Goal: Task Accomplishment & Management: Complete application form

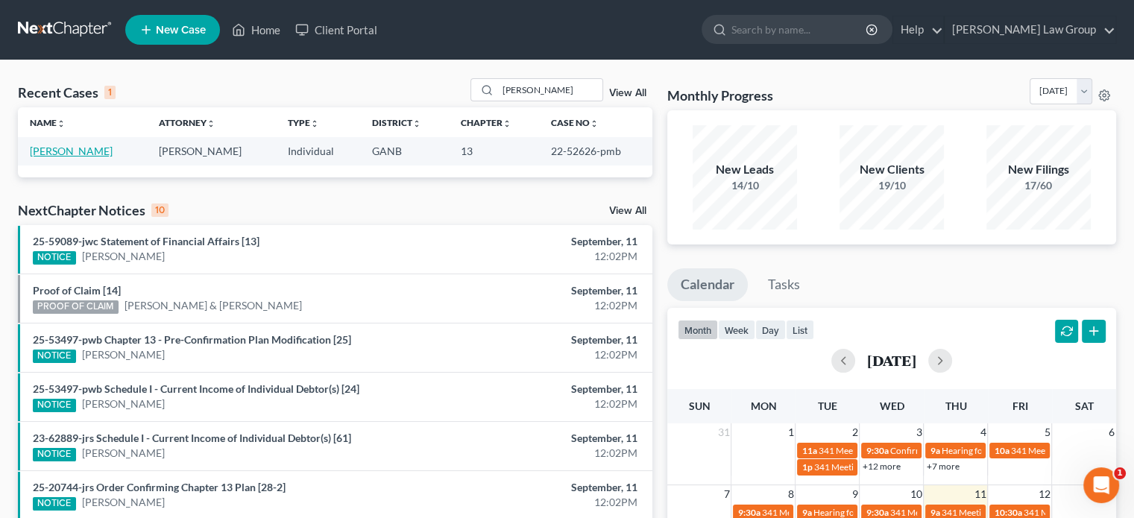
click at [37, 147] on link "[PERSON_NAME]" at bounding box center [71, 151] width 83 height 13
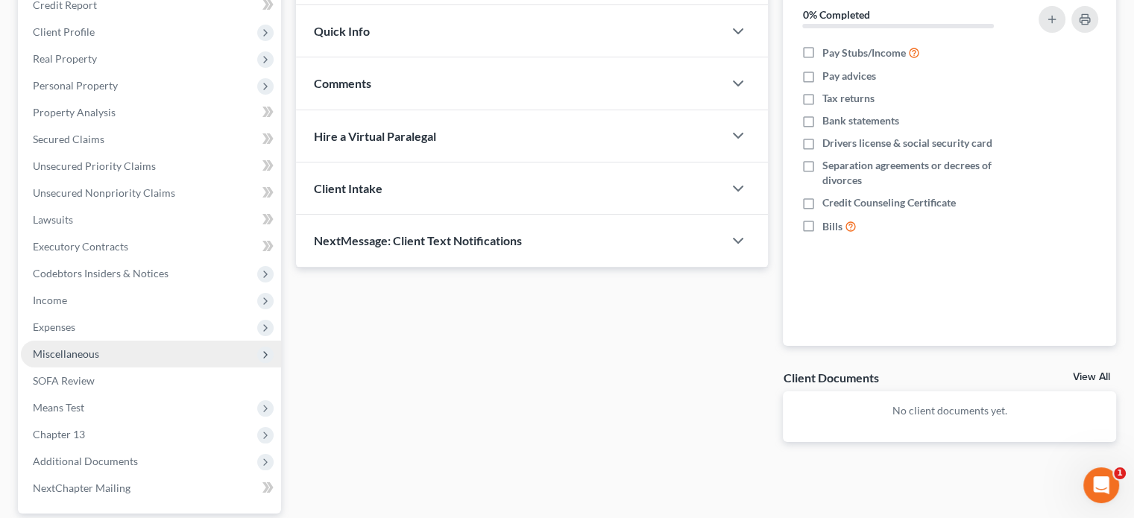
scroll to position [252, 0]
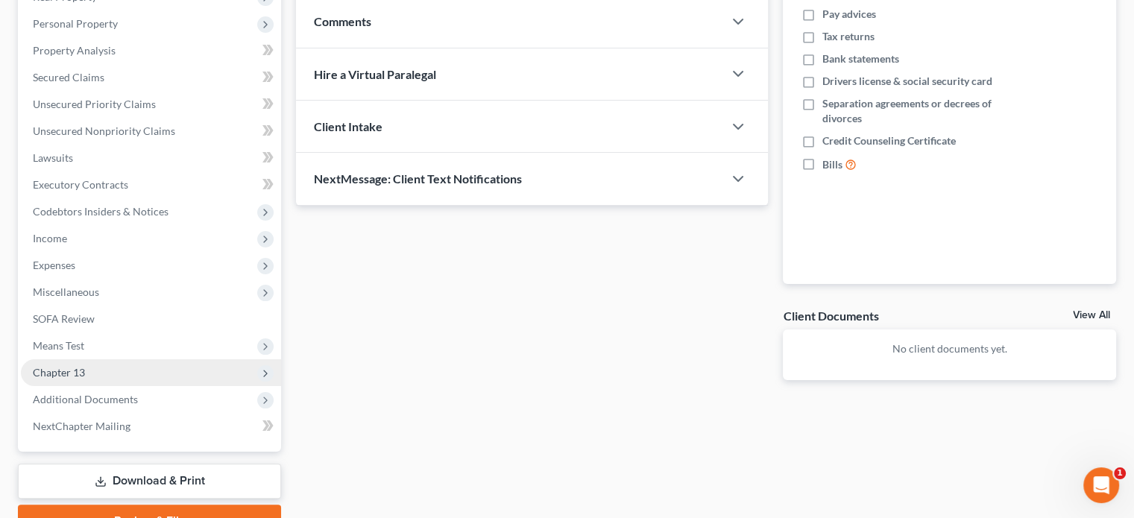
click at [42, 376] on span "Chapter 13" at bounding box center [59, 372] width 52 height 13
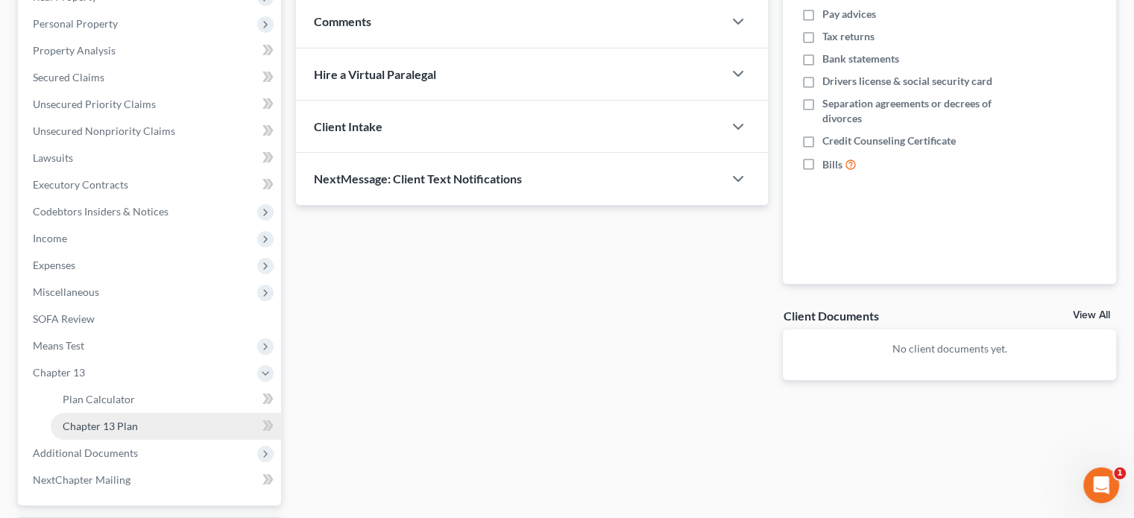
click at [90, 426] on span "Chapter 13 Plan" at bounding box center [100, 426] width 75 height 13
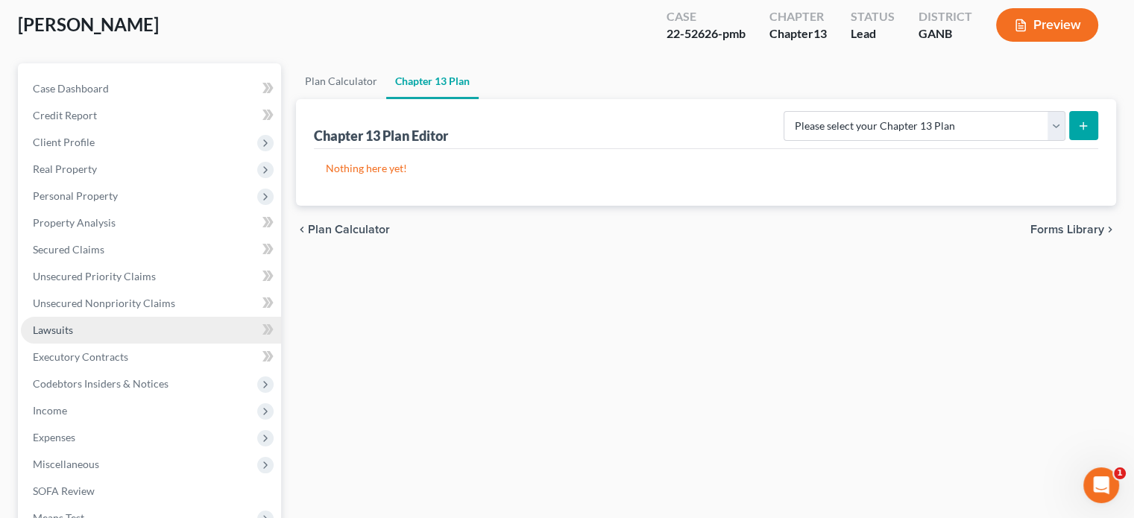
scroll to position [75, 0]
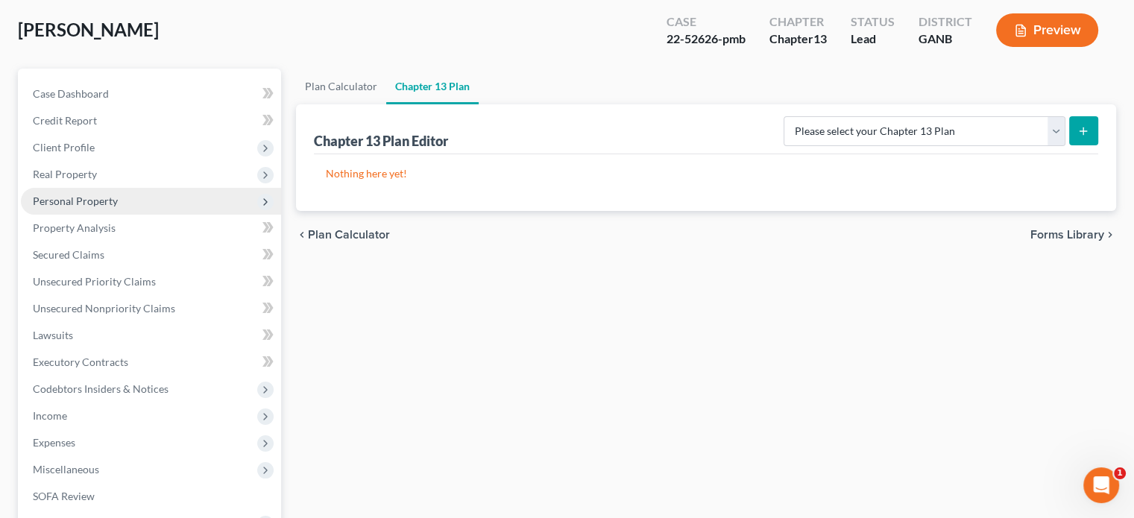
click at [66, 197] on span "Personal Property" at bounding box center [75, 201] width 85 height 13
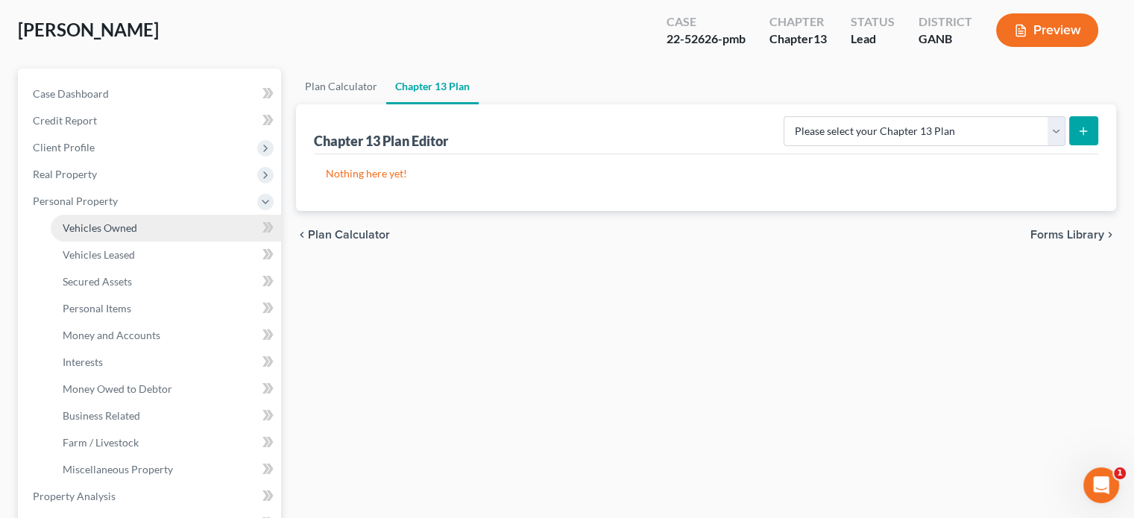
click at [85, 228] on span "Vehicles Owned" at bounding box center [100, 227] width 75 height 13
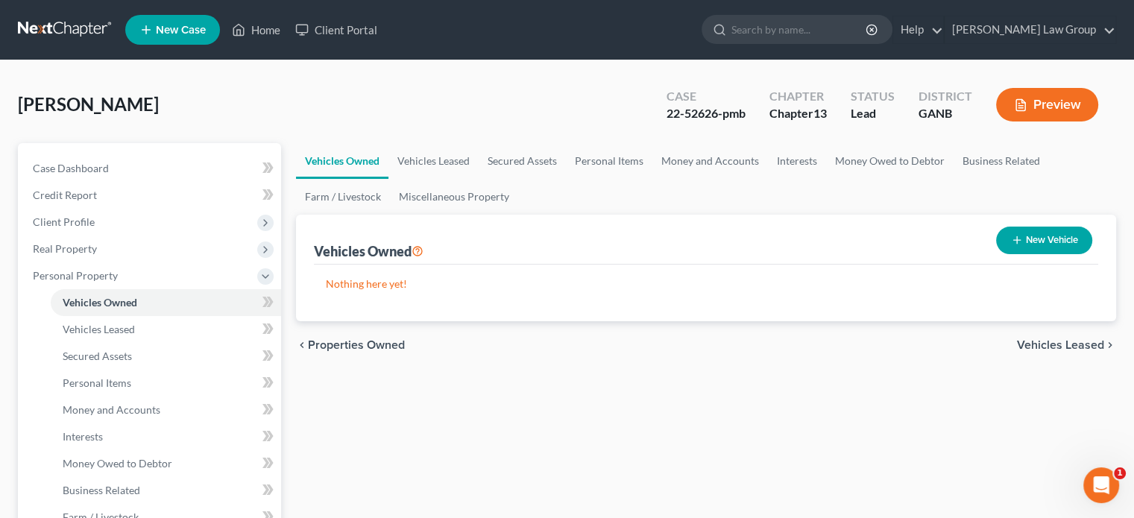
click at [1034, 244] on button "New Vehicle" at bounding box center [1044, 241] width 96 height 28
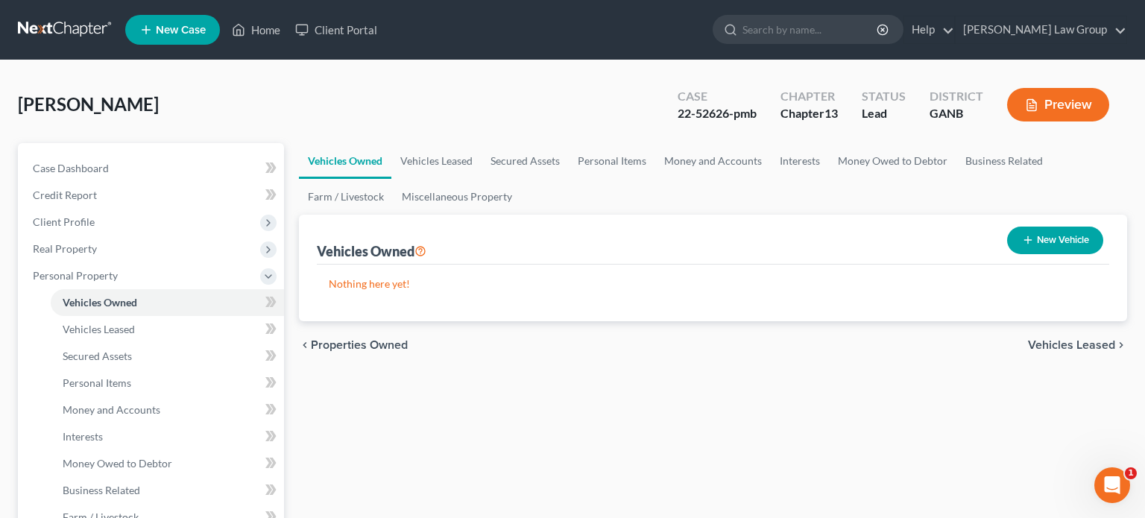
select select "0"
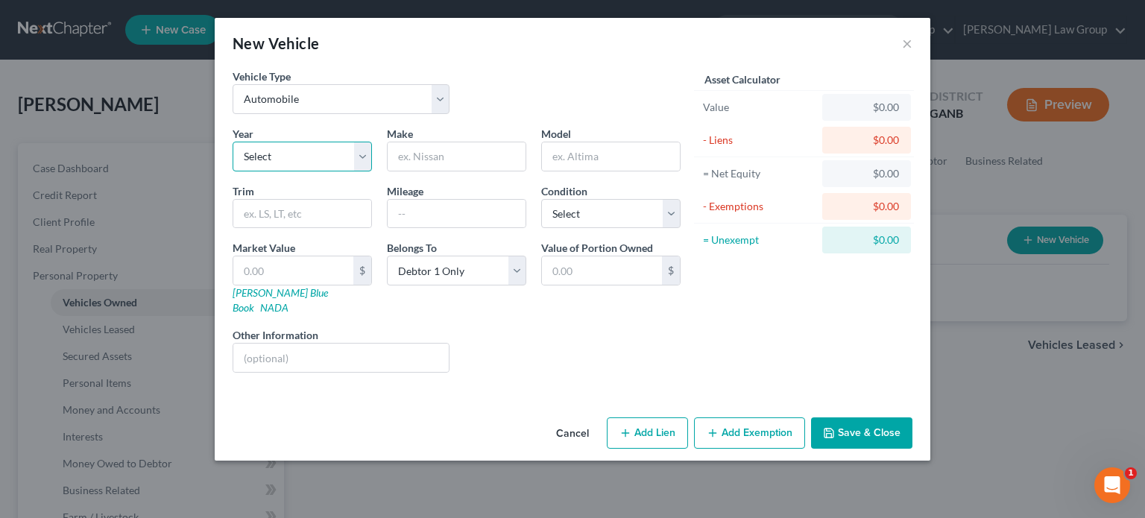
click at [280, 151] on select "Select 2026 2025 2024 2023 2022 2021 2020 2019 2018 2017 2016 2015 2014 2013 20…" at bounding box center [302, 157] width 139 height 30
select select "14"
click at [233, 142] on select "Select 2026 2025 2024 2023 2022 2021 2020 2019 2018 2017 2016 2015 2014 2013 20…" at bounding box center [302, 157] width 139 height 30
click at [402, 157] on input "text" at bounding box center [457, 156] width 138 height 28
type input "Honda"
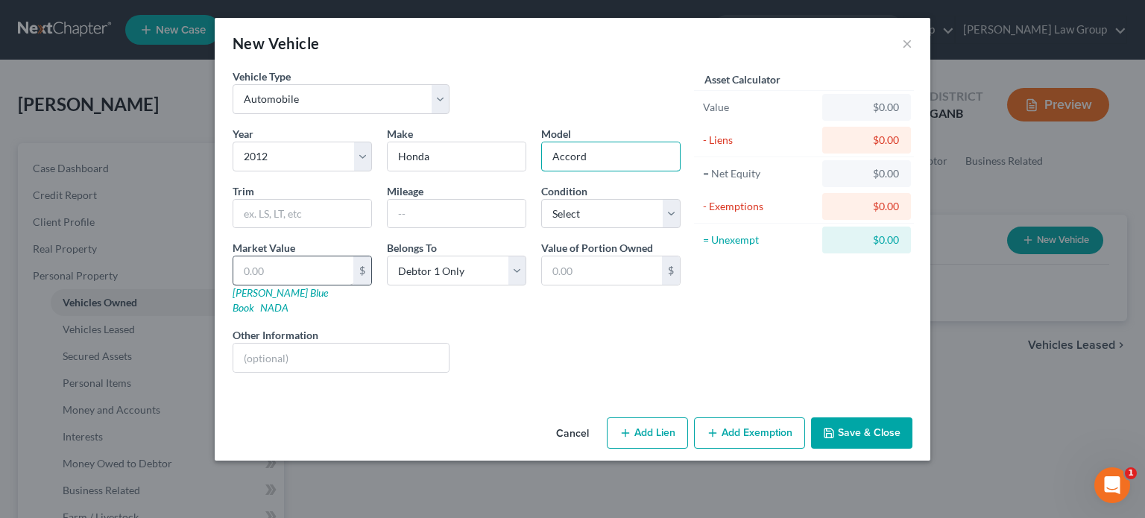
type input "Accord"
click at [265, 268] on input "text" at bounding box center [293, 270] width 120 height 28
type input "5"
type input "5.00"
type input "54"
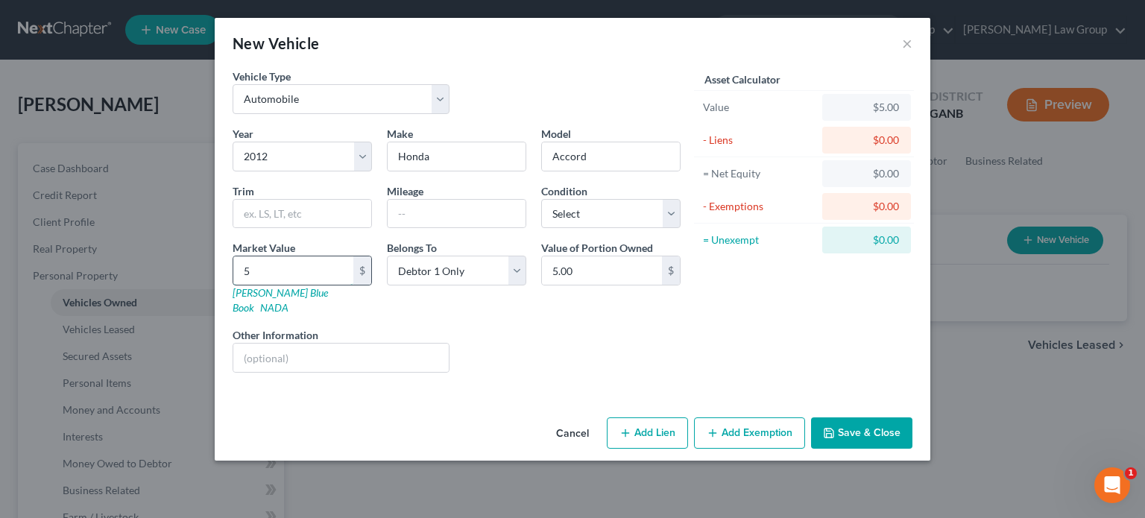
type input "54.00"
type input "547"
type input "547.00"
type input "5476"
type input "5,476.00"
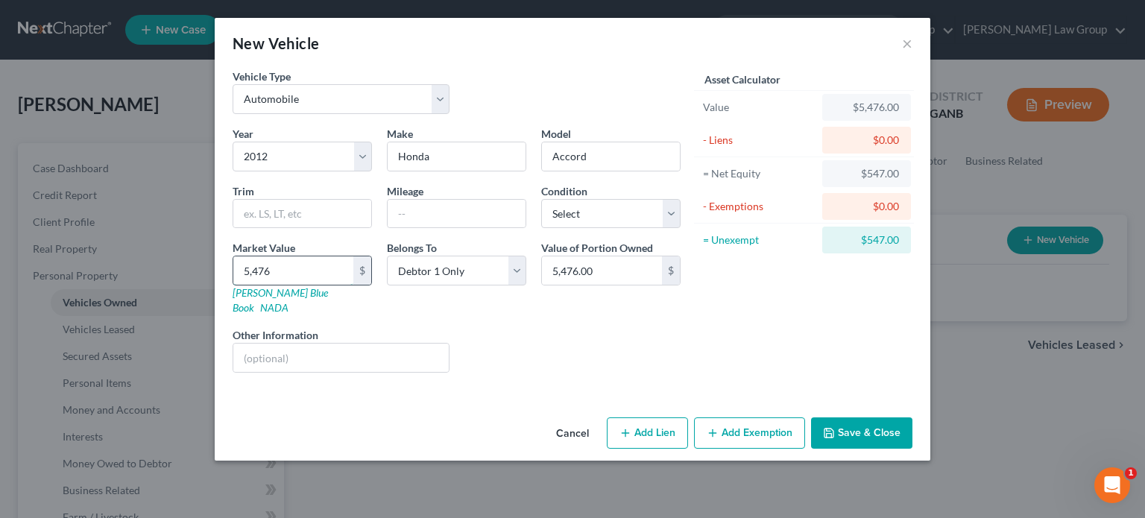
type input "5,476"
click at [633, 417] on button "Add Lien" at bounding box center [647, 432] width 81 height 31
select select "0"
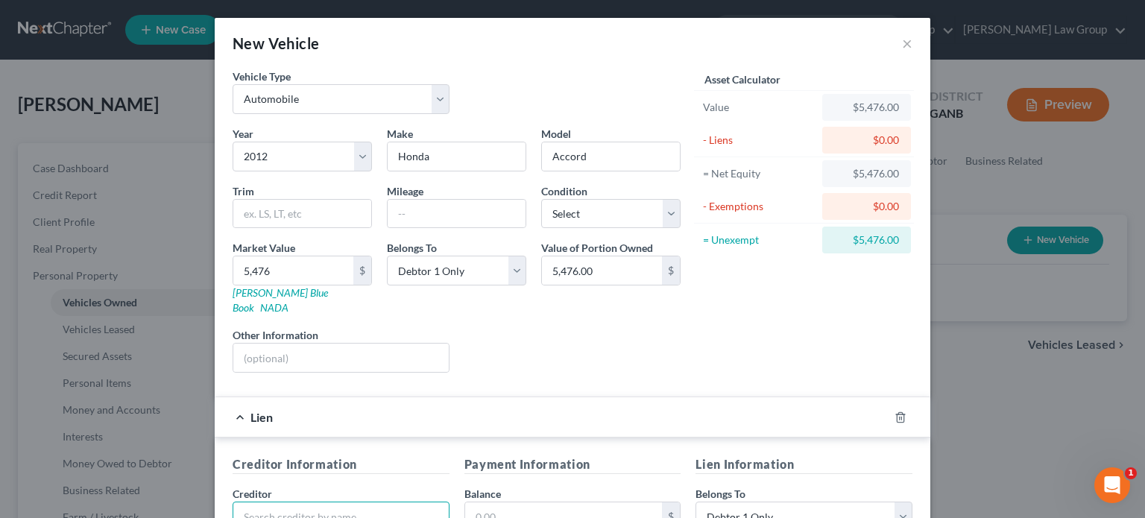
click at [265, 502] on input "text" at bounding box center [341, 517] width 217 height 30
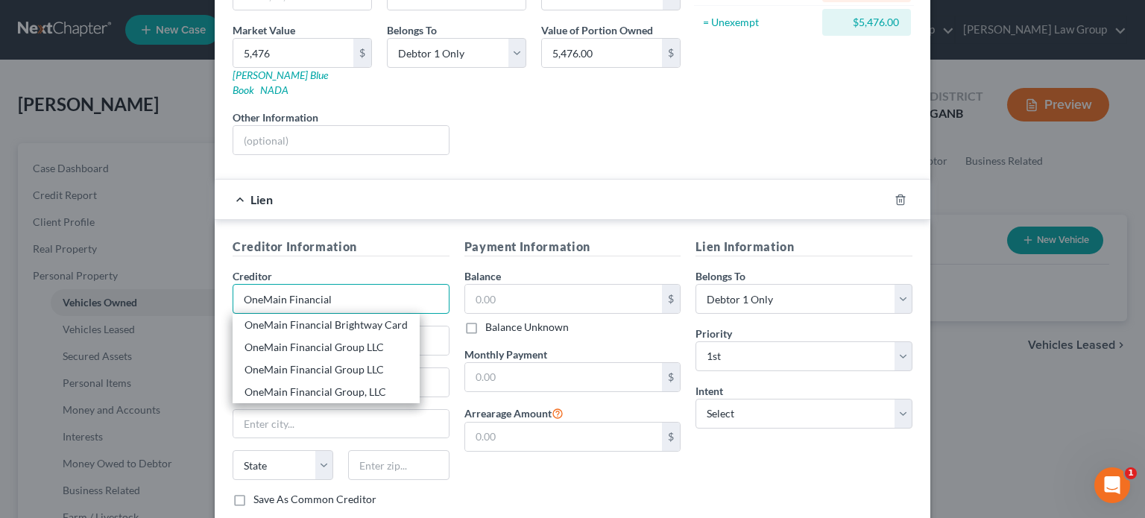
scroll to position [224, 0]
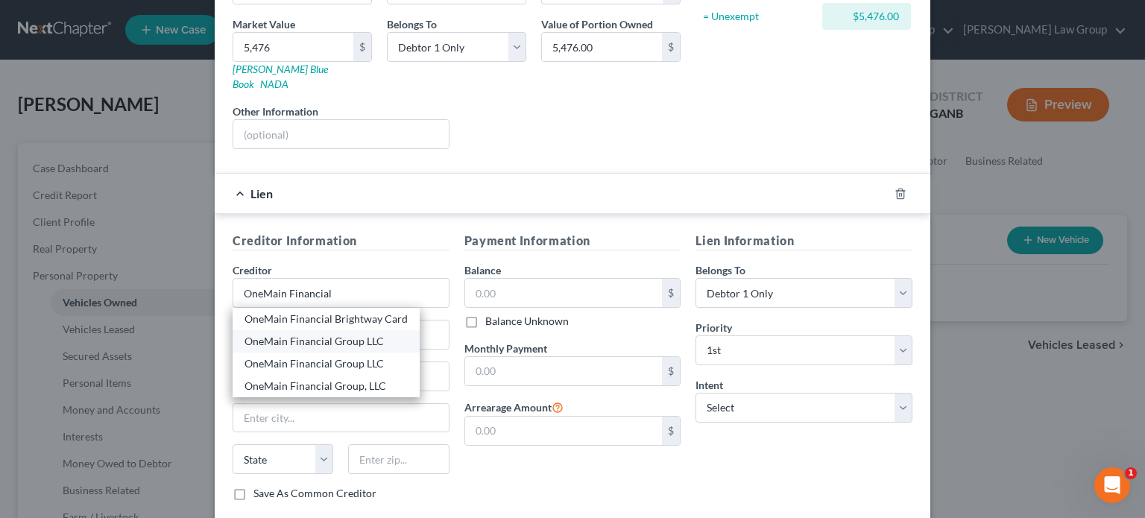
click at [326, 334] on div "OneMain Financial Group LLC" at bounding box center [325, 341] width 163 height 15
type input "OneMain Financial Group LLC"
type input "[STREET_ADDRESS],"
type input "[GEOGRAPHIC_DATA]"
select select "21"
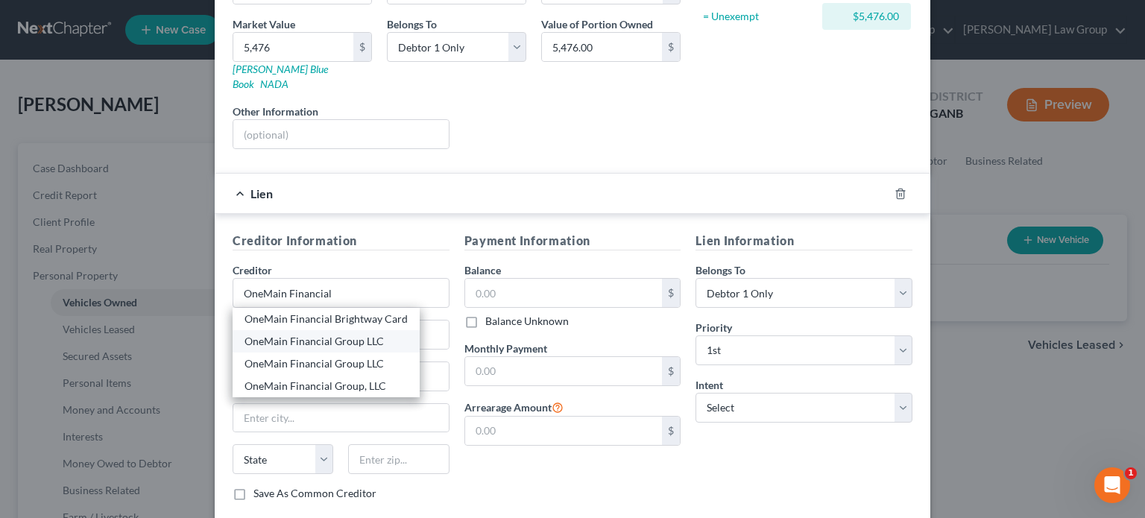
type input "21202"
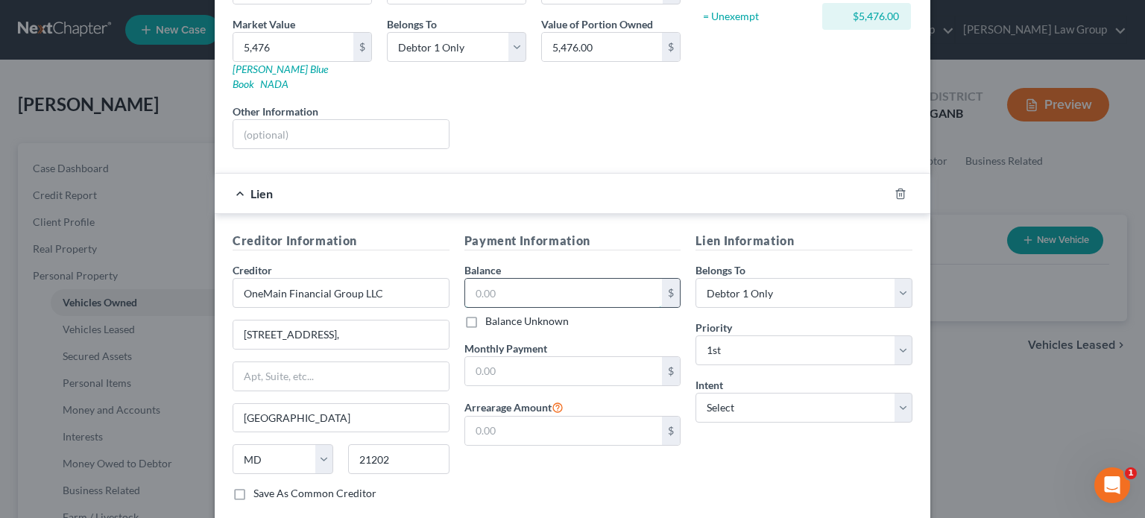
click at [492, 279] on input "text" at bounding box center [563, 293] width 197 height 28
type input "5,476"
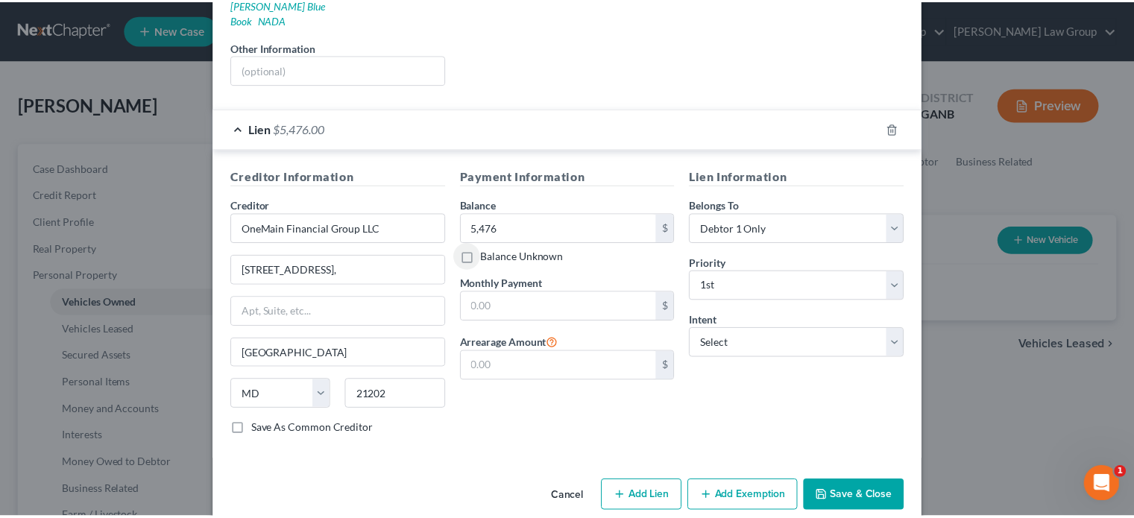
scroll to position [294, 0]
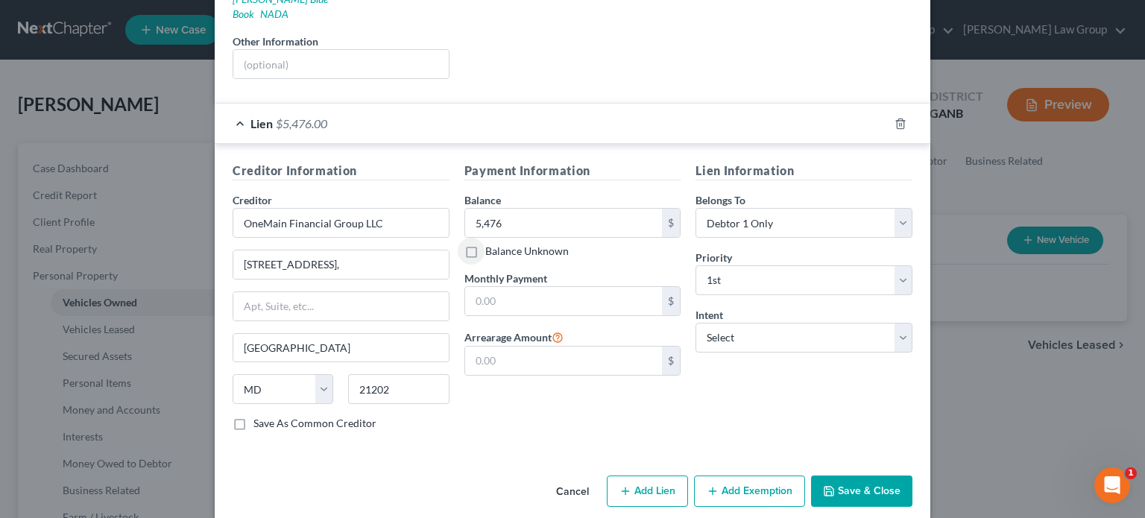
click at [848, 475] on button "Save & Close" at bounding box center [861, 490] width 101 height 31
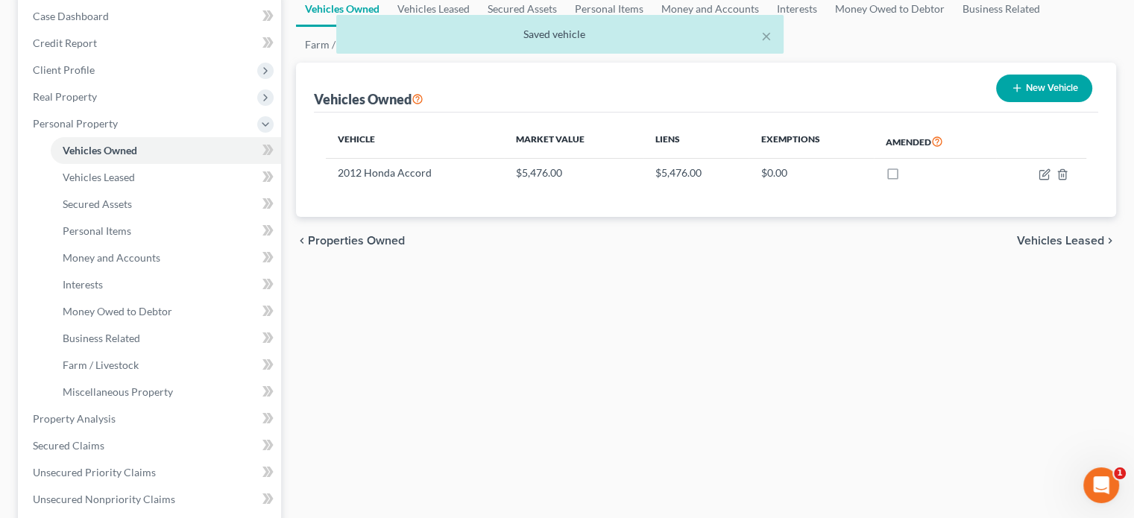
scroll to position [149, 0]
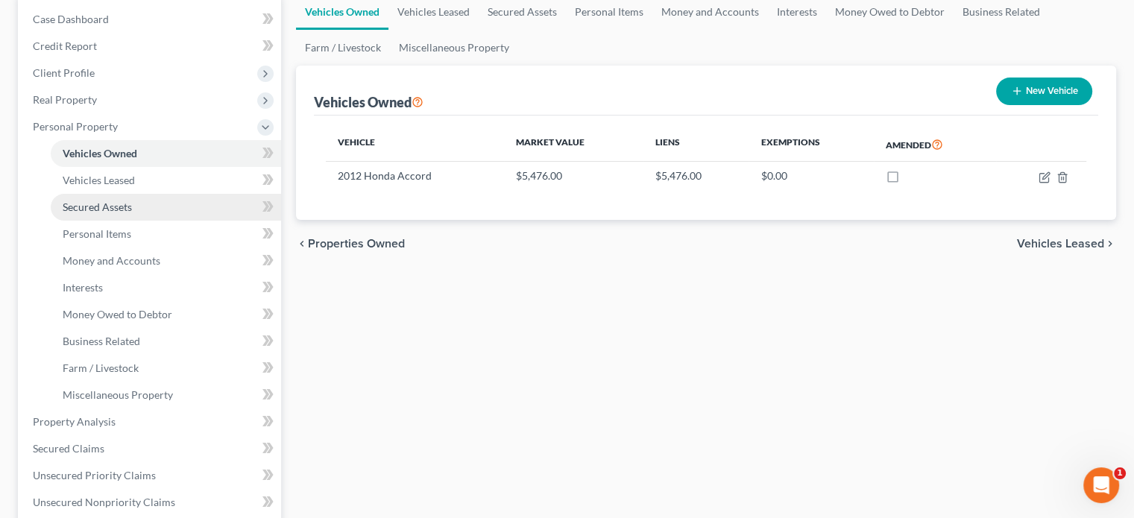
click at [83, 206] on span "Secured Assets" at bounding box center [97, 206] width 69 height 13
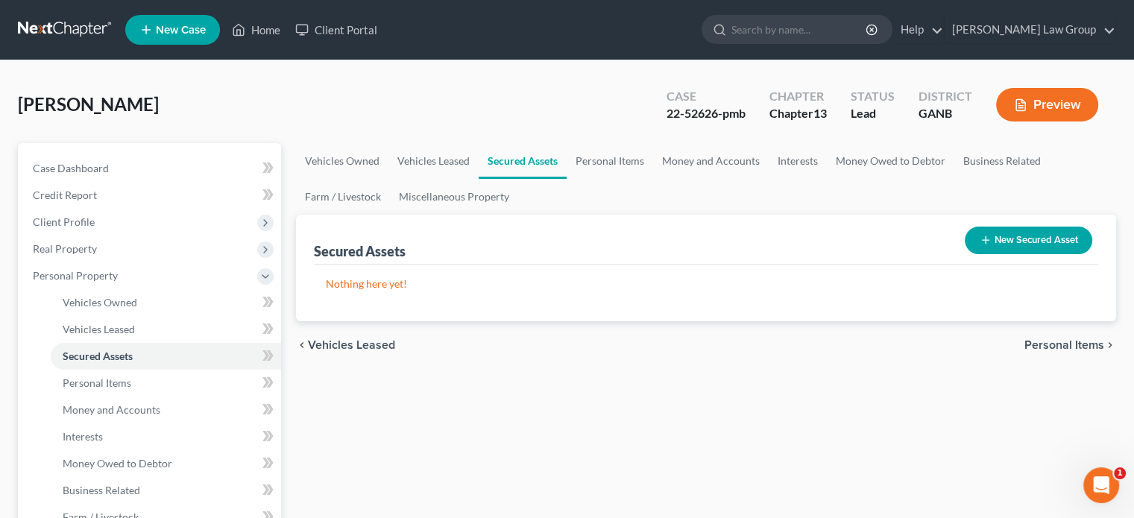
click at [993, 242] on button "New Secured Asset" at bounding box center [1027, 241] width 127 height 28
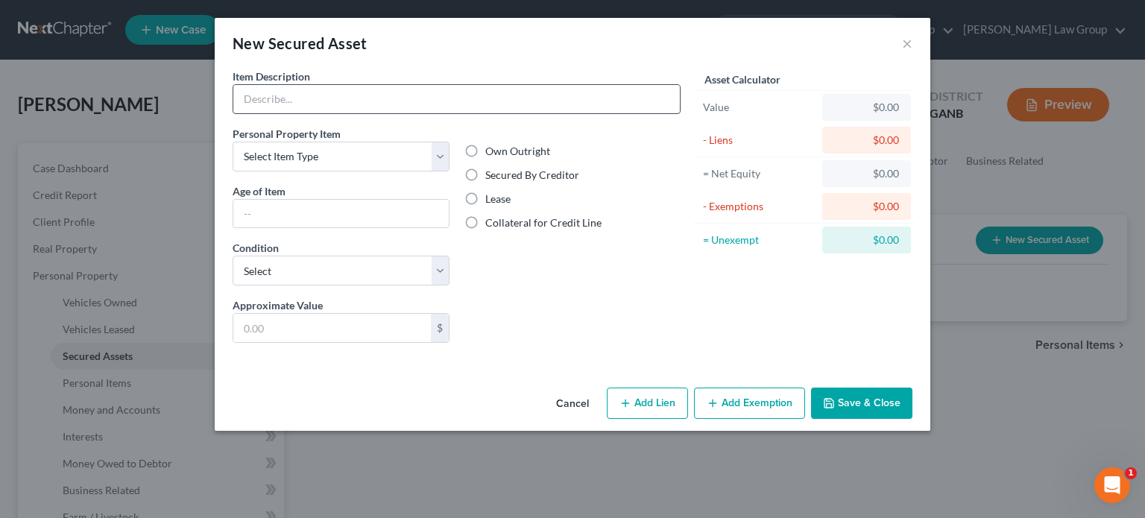
click at [373, 98] on input "text" at bounding box center [456, 99] width 446 height 28
type input "[MEDICAL_DATA] Bed"
click at [323, 142] on select "Select Item Type Clothing Collectibles Of Value Electronics Firearms Household …" at bounding box center [341, 157] width 217 height 30
select select "other"
click at [233, 142] on select "Select Item Type Clothing Collectibles Of Value Electronics Firearms Household …" at bounding box center [341, 157] width 217 height 30
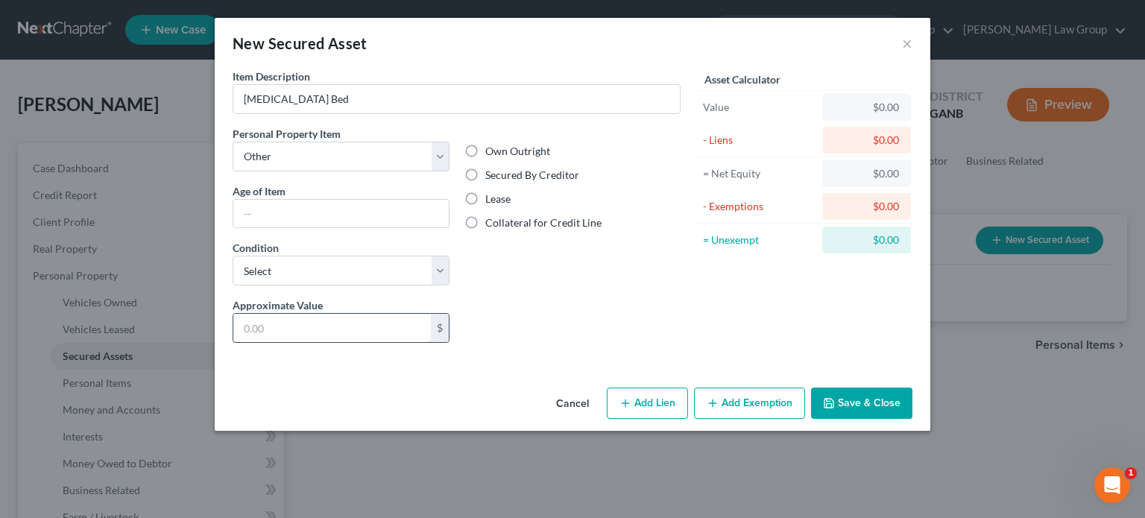
click at [252, 326] on input "text" at bounding box center [331, 328] width 197 height 28
type input "1,923"
click at [639, 411] on button "Add Lien" at bounding box center [647, 403] width 81 height 31
select select "0"
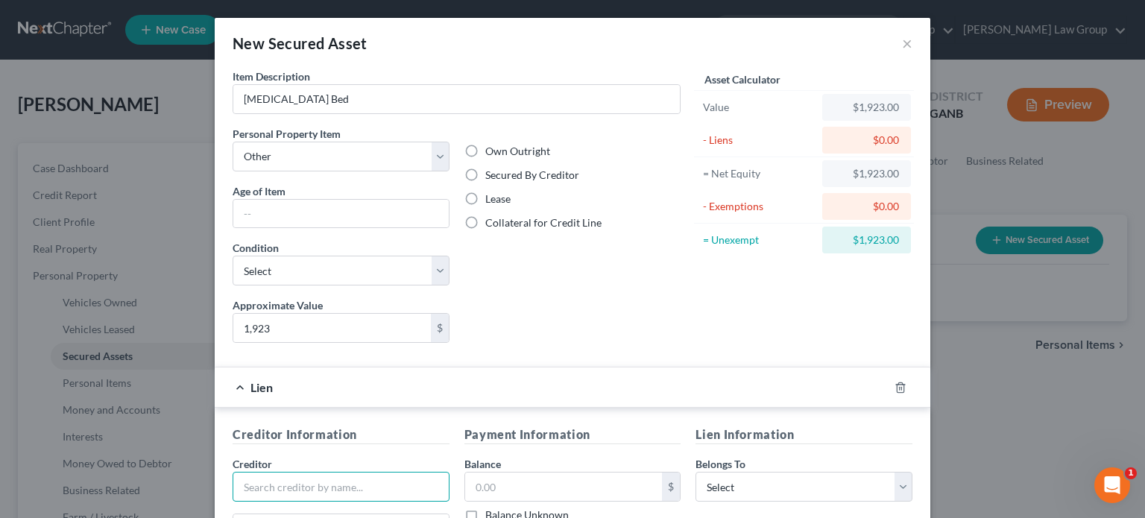
click at [278, 473] on input "text" at bounding box center [341, 487] width 217 height 30
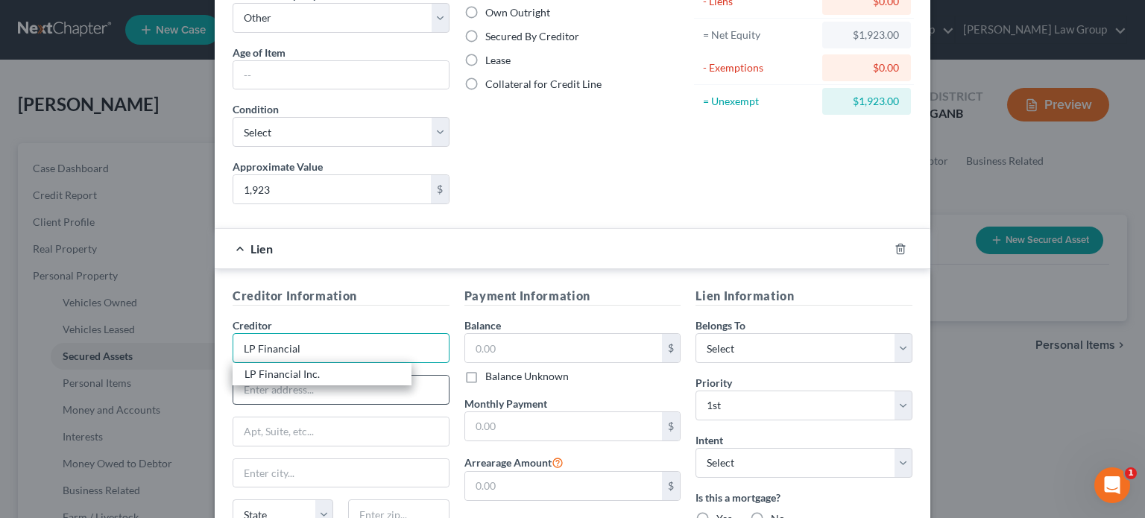
scroll to position [149, 0]
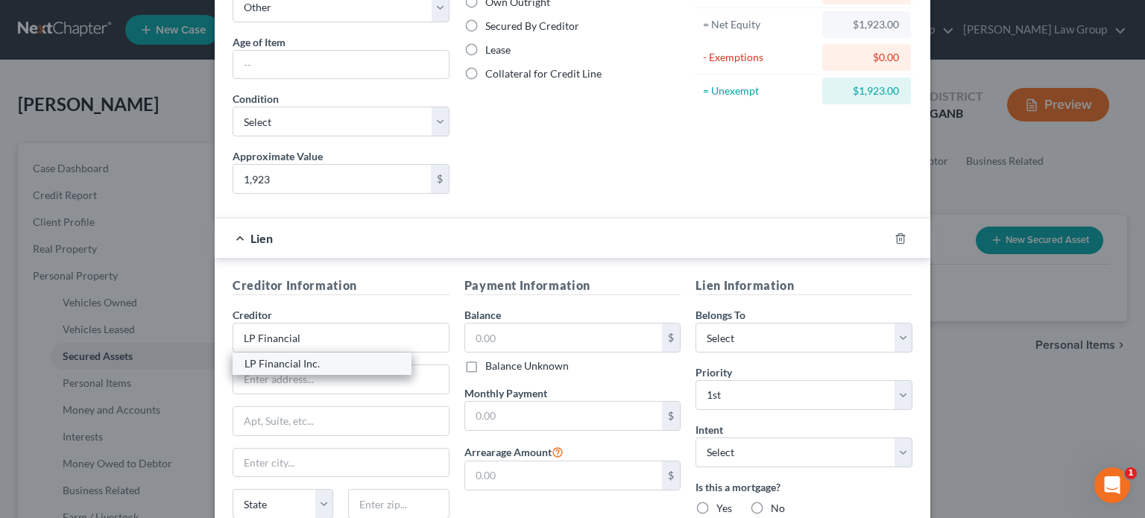
click at [304, 361] on div "LP Financial Inc." at bounding box center [321, 363] width 155 height 15
type input "LP Financial Inc."
type input "[STREET_ADDRESS]"
type input "[GEOGRAPHIC_DATA]"
select select "44"
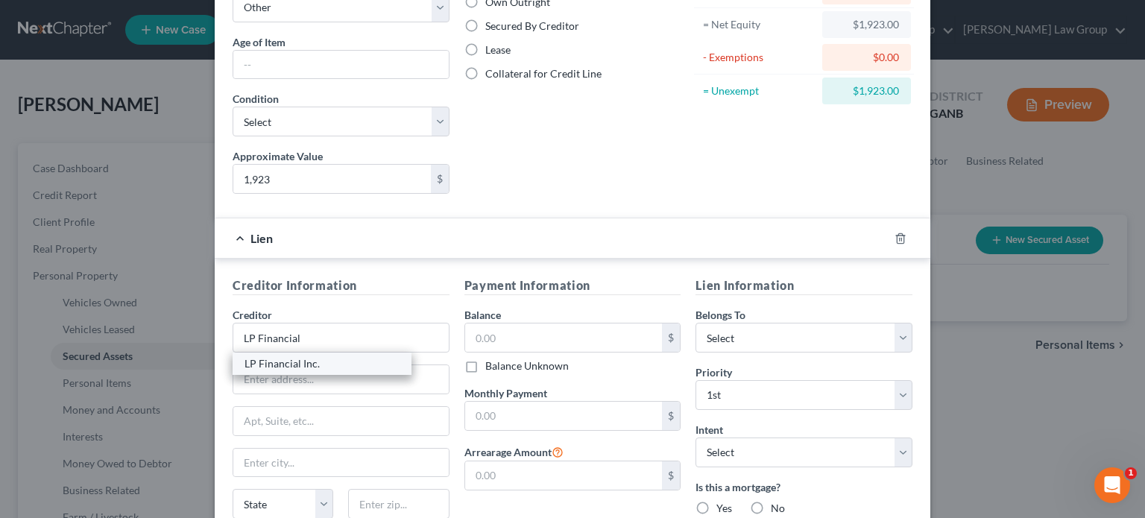
type input "37601-0000"
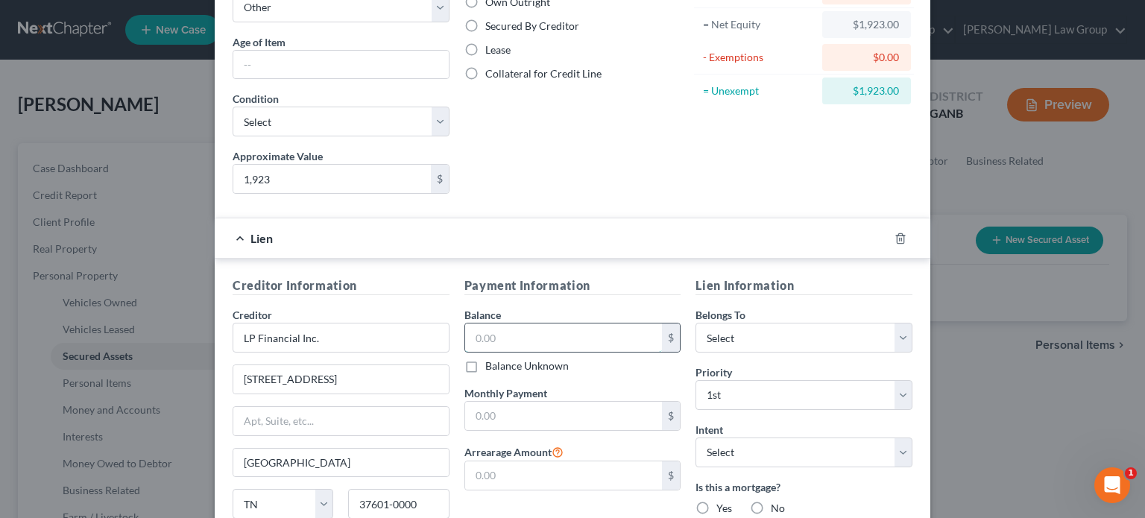
click at [481, 342] on input "text" at bounding box center [563, 337] width 197 height 28
type input "1,923"
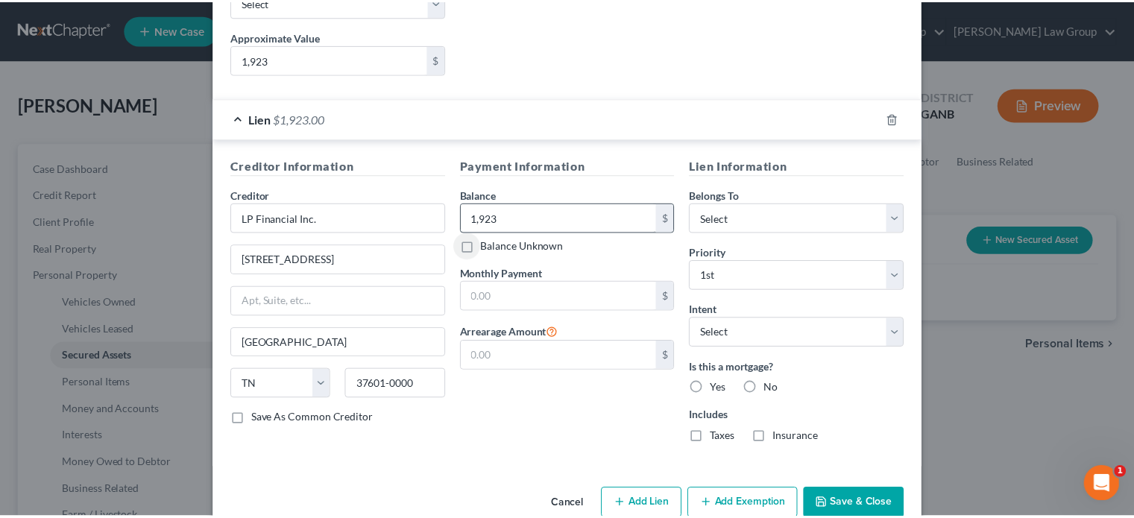
scroll to position [297, 0]
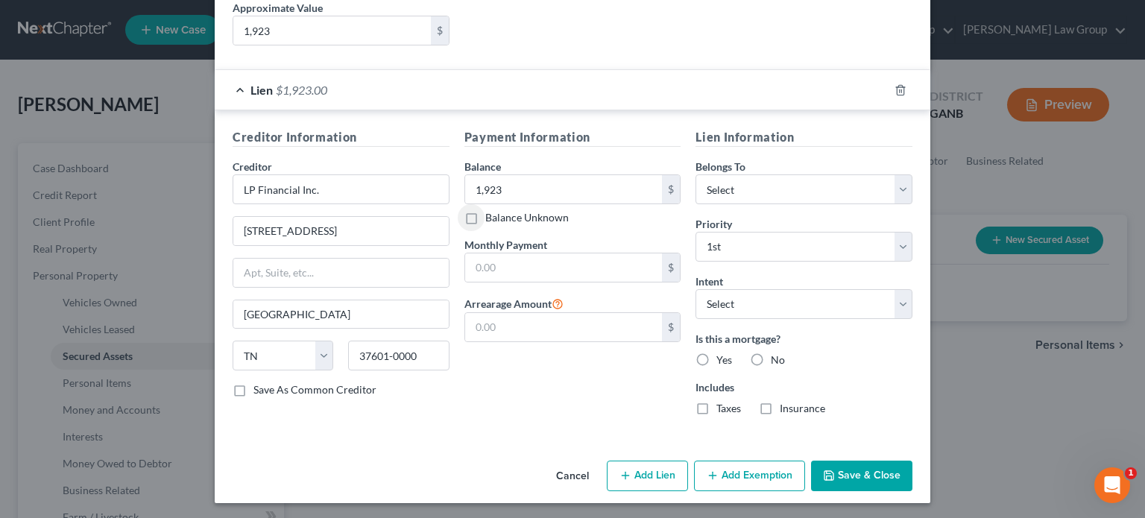
click at [852, 472] on button "Save & Close" at bounding box center [861, 476] width 101 height 31
drag, startPoint x: 897, startPoint y: 191, endPoint x: 885, endPoint y: 195, distance: 12.5
click at [898, 192] on select "Select Debtor 1 Only Debtor 2 Only Debtor 1 And Debtor 2 Only At Least One Of T…" at bounding box center [803, 189] width 217 height 30
select select "0"
click at [695, 174] on select "Select Debtor 1 Only Debtor 2 Only Debtor 1 And Debtor 2 Only At Least One Of T…" at bounding box center [803, 189] width 217 height 30
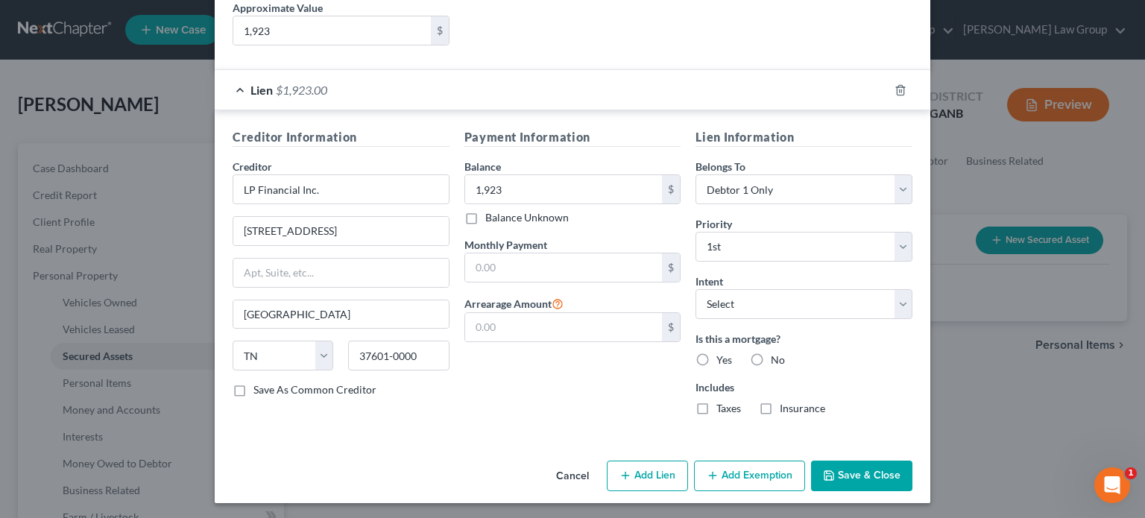
click at [862, 475] on button "Save & Close" at bounding box center [861, 476] width 101 height 31
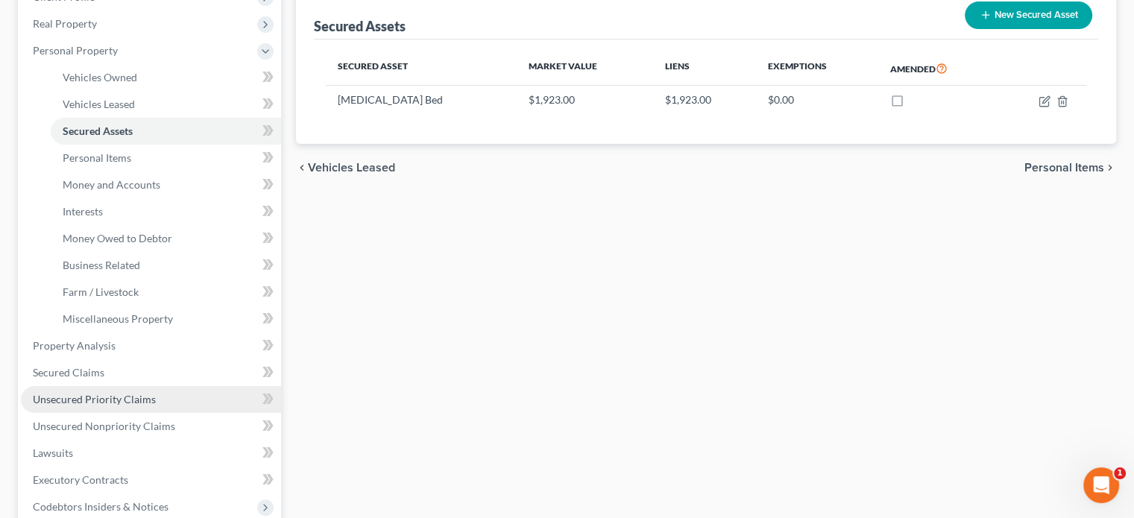
scroll to position [224, 0]
click at [83, 399] on span "Unsecured Priority Claims" at bounding box center [94, 400] width 123 height 13
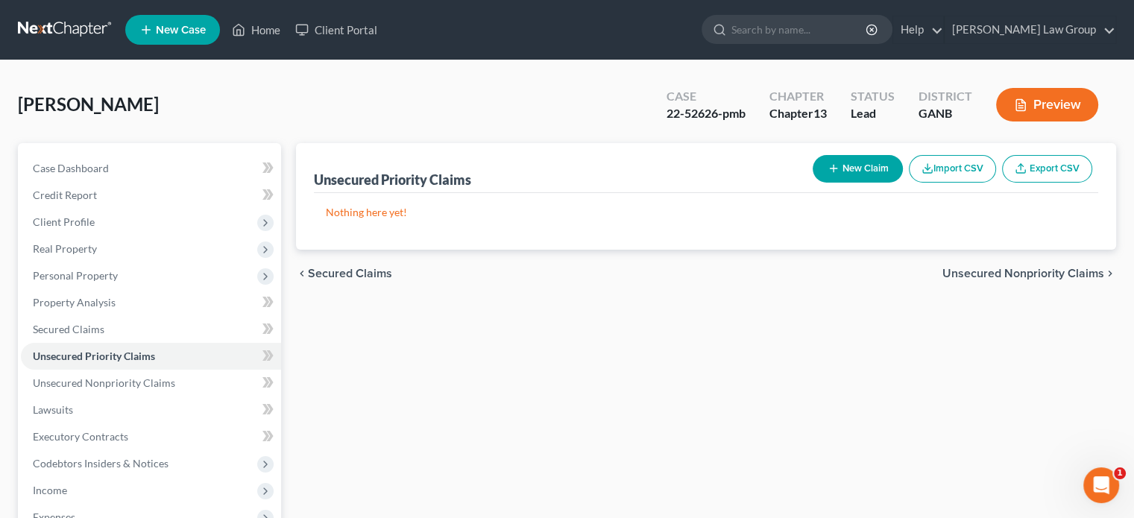
click at [850, 173] on button "New Claim" at bounding box center [857, 169] width 90 height 28
select select "0"
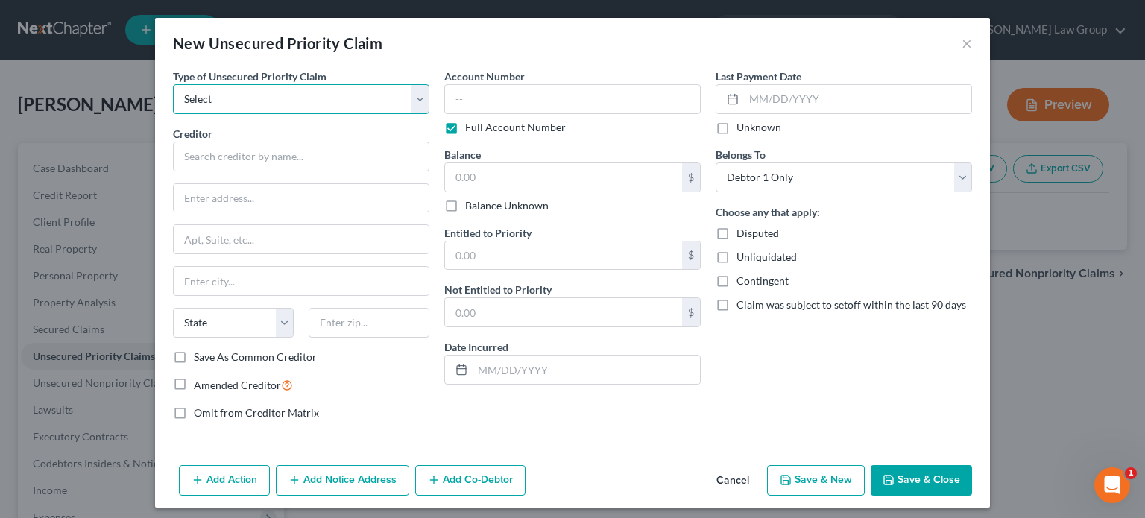
click at [408, 101] on select "Select Taxes & Other Government Units Domestic Support Obligations Extensions o…" at bounding box center [301, 99] width 256 height 30
select select "0"
click at [173, 84] on select "Select Taxes & Other Government Units Domestic Support Obligations Extensions o…" at bounding box center [301, 99] width 256 height 30
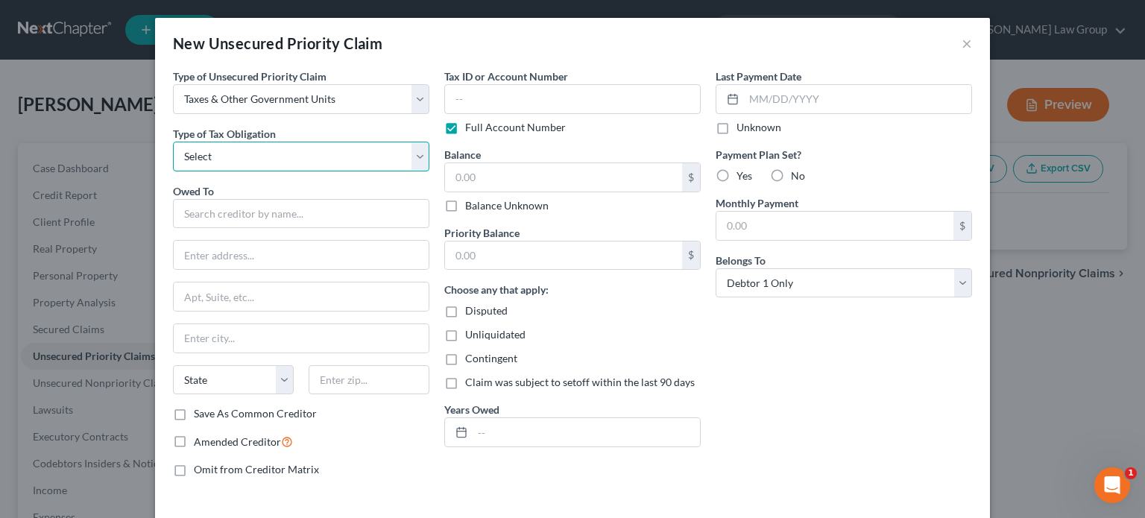
click at [203, 154] on select "Select Federal City State Franchise Tax Board Other" at bounding box center [301, 157] width 256 height 30
select select "2"
click at [173, 142] on select "Select Federal City State Franchise Tax Board Other" at bounding box center [301, 157] width 256 height 30
click at [191, 217] on input "text" at bounding box center [301, 214] width 256 height 30
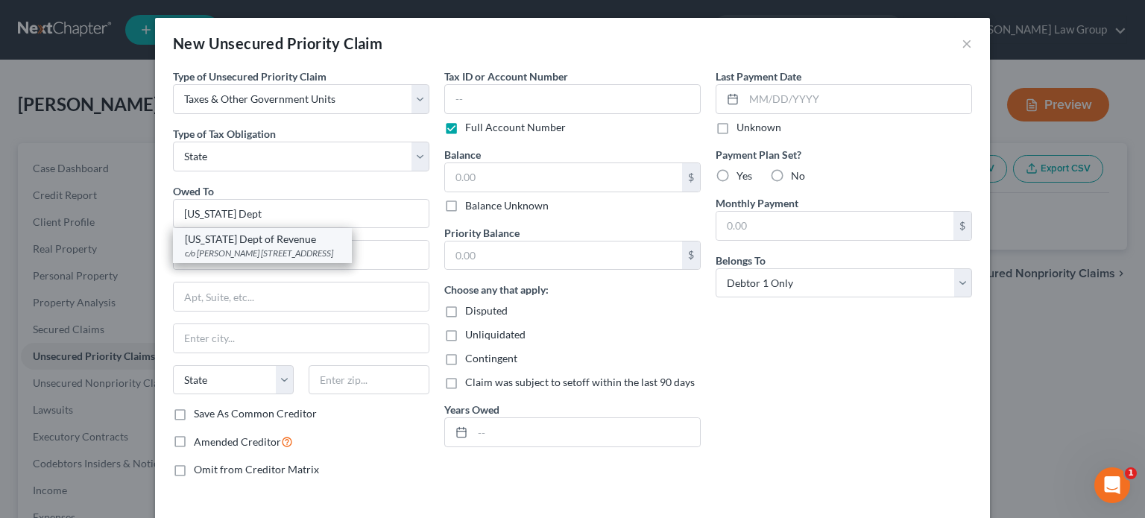
click at [244, 254] on div "c/o [PERSON_NAME] [STREET_ADDRESS]" at bounding box center [262, 253] width 155 height 13
type input "[US_STATE] Dept of Revenue"
type input "c/o [PERSON_NAME]"
type input "[STREET_ADDRESS]"
type input "[GEOGRAPHIC_DATA]"
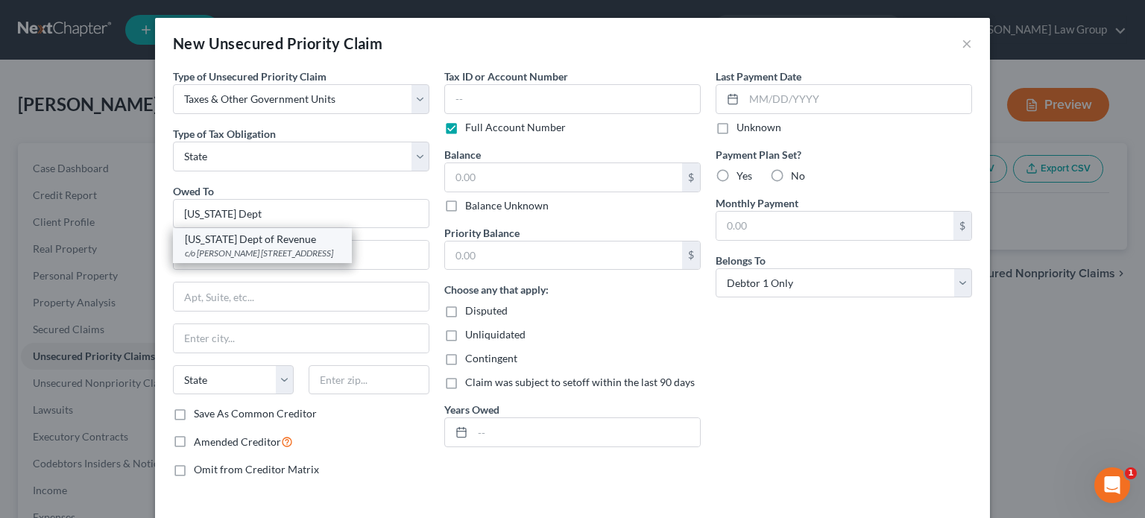
select select "10"
type input "30345-0000"
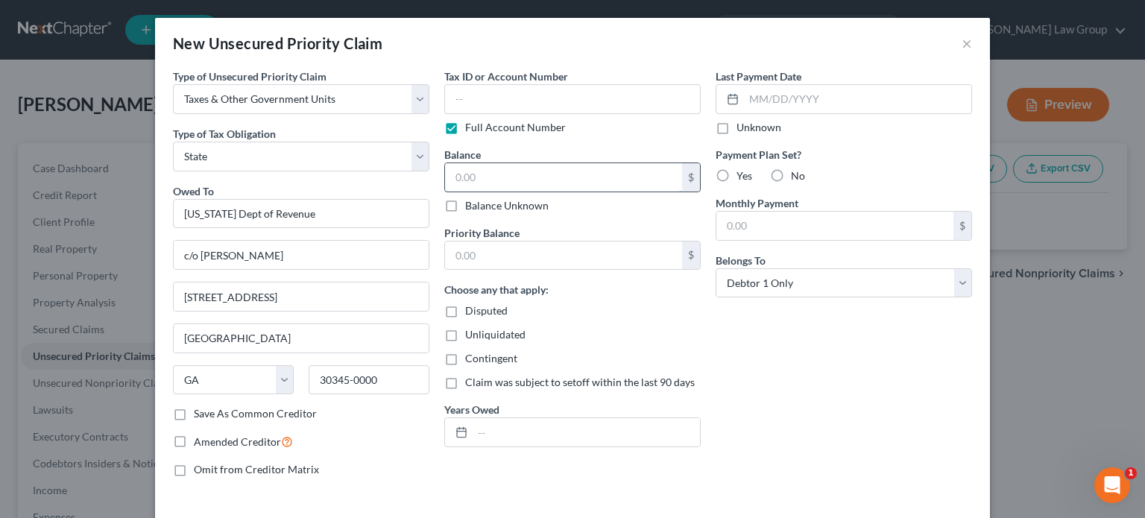
click at [468, 180] on input "text" at bounding box center [563, 177] width 237 height 28
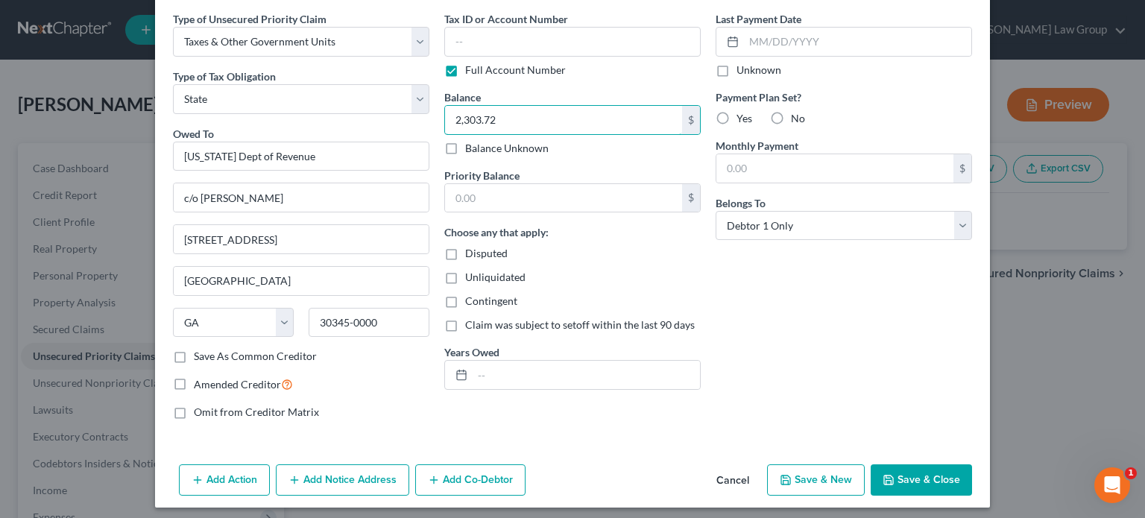
scroll to position [63, 0]
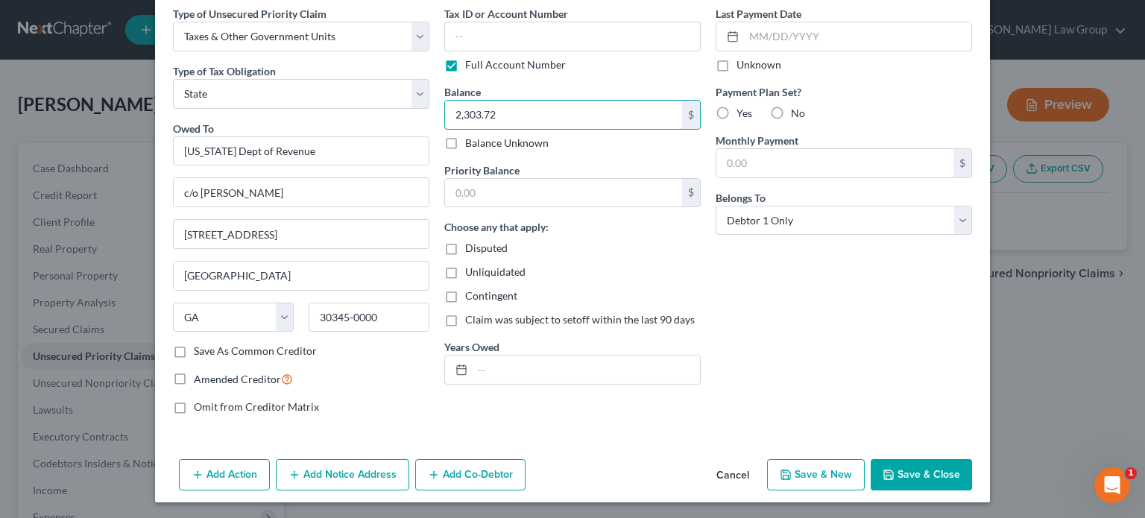
type input "2,303.72"
click at [912, 469] on button "Save & Close" at bounding box center [920, 474] width 101 height 31
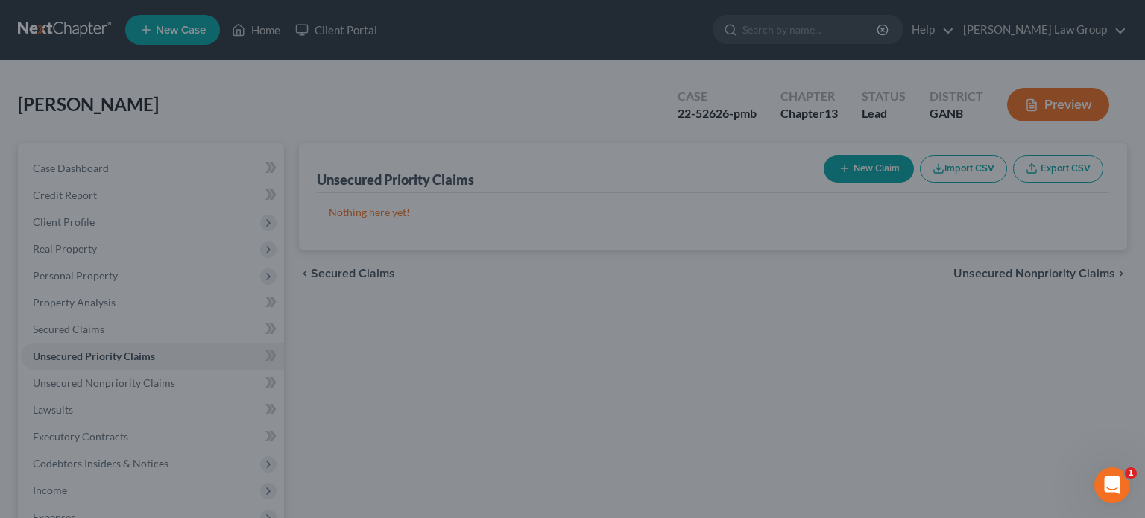
type input "0.00"
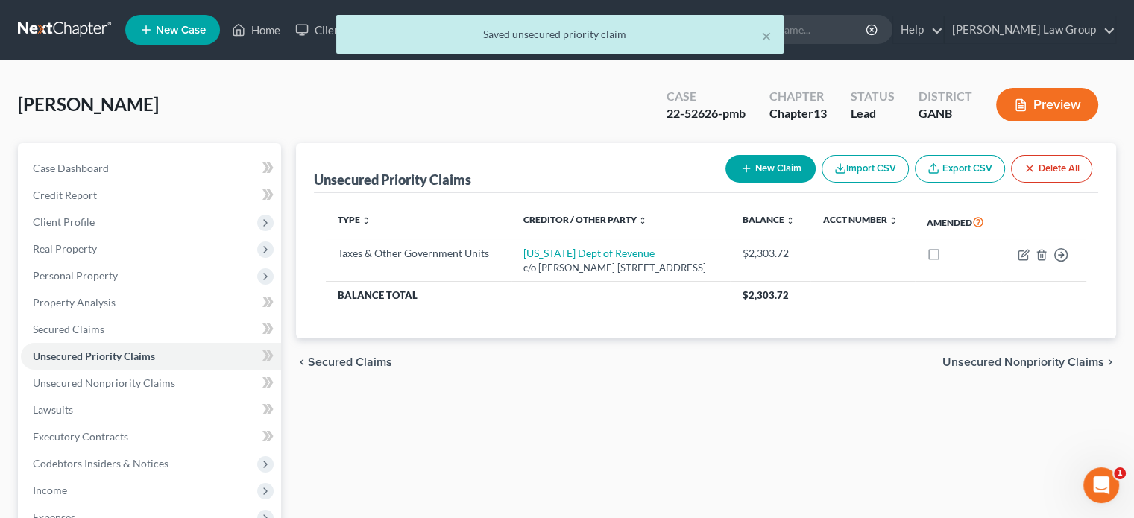
click at [760, 162] on button "New Claim" at bounding box center [770, 169] width 90 height 28
select select "0"
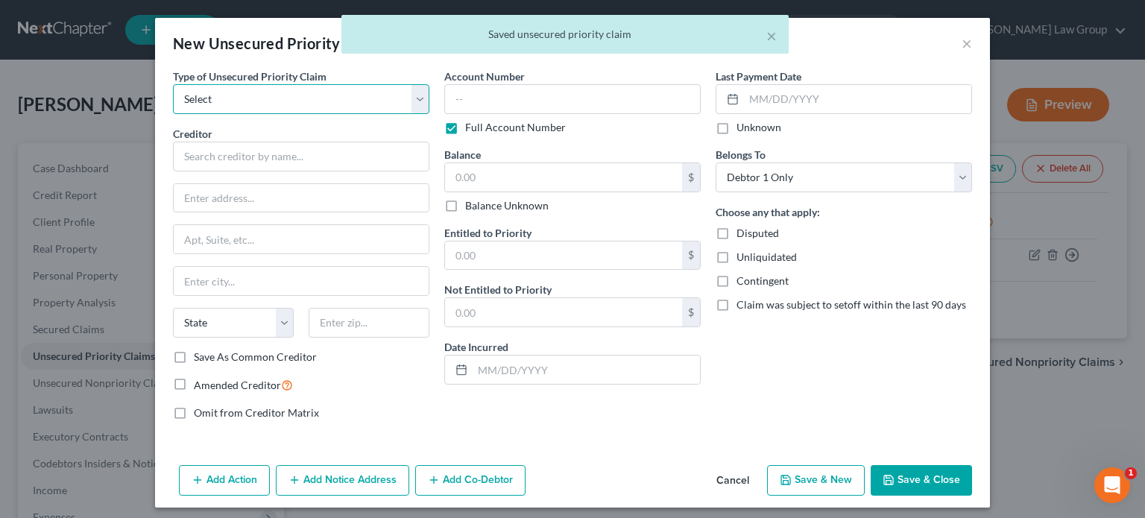
click at [410, 86] on select "Select Taxes & Other Government Units Domestic Support Obligations Extensions o…" at bounding box center [301, 99] width 256 height 30
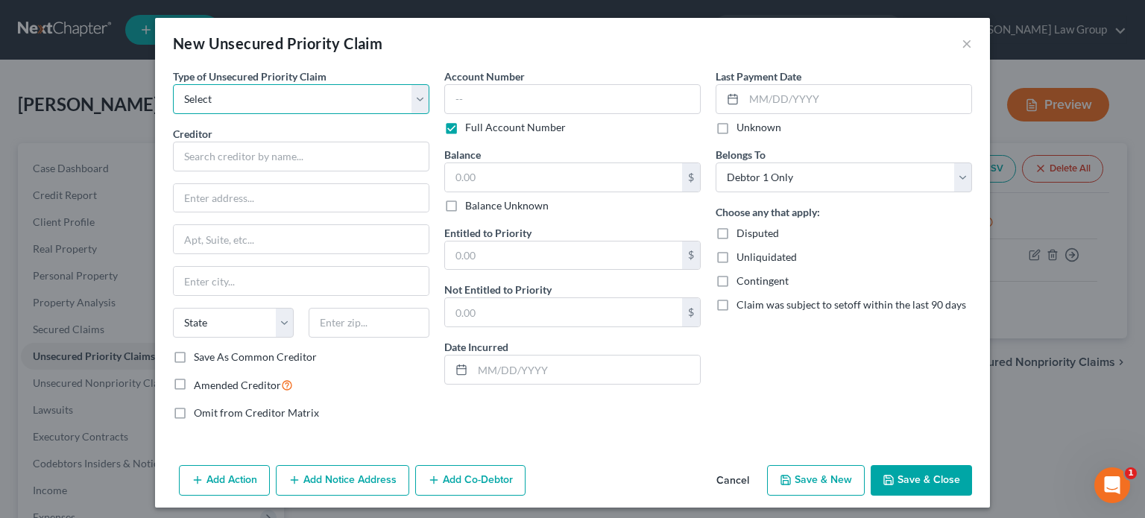
select select "0"
click at [173, 84] on select "Select Taxes & Other Government Units Domestic Support Obligations Extensions o…" at bounding box center [301, 99] width 256 height 30
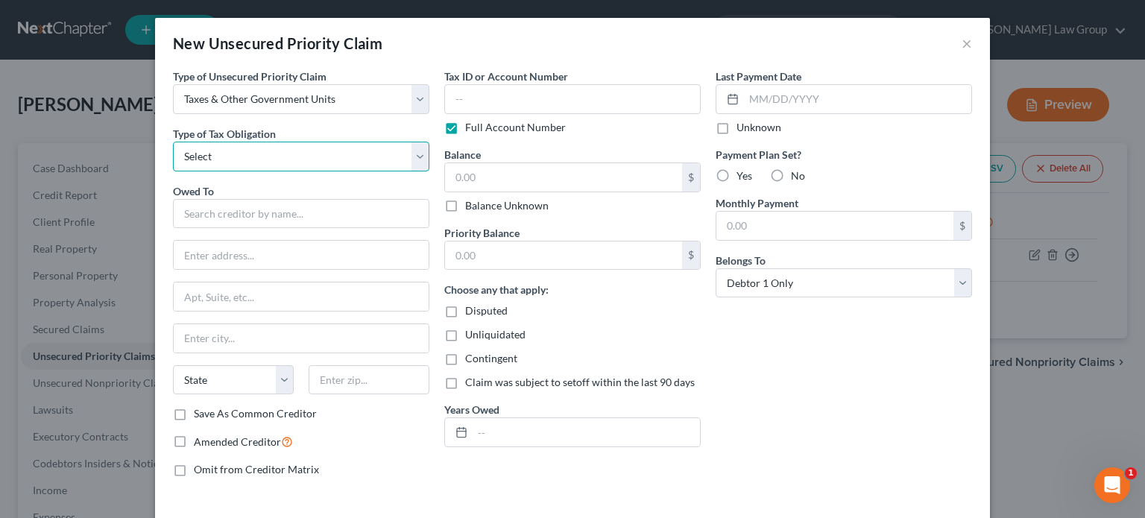
click at [195, 157] on select "Select Federal City State Franchise Tax Board Other" at bounding box center [301, 157] width 256 height 30
select select "0"
click at [173, 142] on select "Select Federal City State Franchise Tax Board Other" at bounding box center [301, 157] width 256 height 30
click at [185, 210] on input "text" at bounding box center [301, 214] width 256 height 30
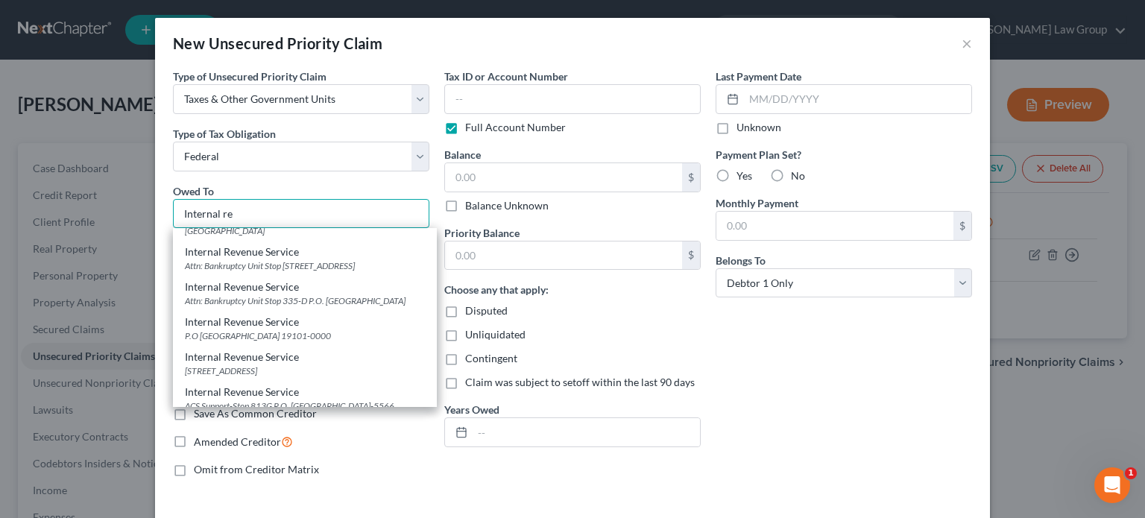
scroll to position [75, 0]
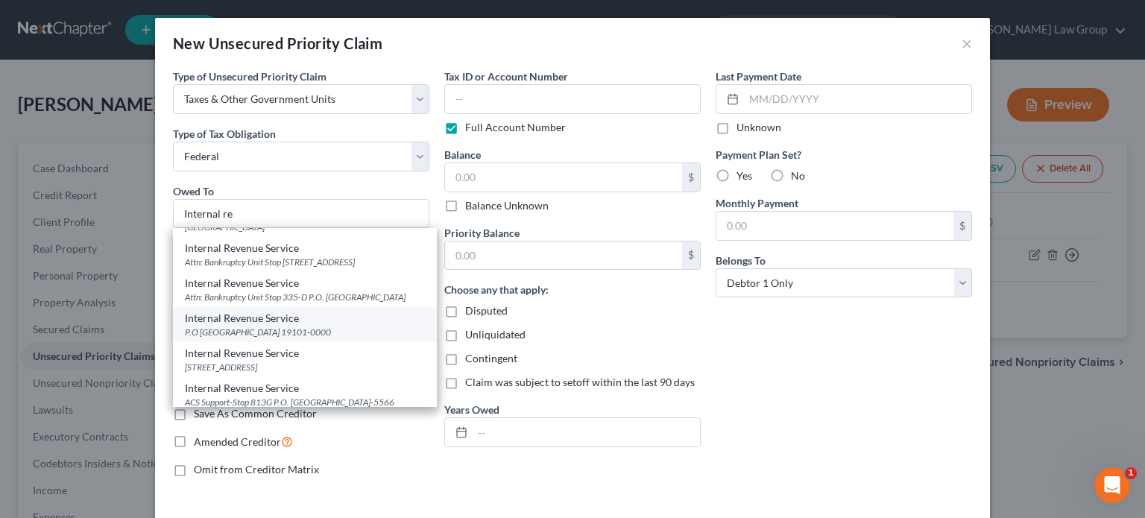
click at [265, 338] on div "P.O [GEOGRAPHIC_DATA] 19101-0000" at bounding box center [305, 332] width 240 height 13
type input "Internal Revenue Service"
type input "P.O Box 7346"
type input "[GEOGRAPHIC_DATA]"
select select "39"
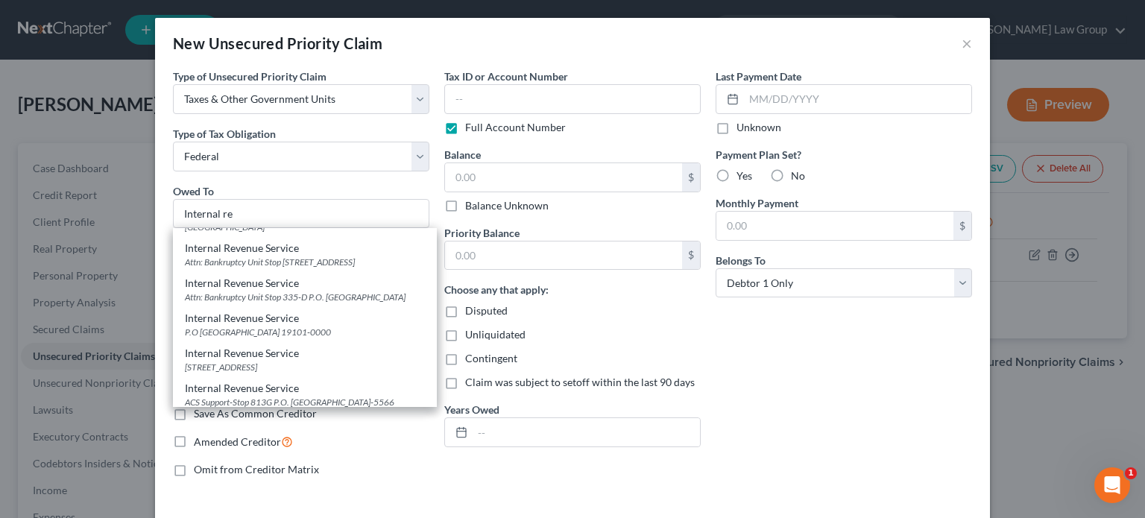
type input "19101-0000"
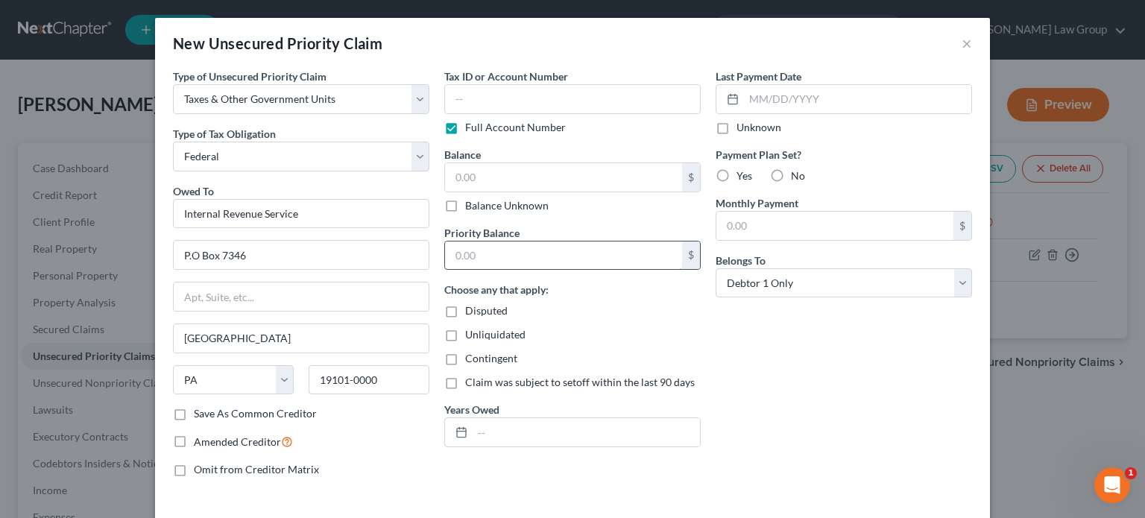
click at [458, 256] on input "text" at bounding box center [563, 255] width 237 height 28
type input "8,760.23"
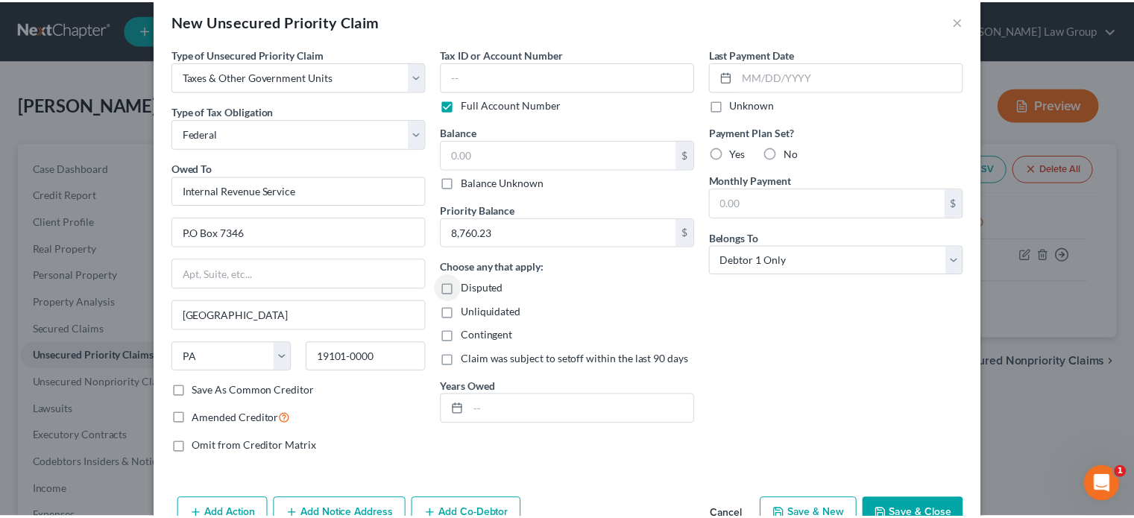
scroll to position [63, 0]
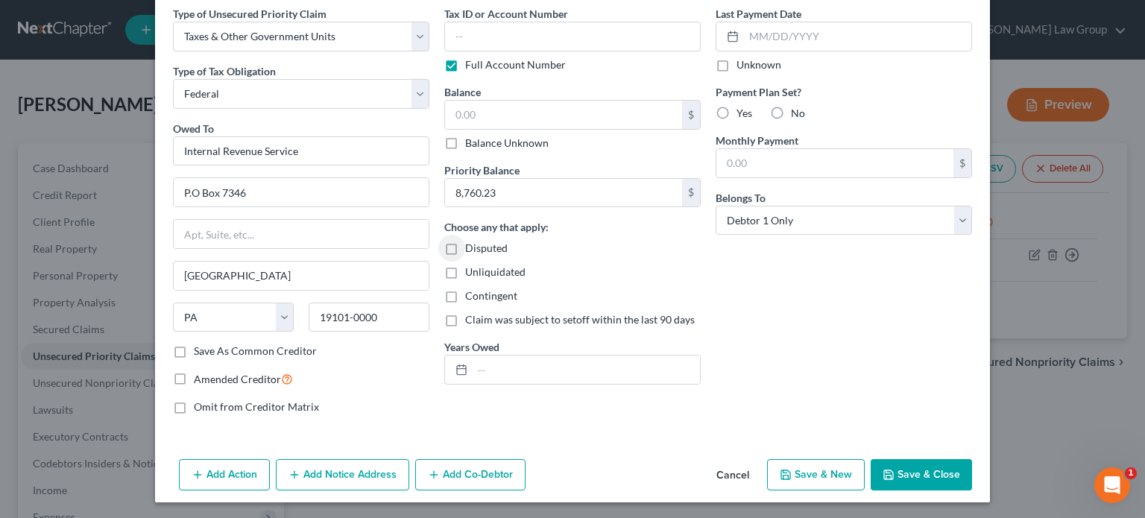
click at [916, 464] on button "Save & Close" at bounding box center [920, 474] width 101 height 31
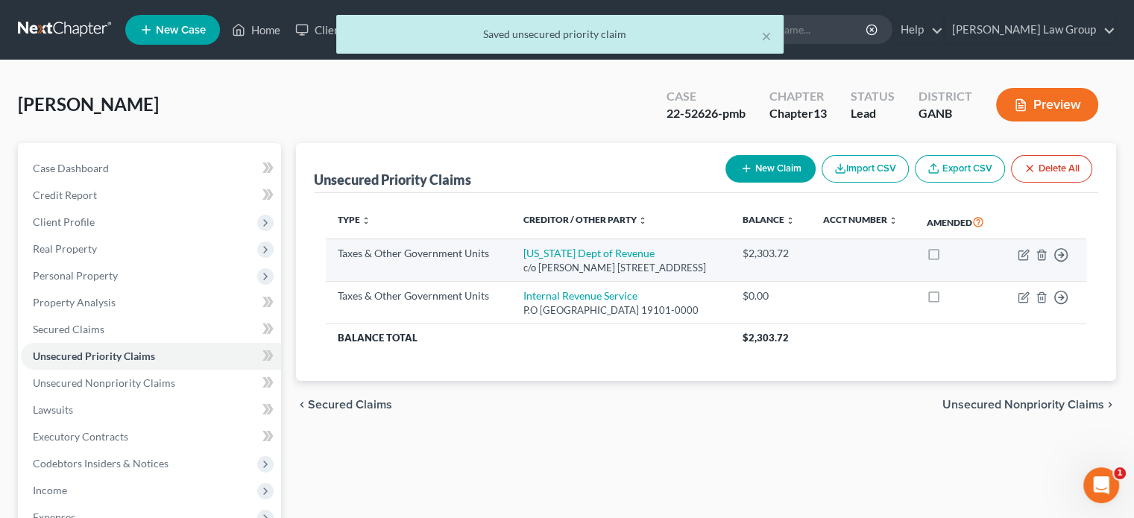
click at [524, 275] on div "c/o [PERSON_NAME] [STREET_ADDRESS]" at bounding box center [620, 268] width 195 height 14
click at [1024, 261] on icon "button" at bounding box center [1023, 255] width 12 height 12
select select "2"
select select "10"
select select "0"
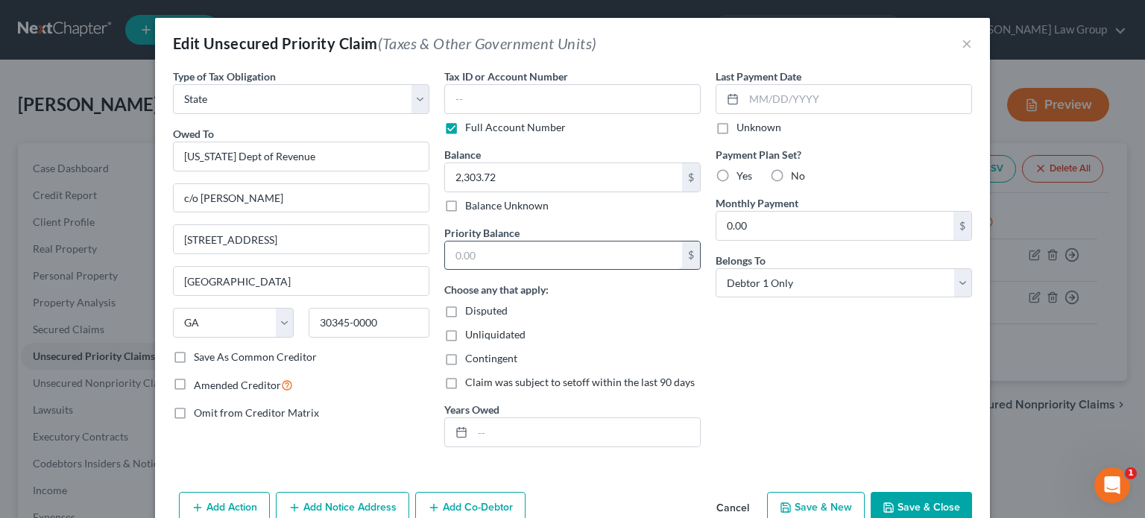
click at [478, 259] on input "text" at bounding box center [563, 255] width 237 height 28
type input "2,303.72"
click at [908, 500] on button "Save & Close" at bounding box center [920, 507] width 101 height 31
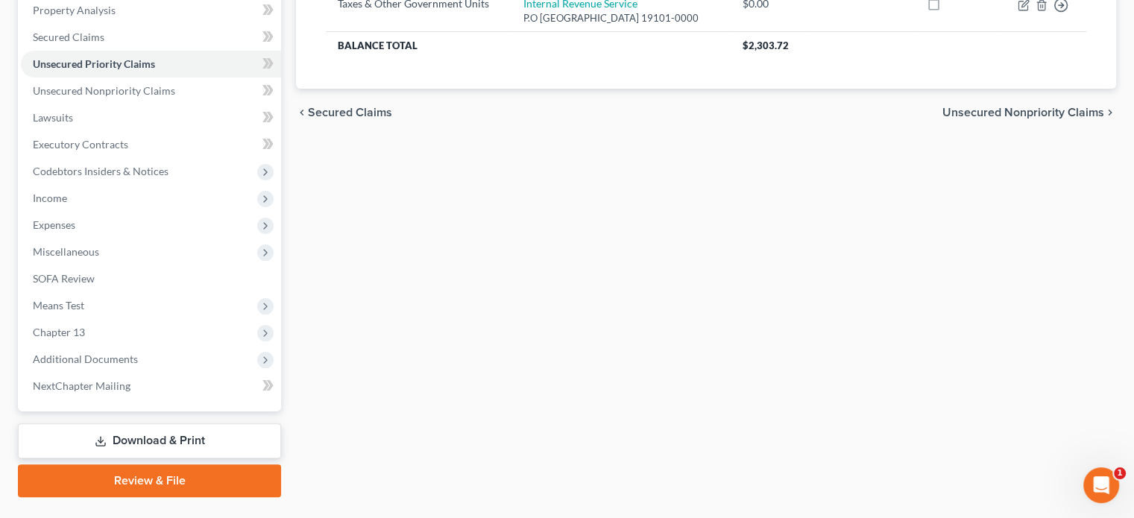
scroll to position [298, 0]
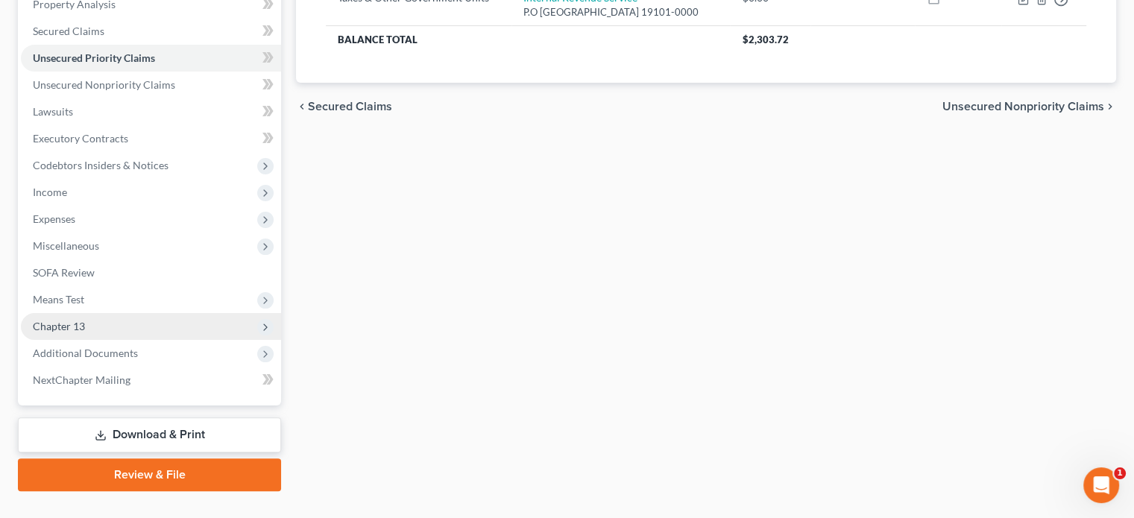
click at [60, 325] on span "Chapter 13" at bounding box center [59, 326] width 52 height 13
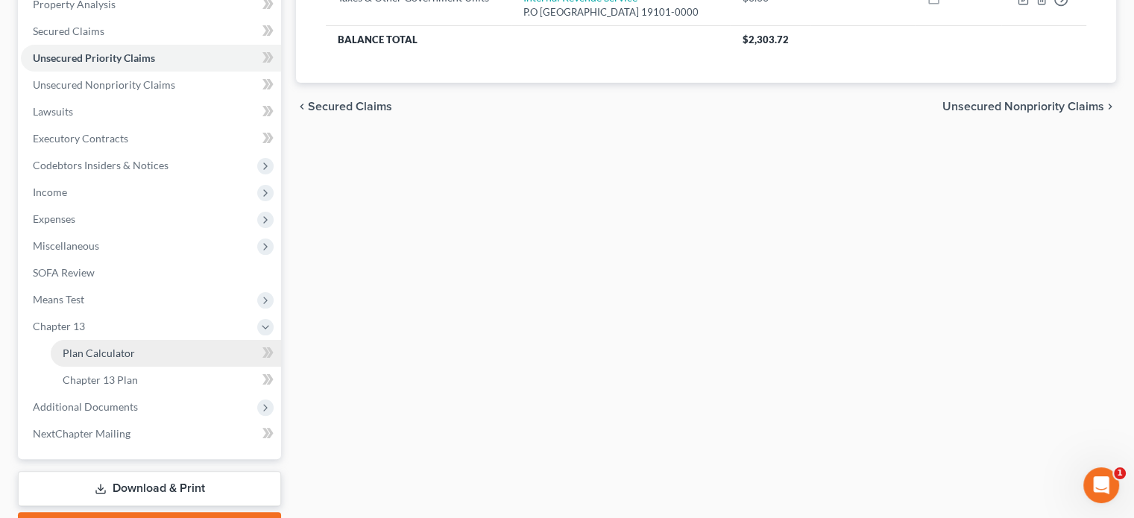
click at [95, 354] on span "Plan Calculator" at bounding box center [99, 353] width 72 height 13
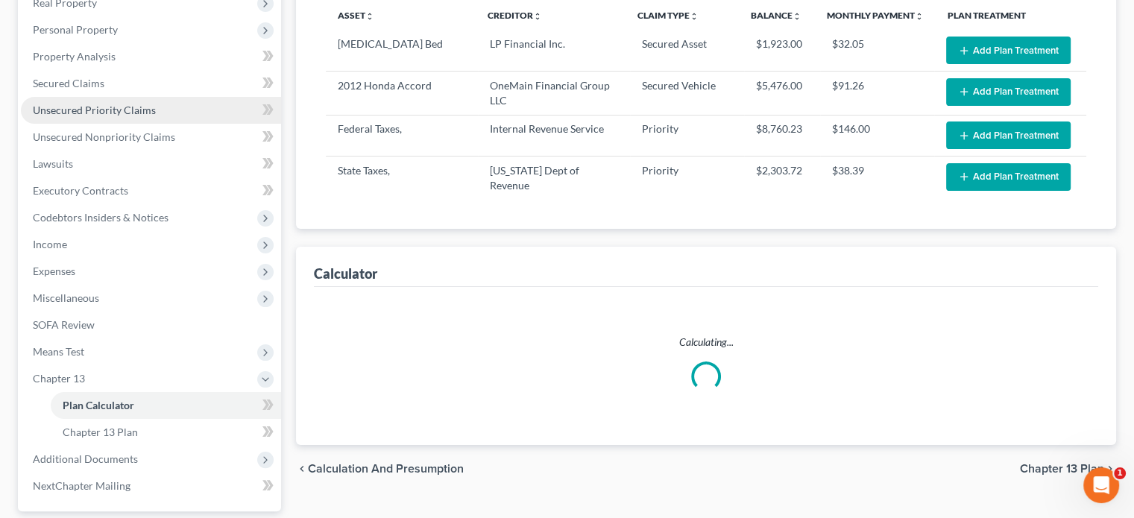
scroll to position [298, 0]
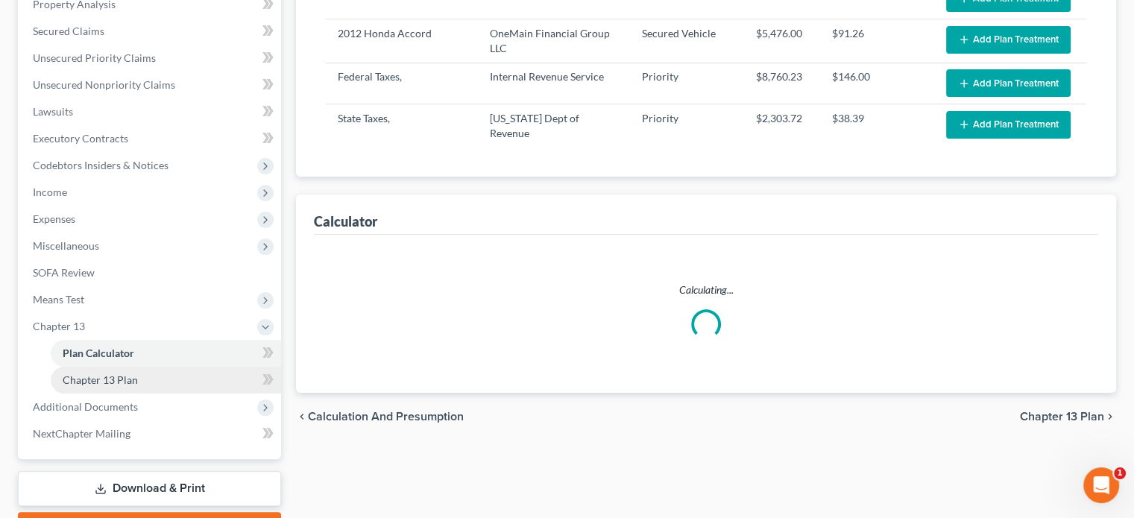
select select "59"
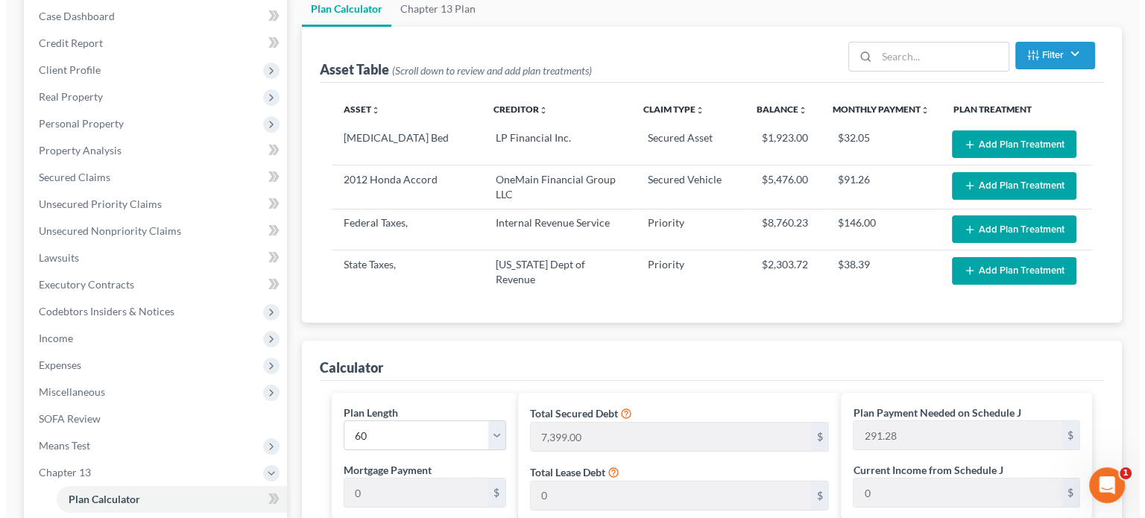
scroll to position [149, 0]
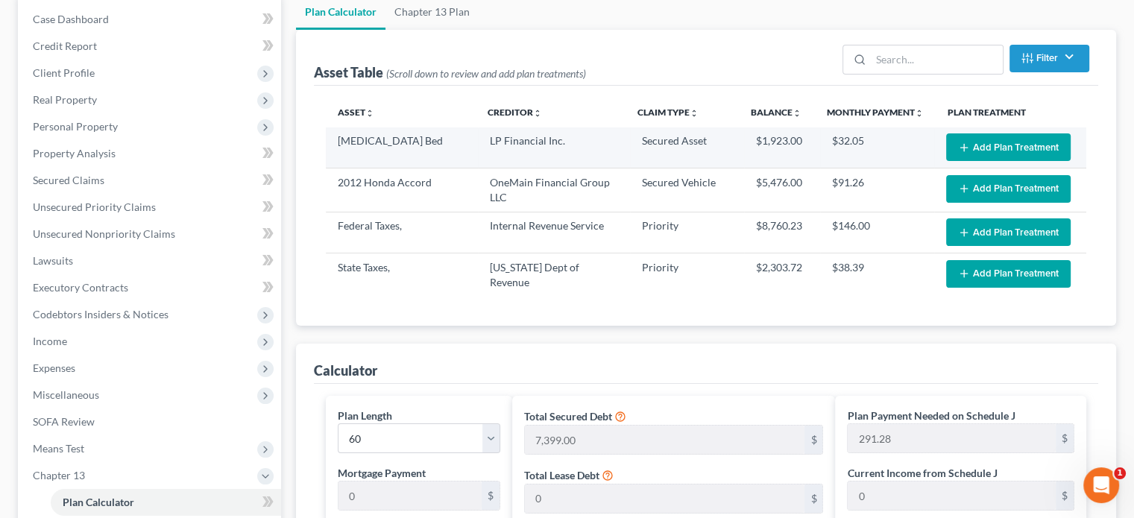
click at [998, 148] on button "Add Plan Treatment" at bounding box center [1008, 147] width 124 height 28
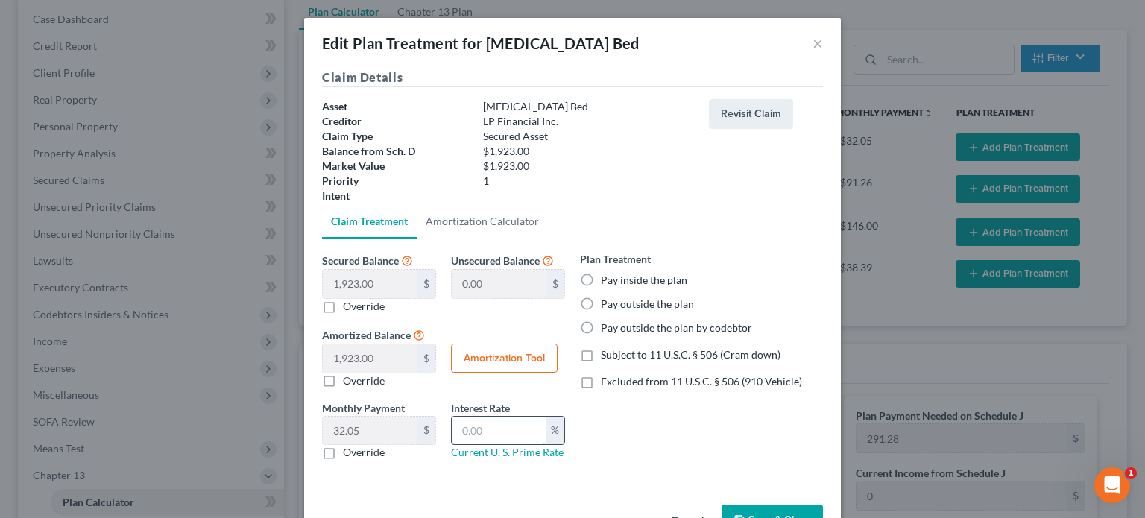
click at [458, 428] on input "text" at bounding box center [499, 431] width 94 height 28
type input "4.00"
click at [601, 354] on label "Subject to 11 U.S.C. § 506 (Cram down)" at bounding box center [691, 354] width 180 height 15
click at [607, 354] on input "Subject to 11 U.S.C. § 506 (Cram down)" at bounding box center [612, 352] width 10 height 10
checkbox input "true"
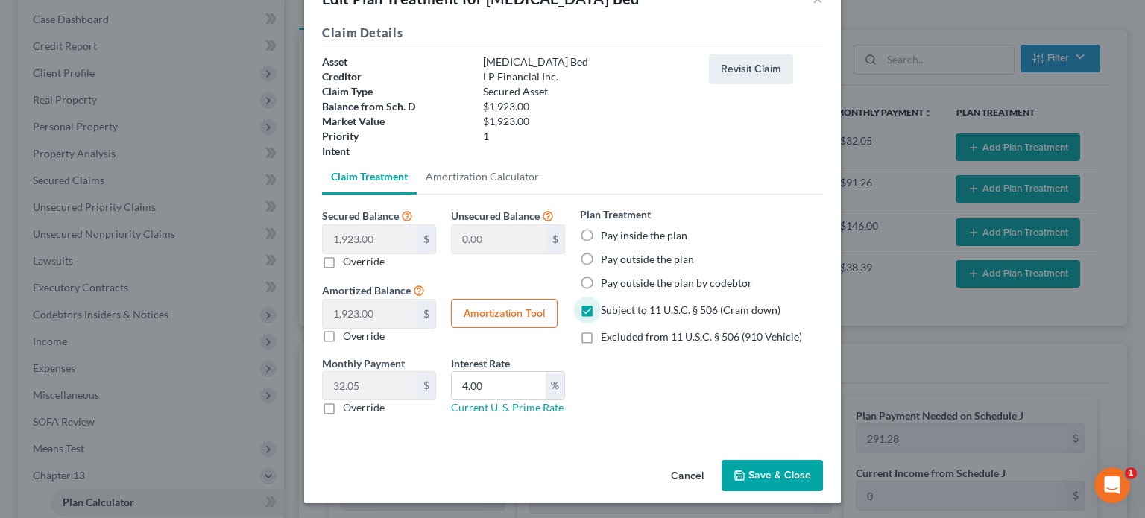
scroll to position [47, 0]
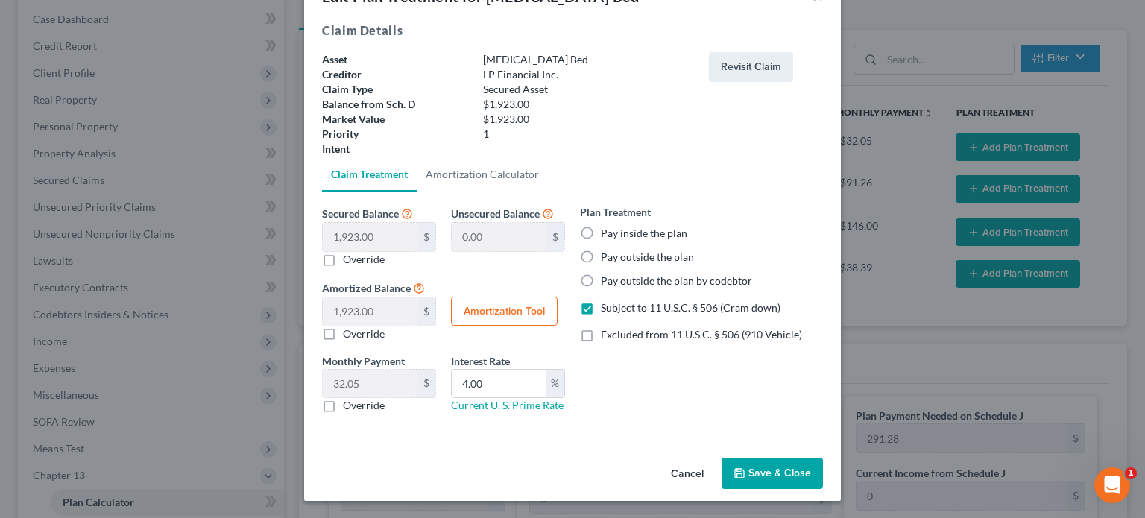
click at [762, 470] on button "Save & Close" at bounding box center [771, 473] width 101 height 31
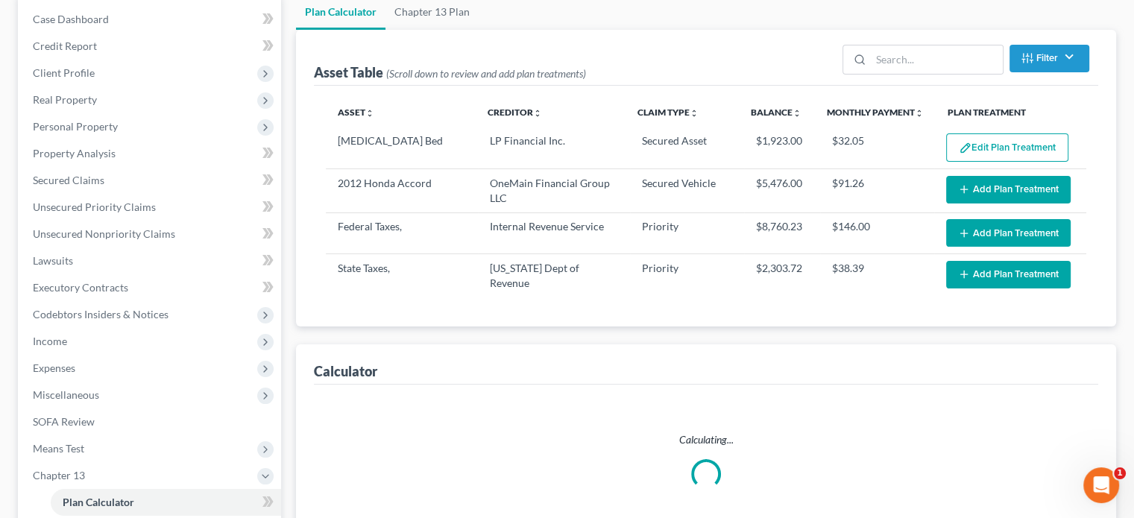
select select "59"
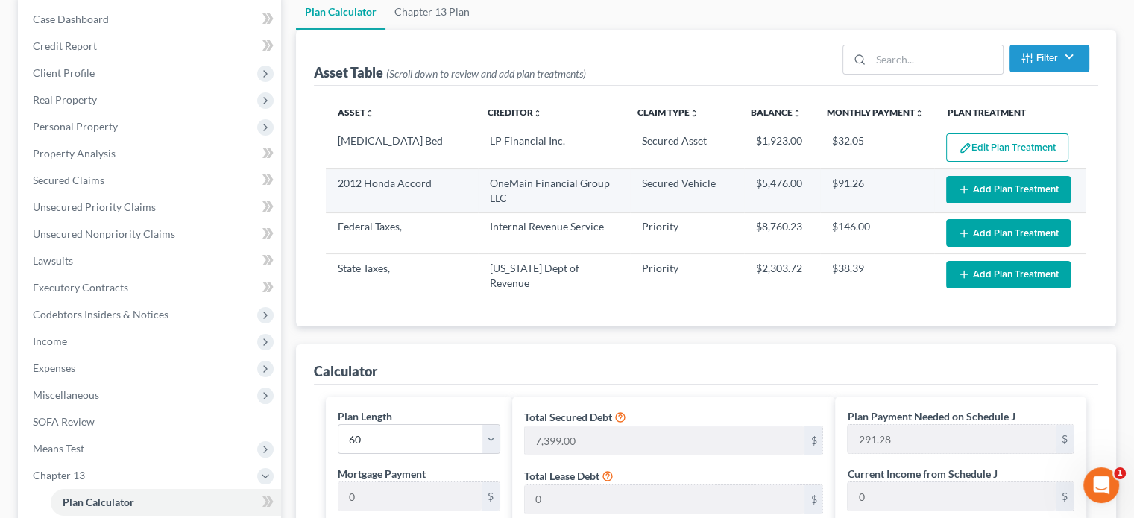
click at [975, 192] on button "Add Plan Treatment" at bounding box center [1008, 190] width 124 height 28
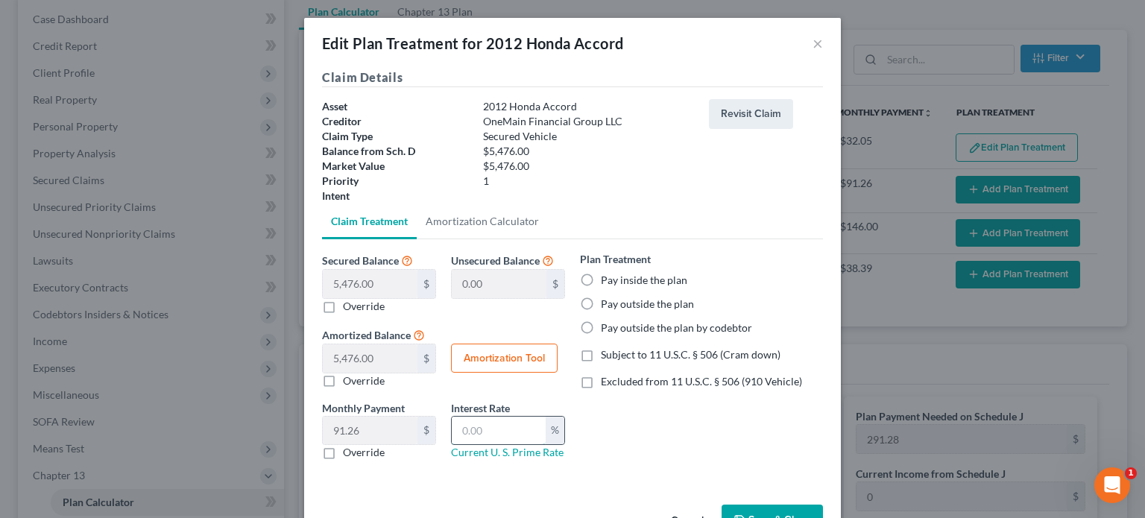
click at [458, 433] on input "text" at bounding box center [499, 431] width 94 height 28
type input "4.00"
click at [601, 357] on label "Subject to 11 U.S.C. § 506 (Cram down)" at bounding box center [691, 354] width 180 height 15
click at [607, 357] on input "Subject to 11 U.S.C. § 506 (Cram down)" at bounding box center [612, 352] width 10 height 10
checkbox input "true"
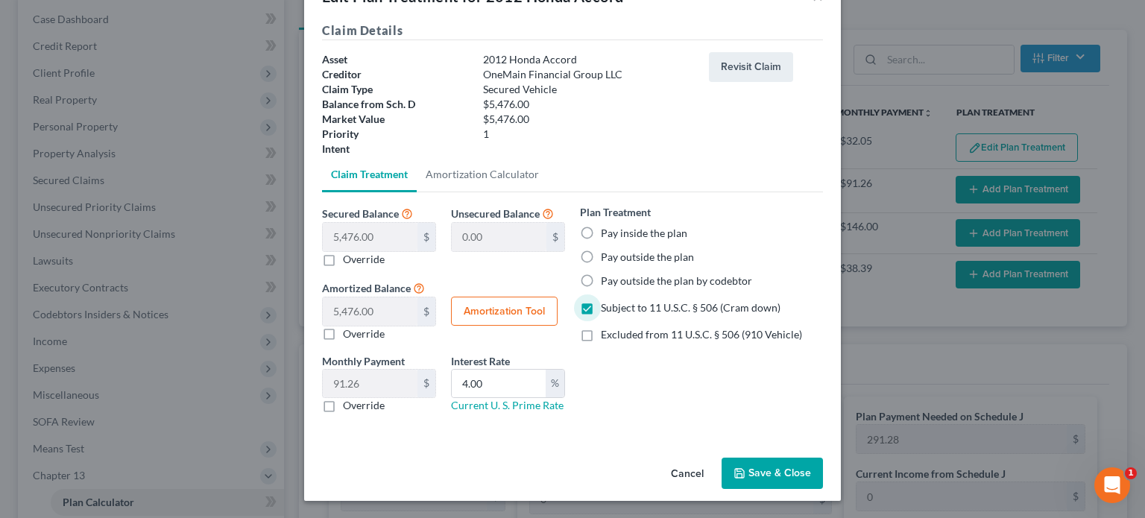
click at [772, 470] on button "Save & Close" at bounding box center [771, 473] width 101 height 31
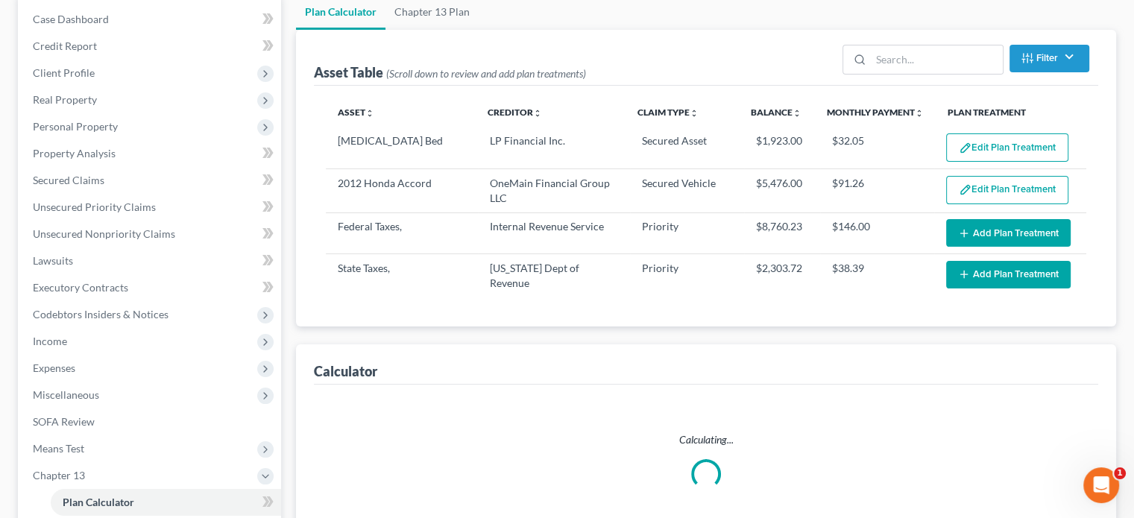
select select "59"
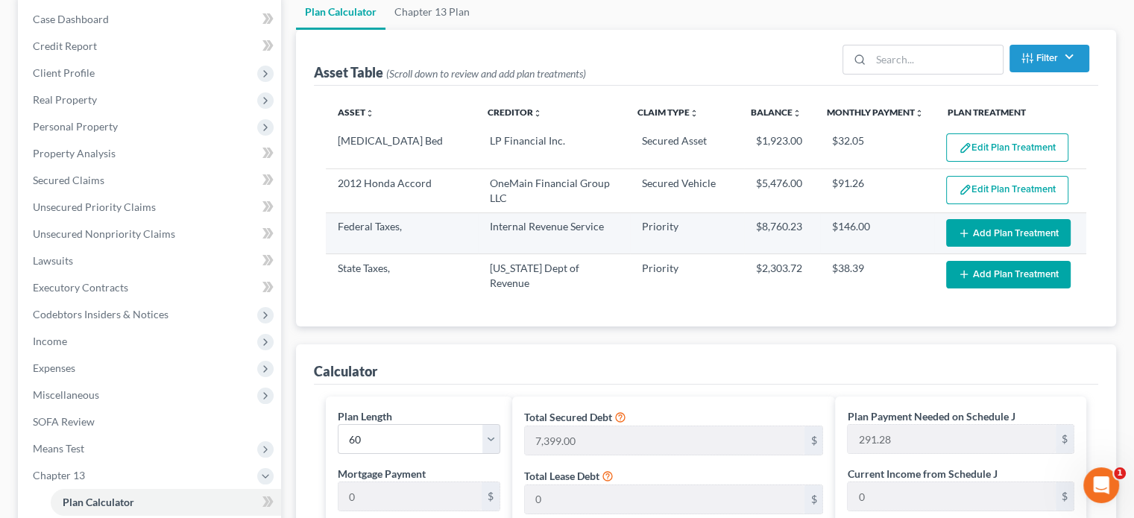
click at [995, 229] on button "Add Plan Treatment" at bounding box center [1008, 233] width 124 height 28
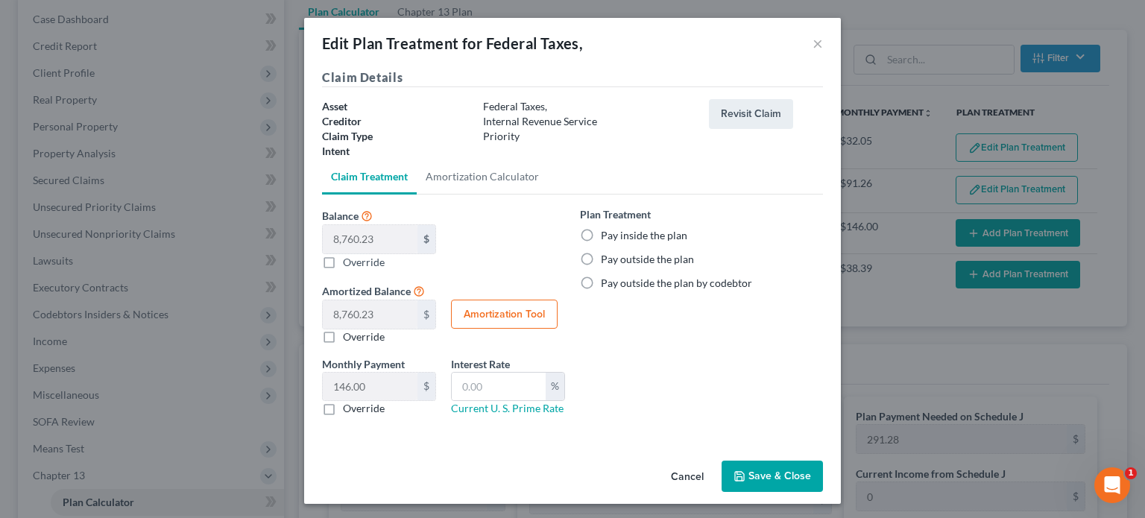
click at [601, 235] on label "Pay inside the plan" at bounding box center [644, 235] width 86 height 15
click at [607, 235] on input "Pay inside the plan" at bounding box center [612, 233] width 10 height 10
radio input "true"
click at [764, 482] on button "Save & Close" at bounding box center [771, 476] width 101 height 31
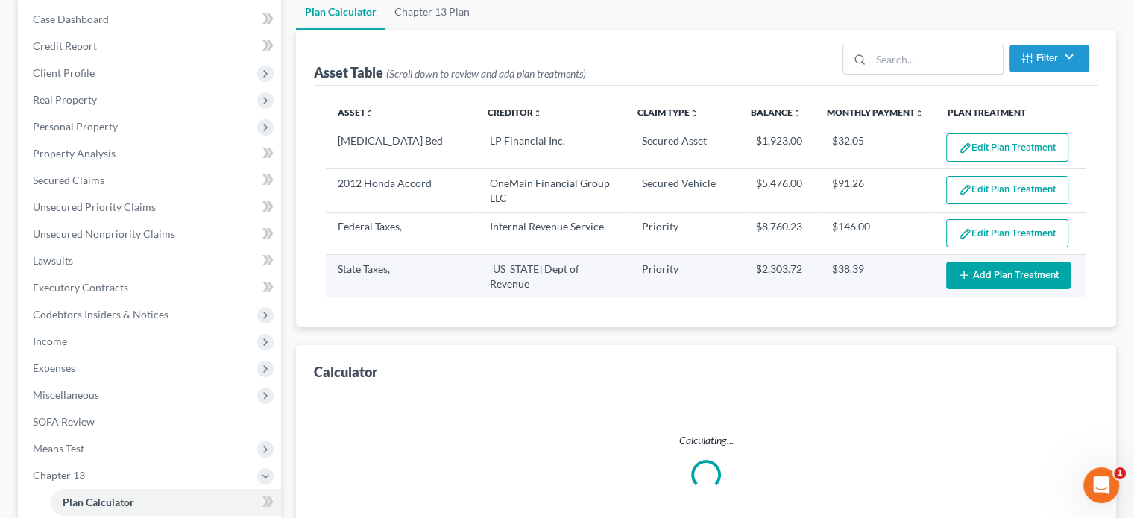
select select "59"
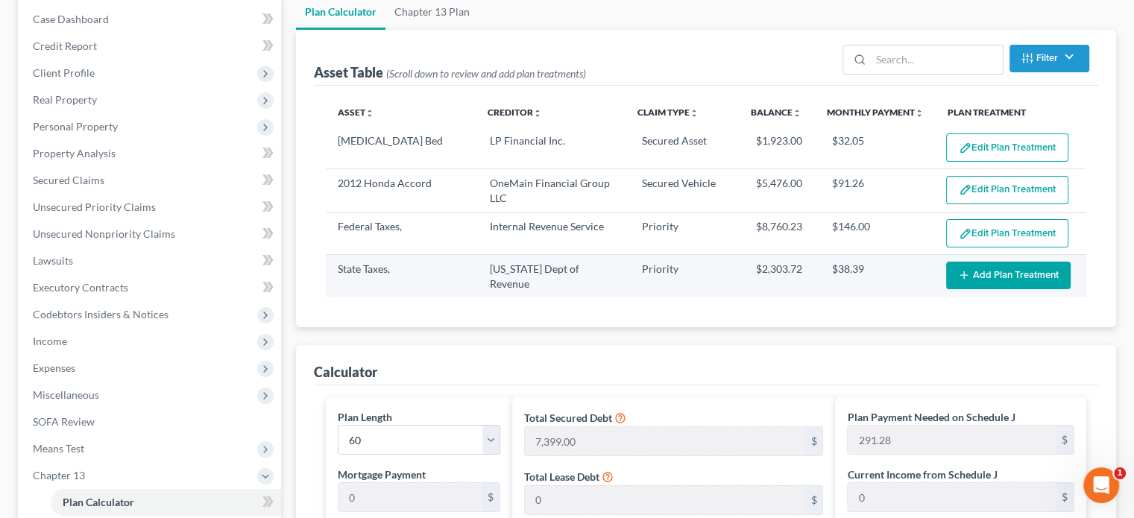
click at [989, 274] on button "Add Plan Treatment" at bounding box center [1008, 276] width 124 height 28
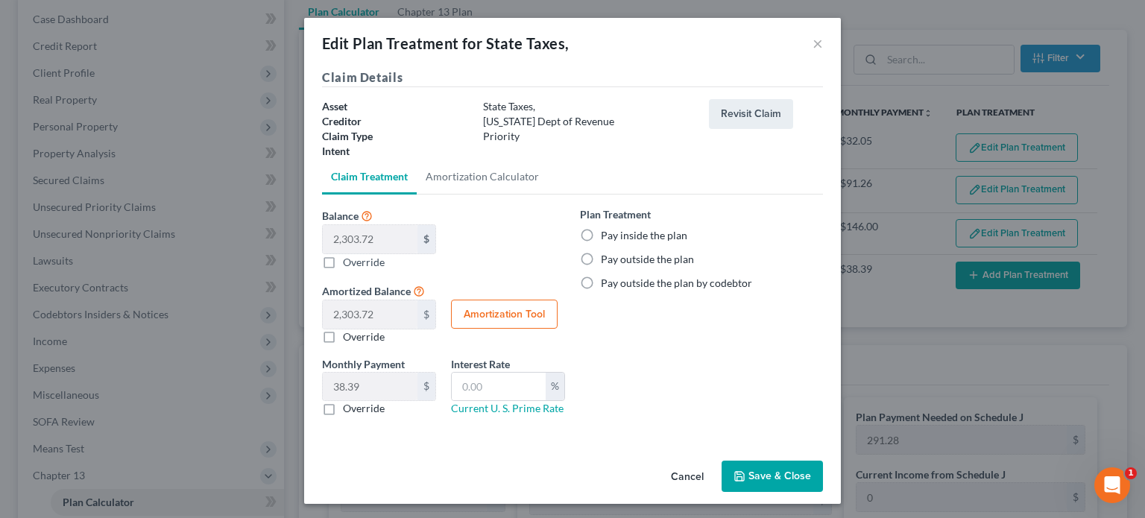
click at [601, 235] on label "Pay inside the plan" at bounding box center [644, 235] width 86 height 15
click at [607, 235] on input "Pay inside the plan" at bounding box center [612, 233] width 10 height 10
radio input "true"
click at [777, 472] on button "Save & Close" at bounding box center [771, 476] width 101 height 31
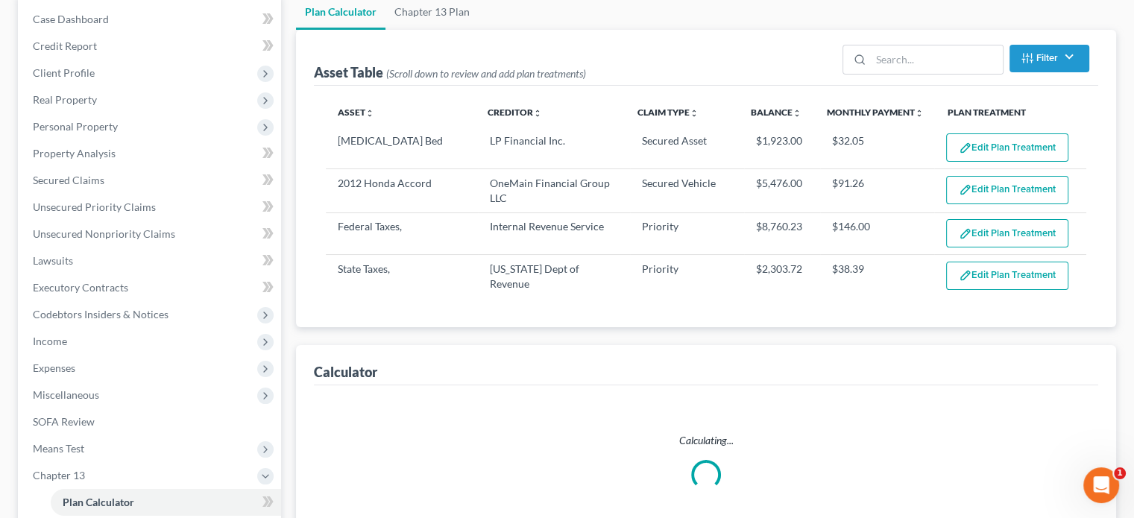
select select "59"
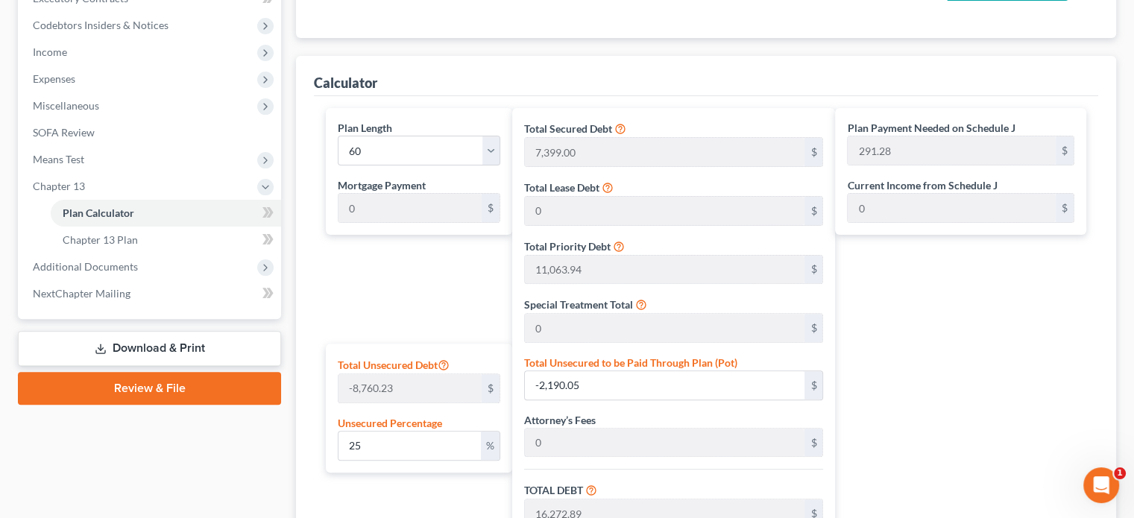
scroll to position [447, 0]
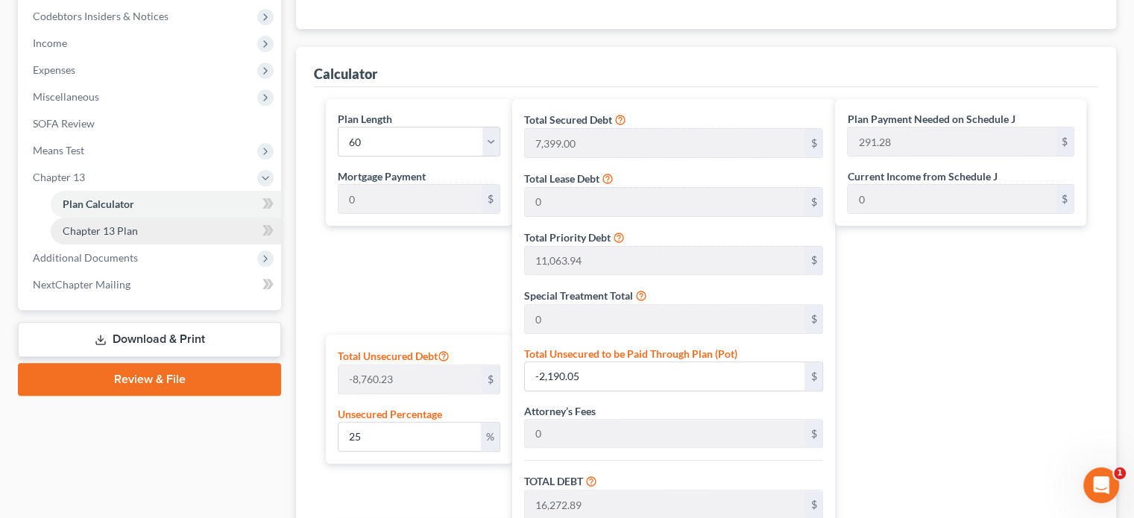
click at [91, 235] on span "Chapter 13 Plan" at bounding box center [100, 230] width 75 height 13
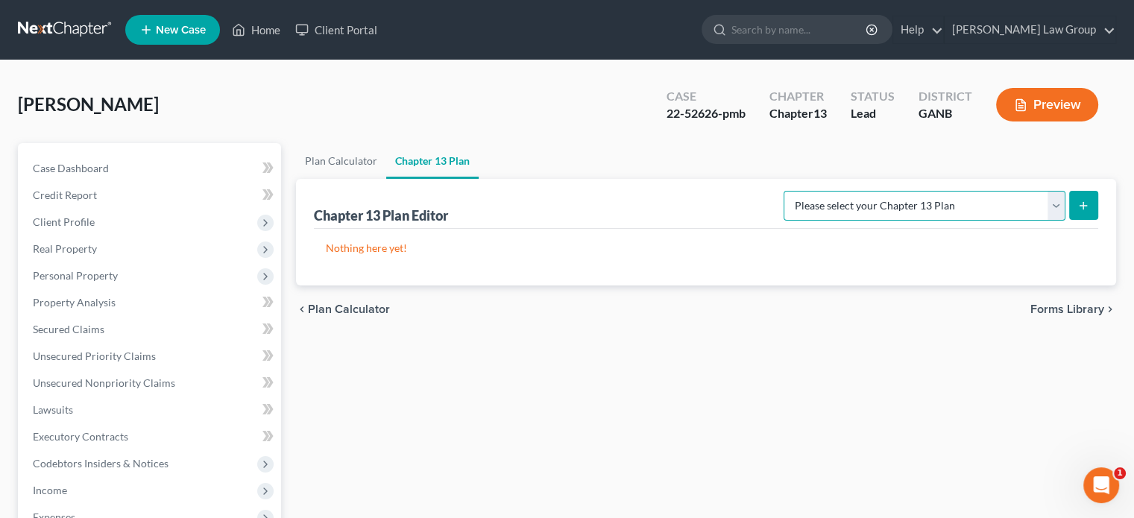
click at [1055, 215] on select "Please select your Chapter 13 Plan [US_STATE] Northern - [PERSON_NAME] Law Grou…" at bounding box center [924, 206] width 282 height 30
select select "0"
click at [795, 191] on select "Please select your Chapter 13 Plan [US_STATE] Northern - [PERSON_NAME] Law Grou…" at bounding box center [924, 206] width 282 height 30
click at [1083, 210] on icon "submit" at bounding box center [1083, 206] width 12 height 12
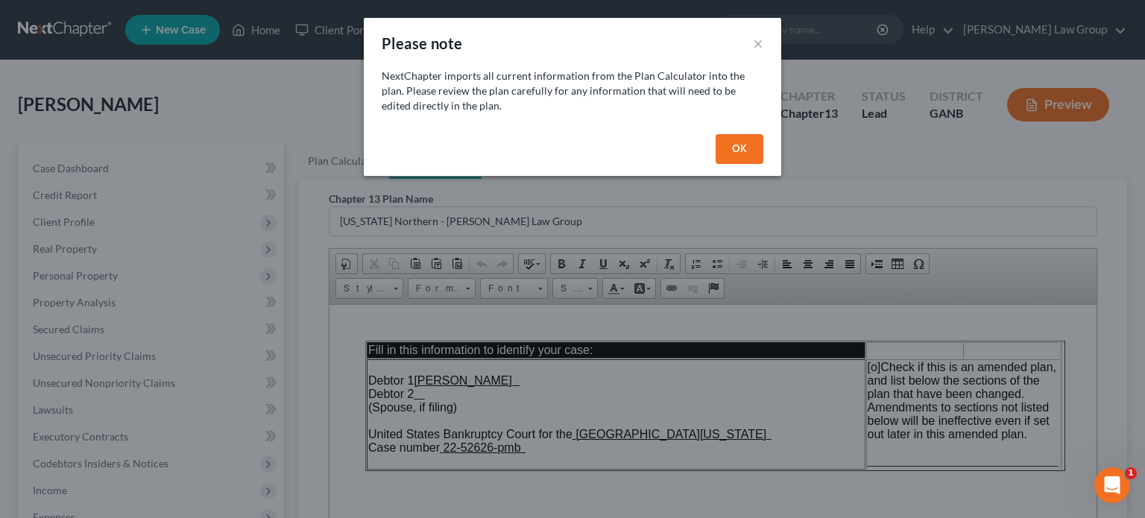
click at [742, 150] on button "OK" at bounding box center [739, 149] width 48 height 30
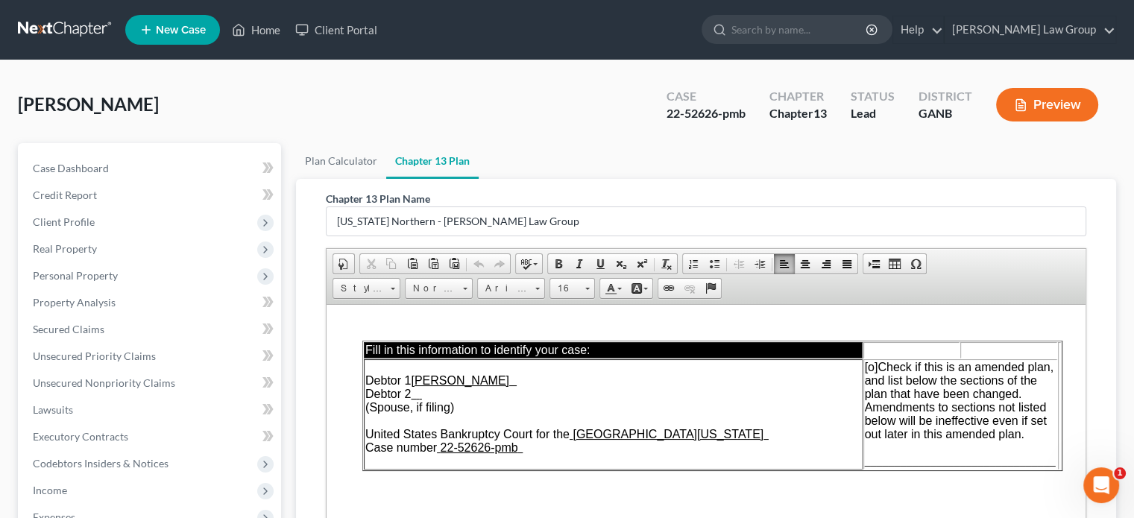
click at [874, 366] on span "[o]" at bounding box center [870, 366] width 13 height 13
click at [867, 461] on span "________________________________" at bounding box center [959, 460] width 191 height 13
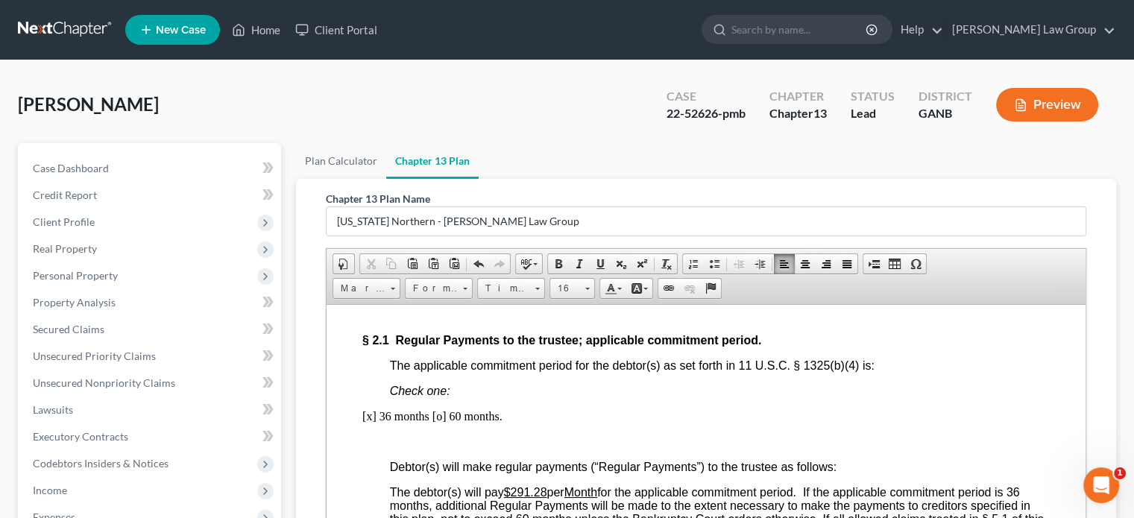
scroll to position [1341, 0]
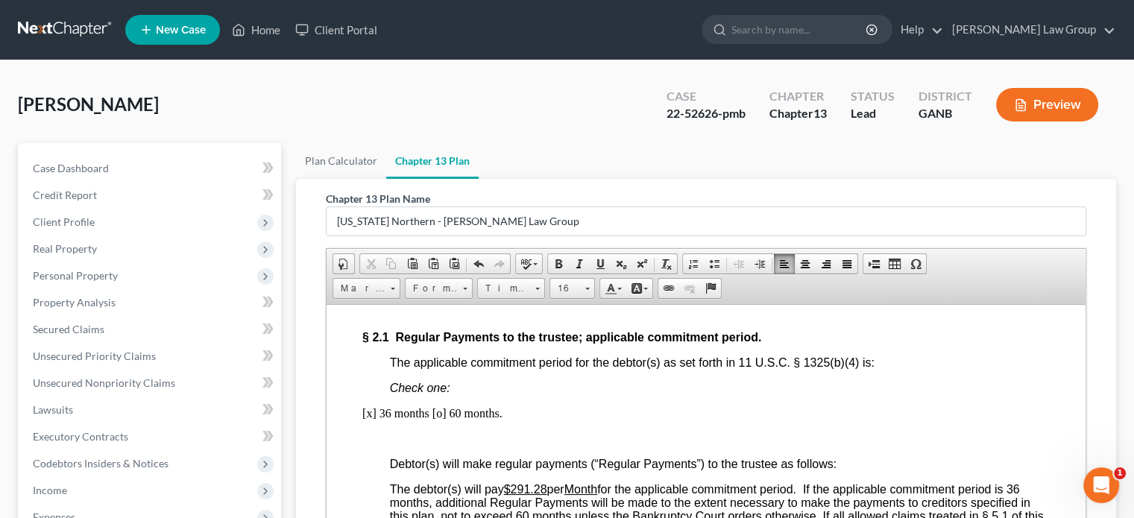
click at [373, 416] on p "[x] 36 months [o] 60 months." at bounding box center [705, 412] width 687 height 13
click at [443, 414] on p "[o ] 36 months [o] 60 months." at bounding box center [705, 412] width 687 height 13
click at [373, 411] on p "[o ] 36 months [o ] 60 months." at bounding box center [705, 412] width 687 height 13
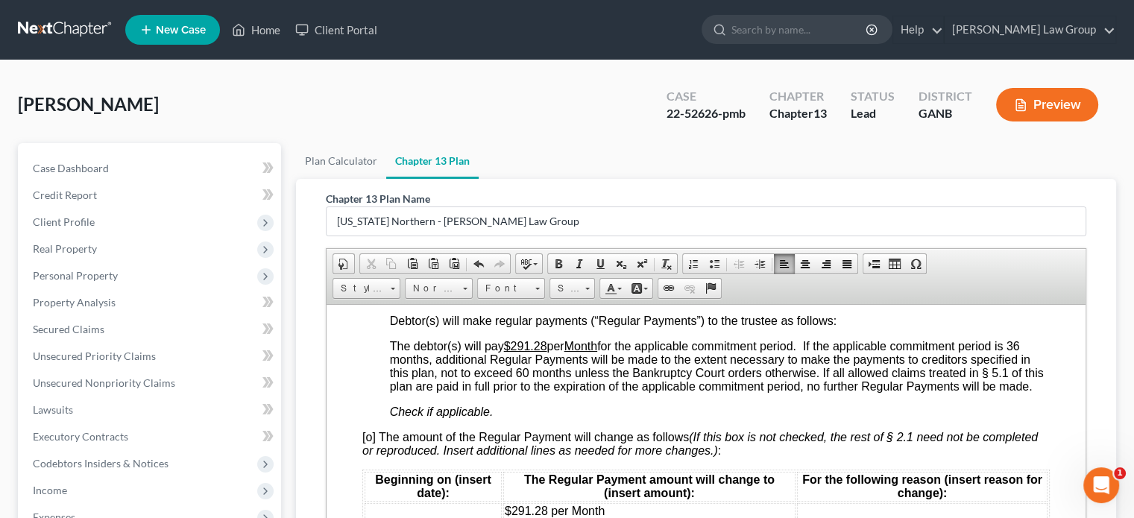
scroll to position [1490, 0]
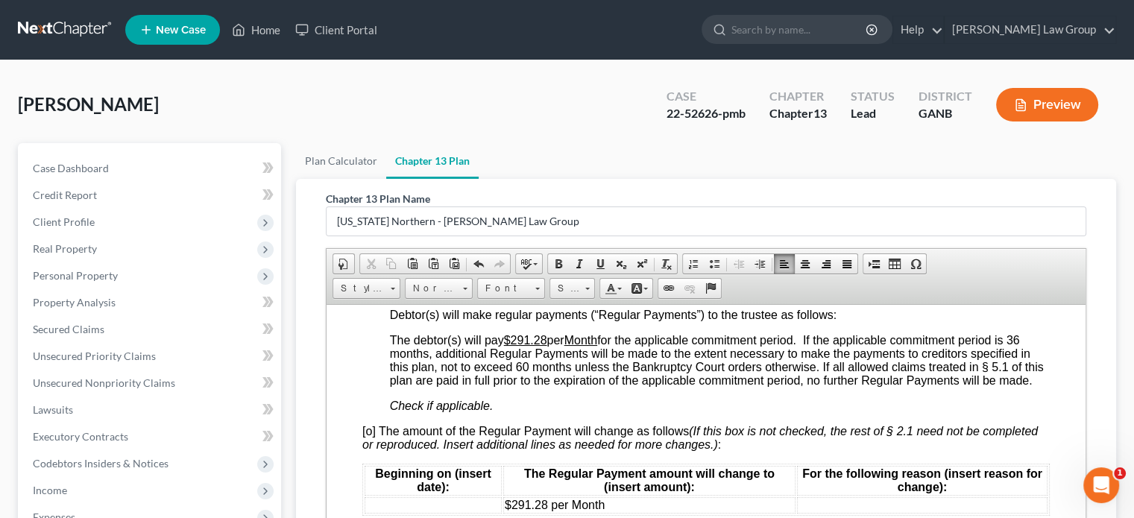
click at [547, 340] on u "$291.28" at bounding box center [525, 339] width 43 height 13
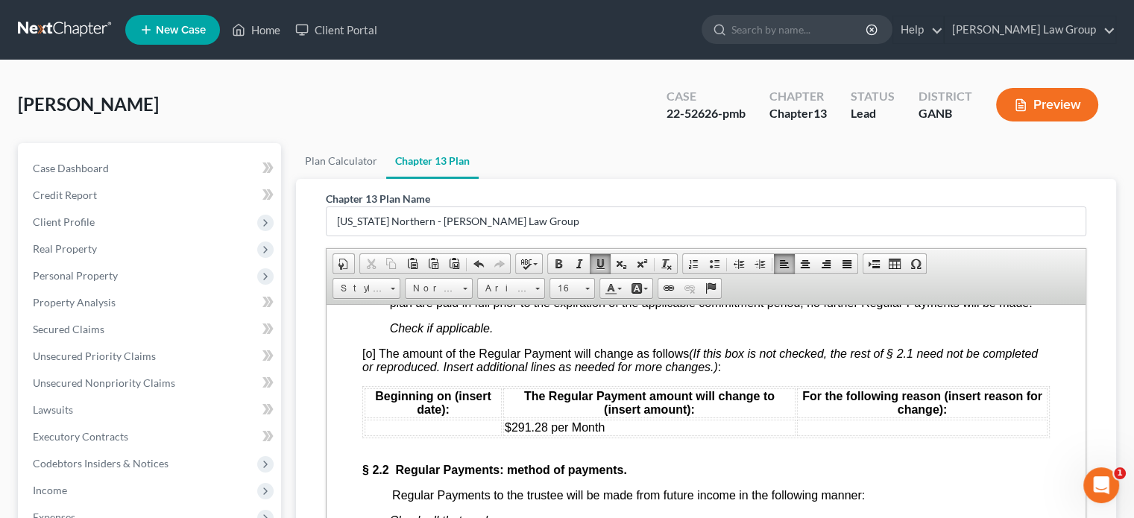
scroll to position [1565, 0]
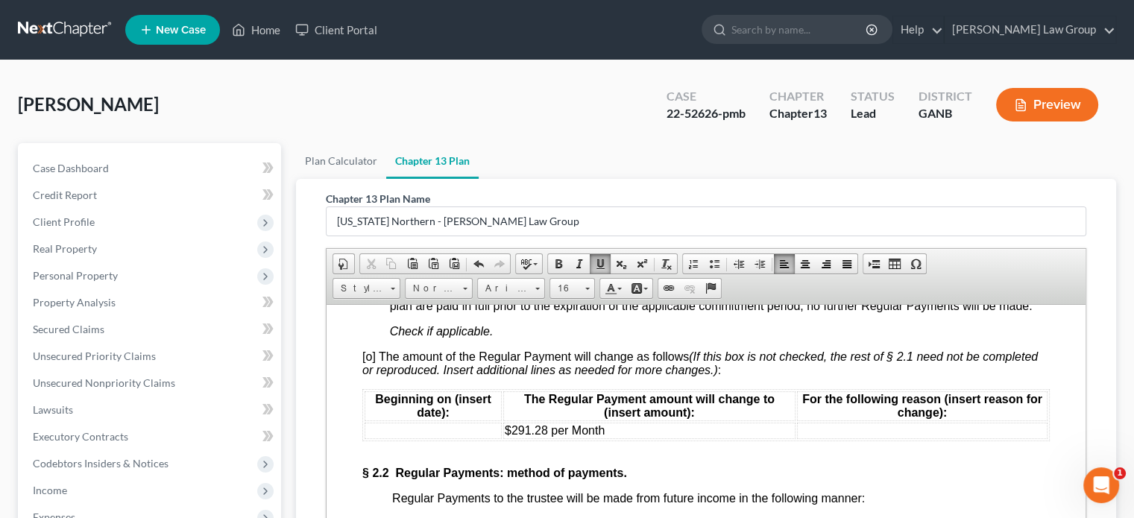
click at [370, 370] on span "[o] The amount of the Regular Payment will change as follows (If this box is no…" at bounding box center [699, 363] width 675 height 26
click at [378, 438] on td at bounding box center [432, 430] width 137 height 16
click at [546, 436] on span "$291.28 per Month" at bounding box center [555, 429] width 100 height 13
click at [814, 438] on td at bounding box center [922, 430] width 250 height 16
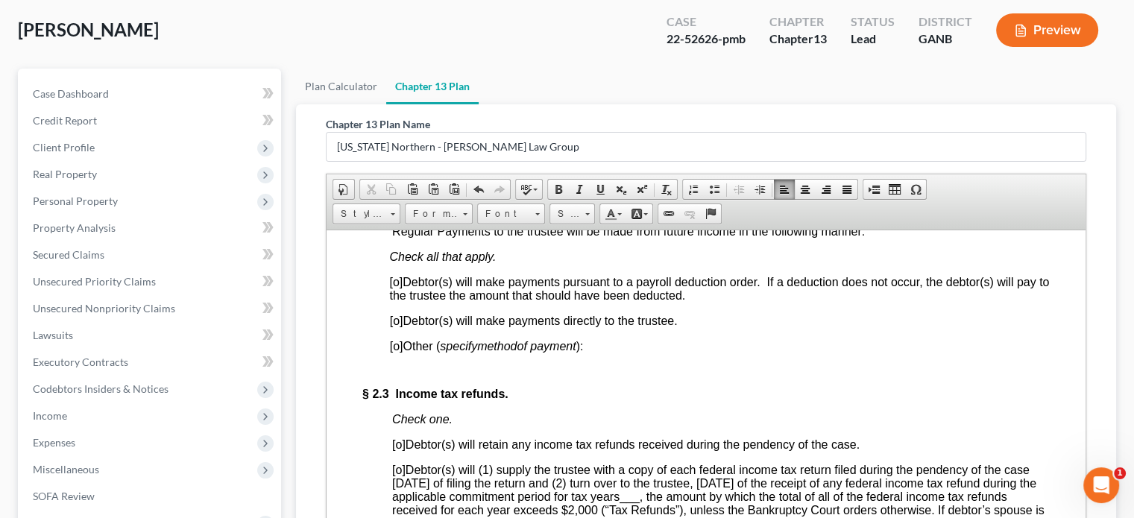
scroll to position [1789, 0]
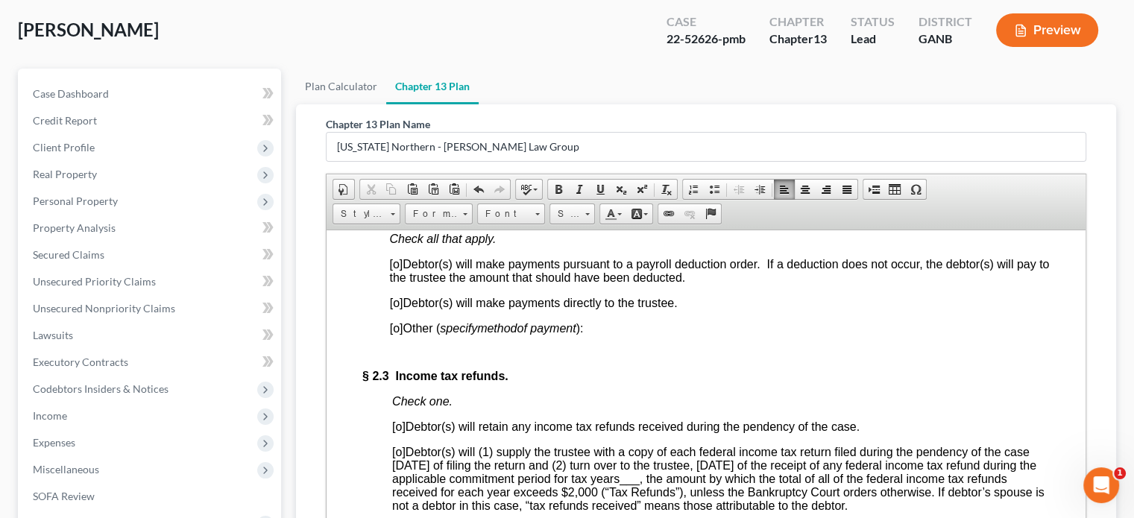
click at [399, 309] on span "[o]" at bounding box center [396, 302] width 13 height 13
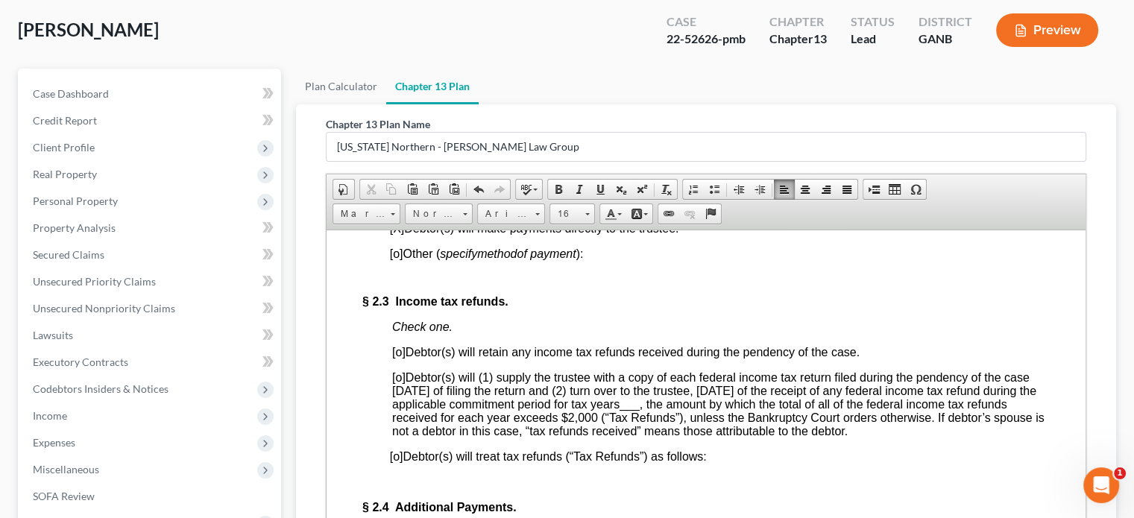
click at [401, 383] on span "[o]" at bounding box center [398, 376] width 13 height 13
drag, startPoint x: 716, startPoint y: 431, endPoint x: 733, endPoint y: 433, distance: 17.2
click at [639, 410] on span "___" at bounding box center [629, 403] width 20 height 13
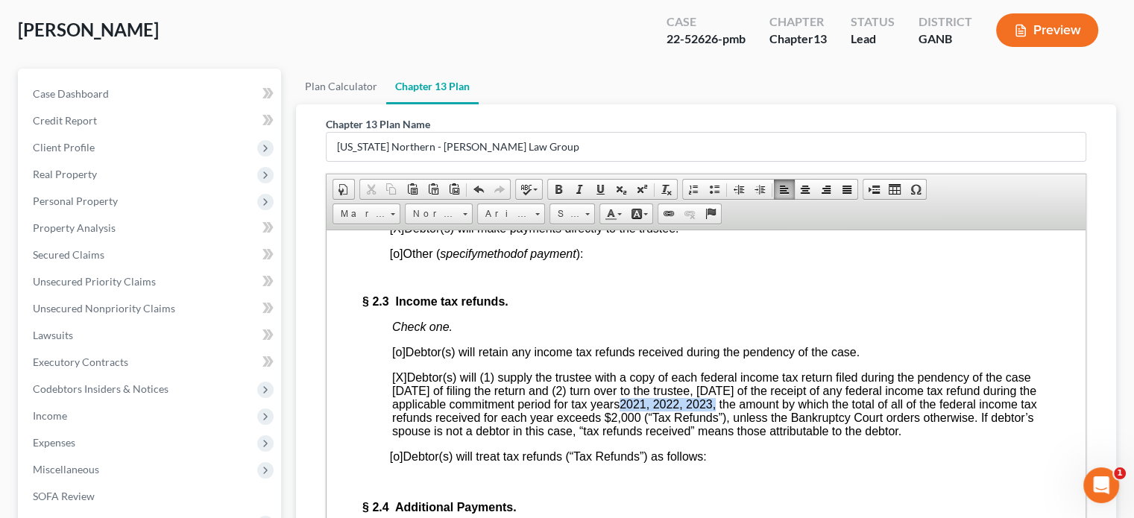
drag, startPoint x: 716, startPoint y: 424, endPoint x: 812, endPoint y: 427, distance: 96.2
click at [812, 427] on span "[X ] Debtor(s) will (1) supply the trustee with a copy of each federal income t…" at bounding box center [714, 403] width 645 height 66
drag, startPoint x: 549, startPoint y: 184, endPoint x: 562, endPoint y: 184, distance: 12.7
click at [549, 184] on link "Bold" at bounding box center [558, 189] width 21 height 19
drag, startPoint x: 598, startPoint y: 186, endPoint x: 619, endPoint y: 202, distance: 25.5
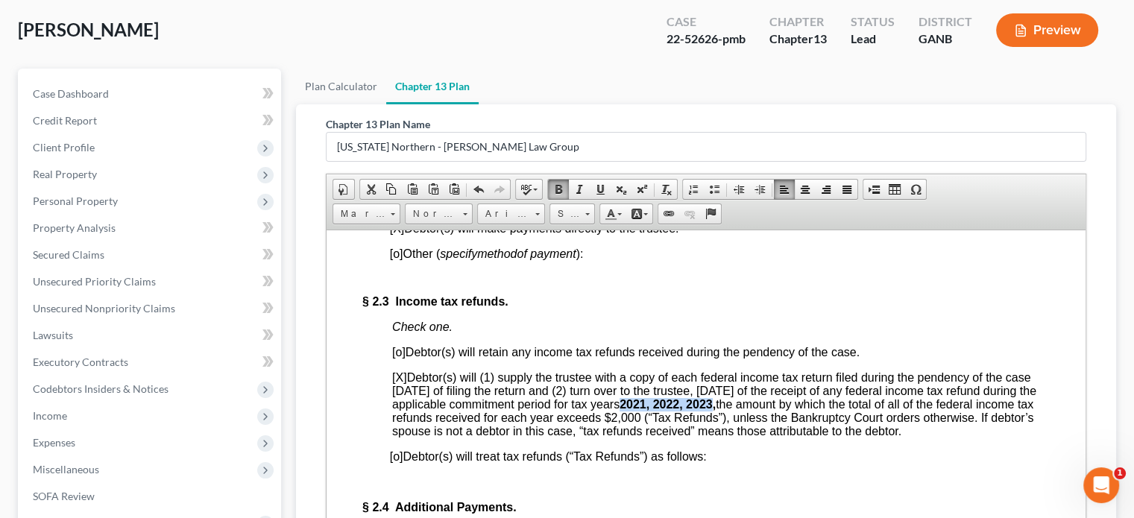
click at [599, 187] on span at bounding box center [600, 189] width 12 height 12
click at [712, 410] on span "2021, 2022, 2023" at bounding box center [665, 403] width 93 height 13
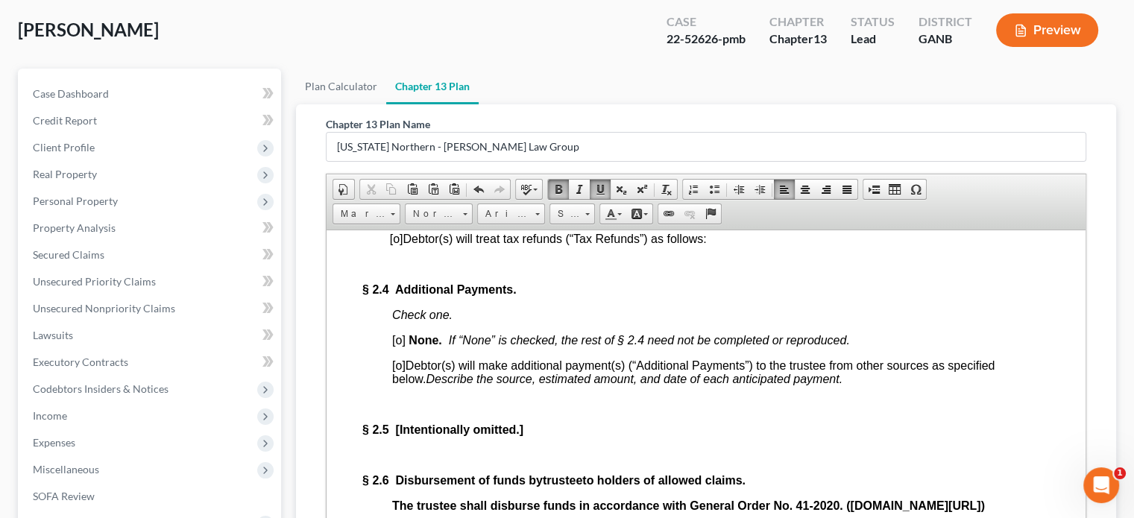
scroll to position [2087, 0]
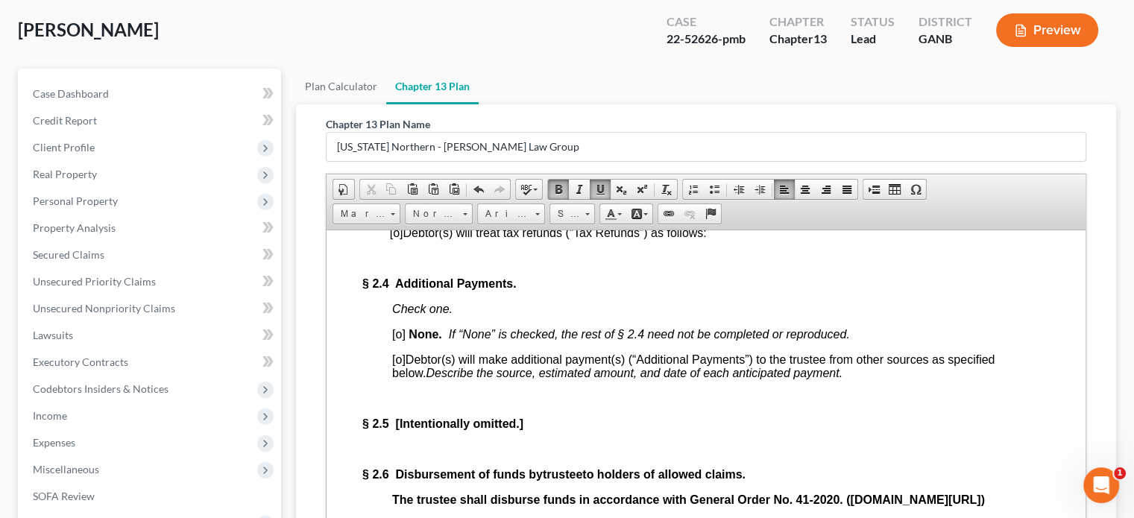
click at [404, 340] on span "[o]" at bounding box center [398, 333] width 13 height 13
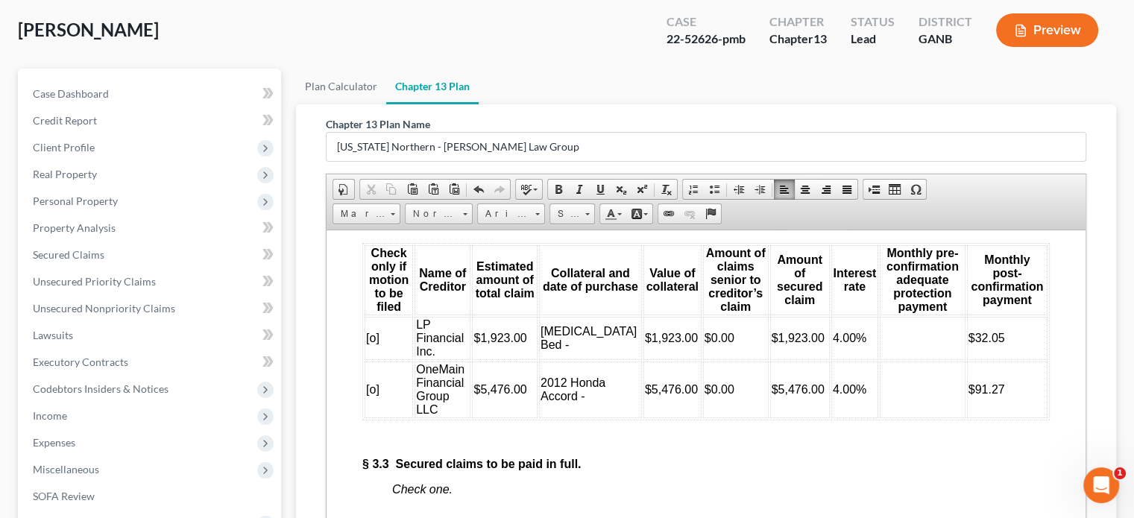
scroll to position [3354, 0]
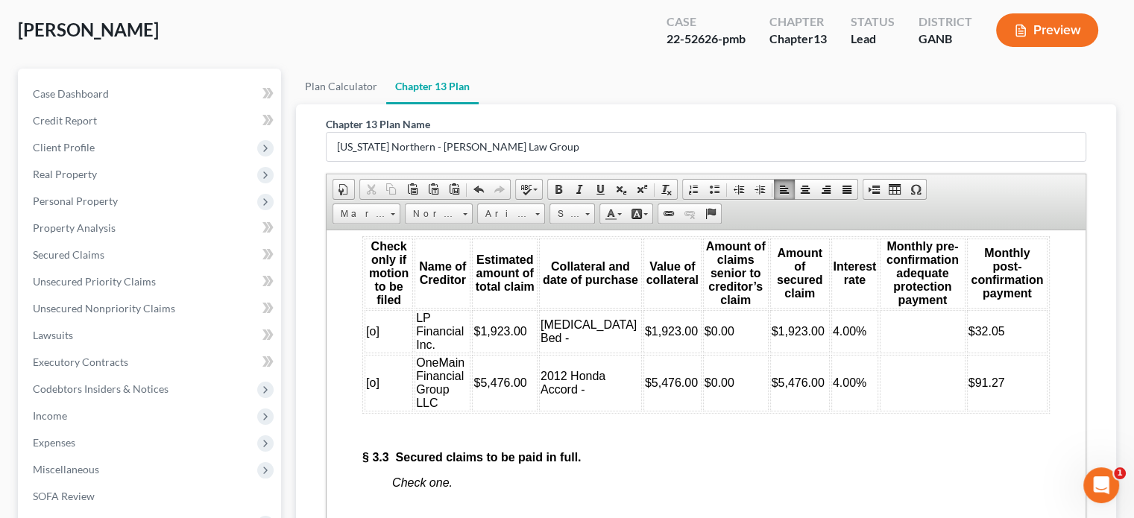
click at [608, 353] on td "[MEDICAL_DATA] Bed -" at bounding box center [590, 330] width 103 height 43
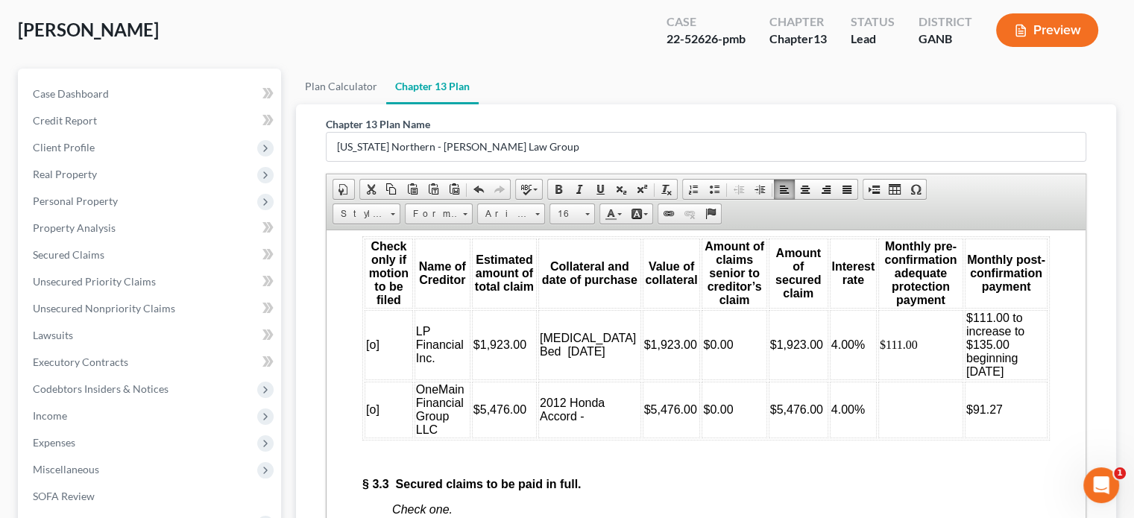
click at [595, 437] on td "2012 Honda Accord -" at bounding box center [589, 409] width 103 height 57
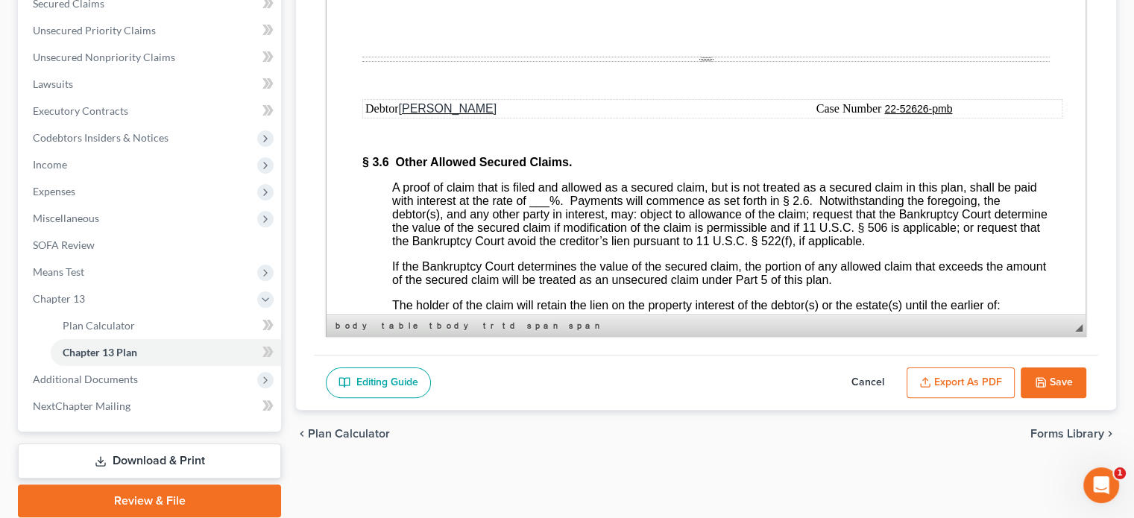
scroll to position [373, 0]
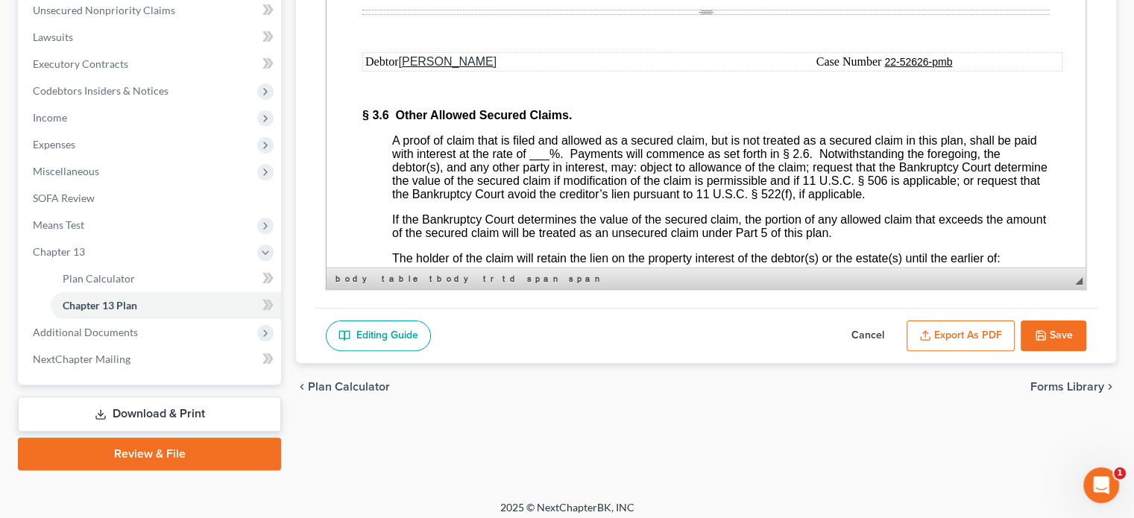
click at [857, 334] on button "Cancel" at bounding box center [868, 335] width 66 height 31
select select "0"
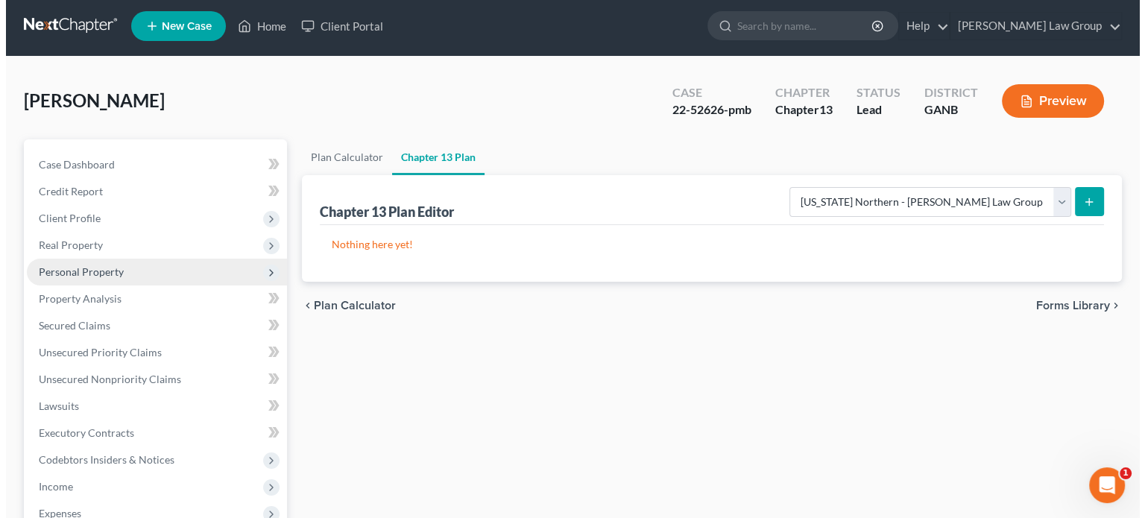
scroll to position [0, 0]
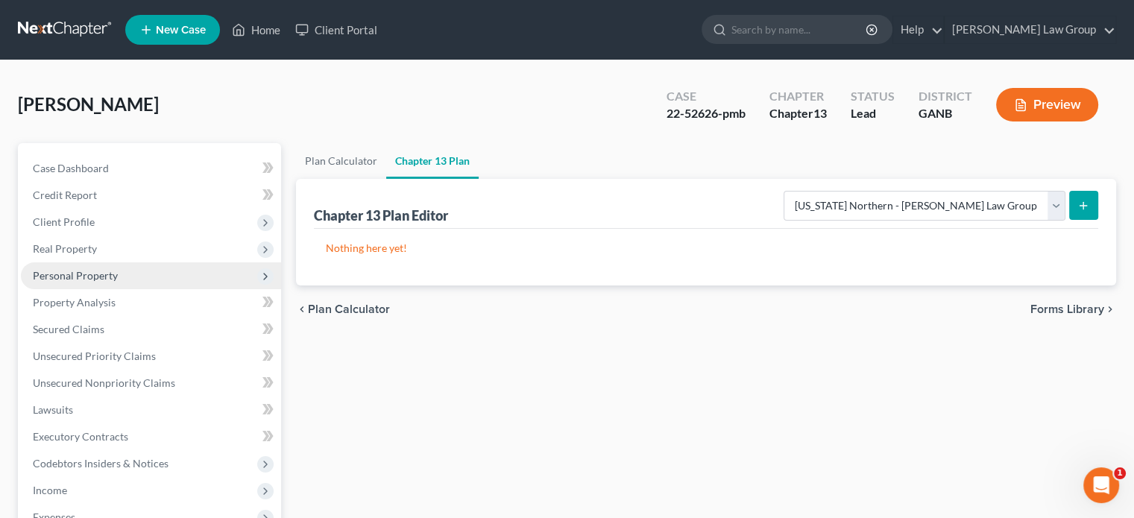
click at [54, 276] on span "Personal Property" at bounding box center [75, 275] width 85 height 13
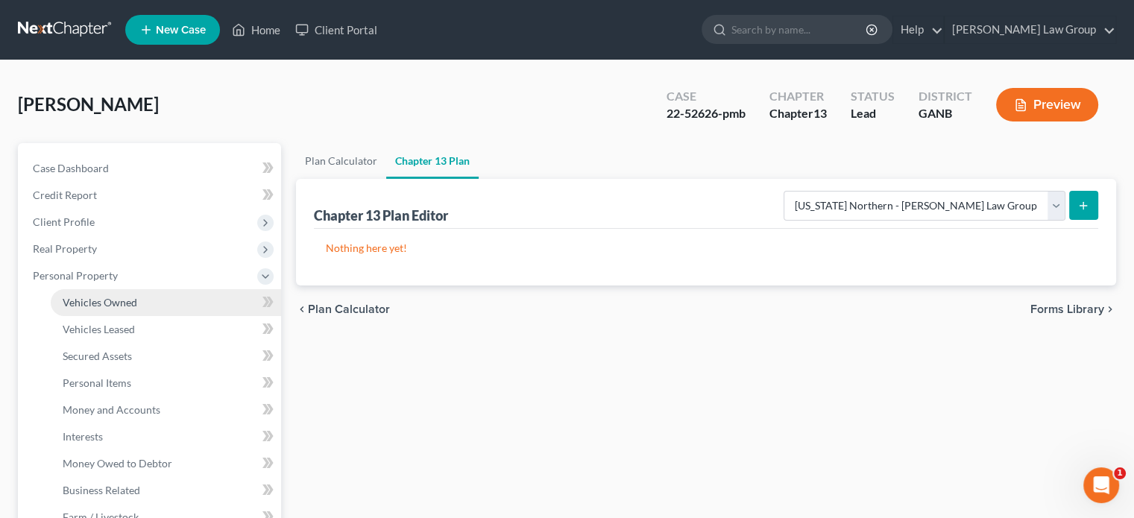
click at [95, 302] on span "Vehicles Owned" at bounding box center [100, 302] width 75 height 13
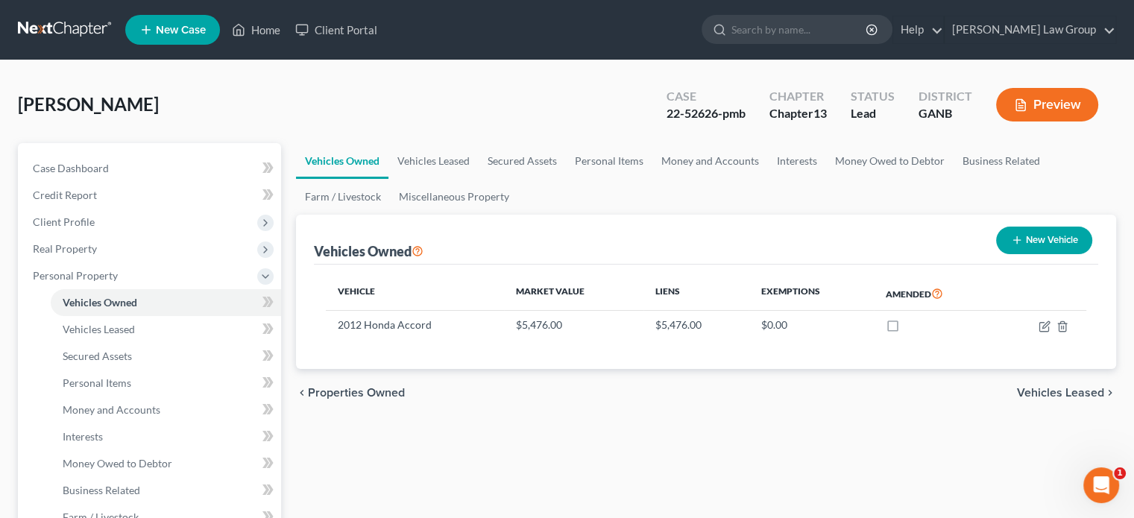
click at [1020, 235] on button "New Vehicle" at bounding box center [1044, 241] width 96 height 28
select select "0"
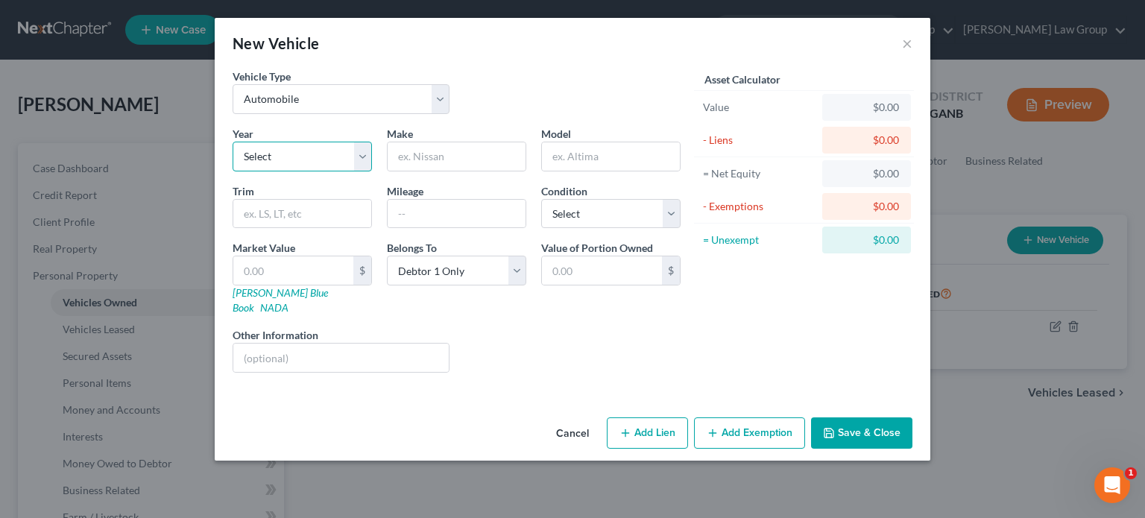
click at [259, 159] on select "Select 2026 2025 2024 2023 2022 2021 2020 2019 2018 2017 2016 2015 2014 2013 20…" at bounding box center [302, 157] width 139 height 30
select select "21"
click at [233, 142] on select "Select 2026 2025 2024 2023 2022 2021 2020 2019 2018 2017 2016 2015 2014 2013 20…" at bounding box center [302, 157] width 139 height 30
click at [430, 154] on input "text" at bounding box center [457, 156] width 138 height 28
type input "Chevrolet"
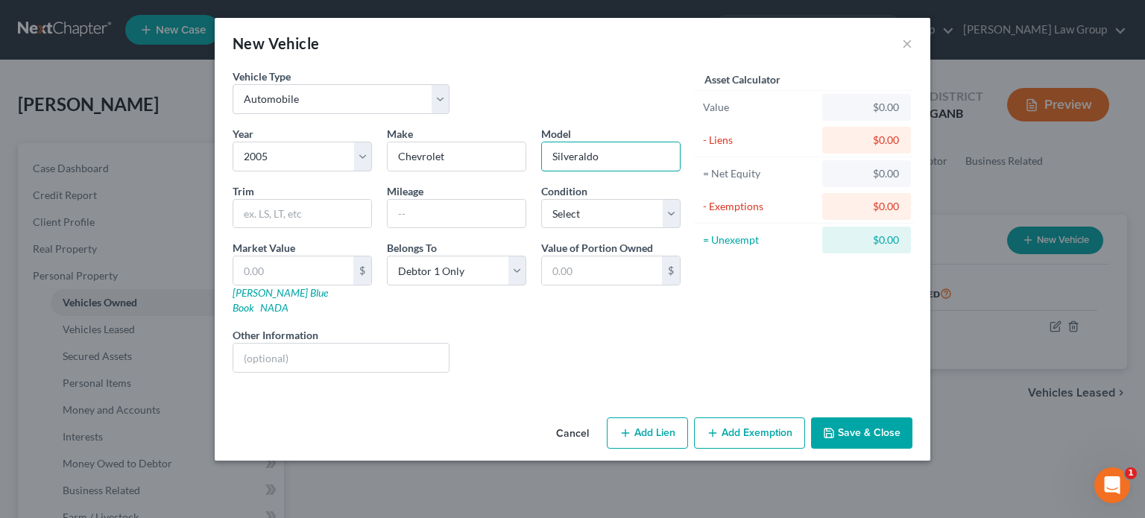
type input "Silveraldo"
click at [639, 422] on button "Add Lien" at bounding box center [647, 432] width 81 height 31
select select "0"
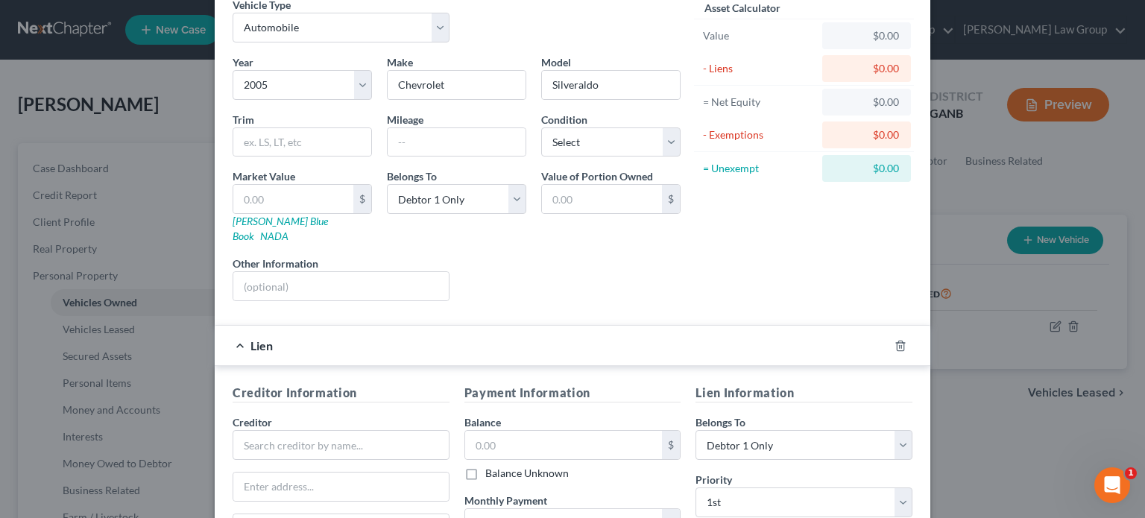
scroll to position [75, 0]
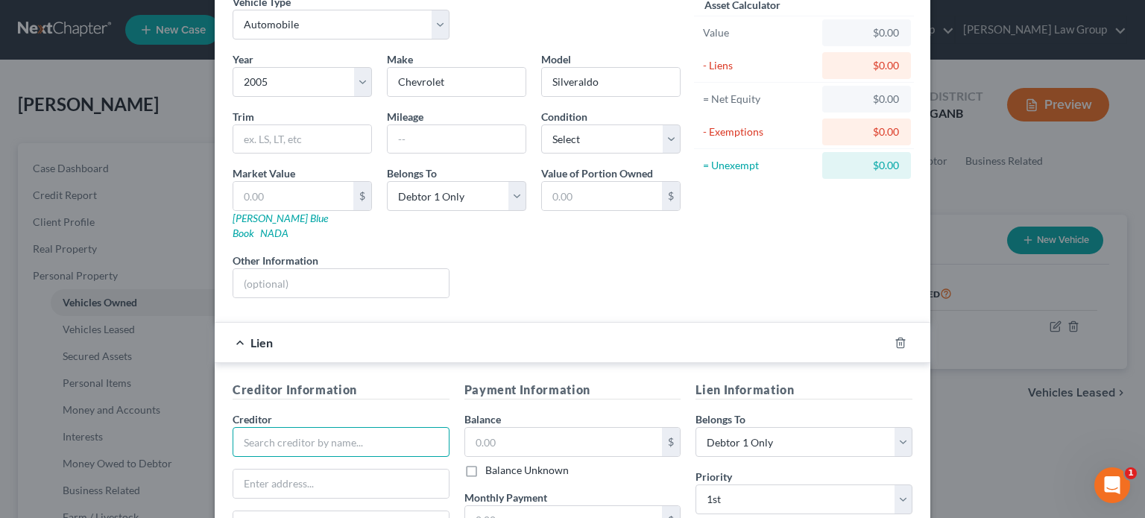
click at [271, 427] on input "text" at bounding box center [341, 442] width 217 height 30
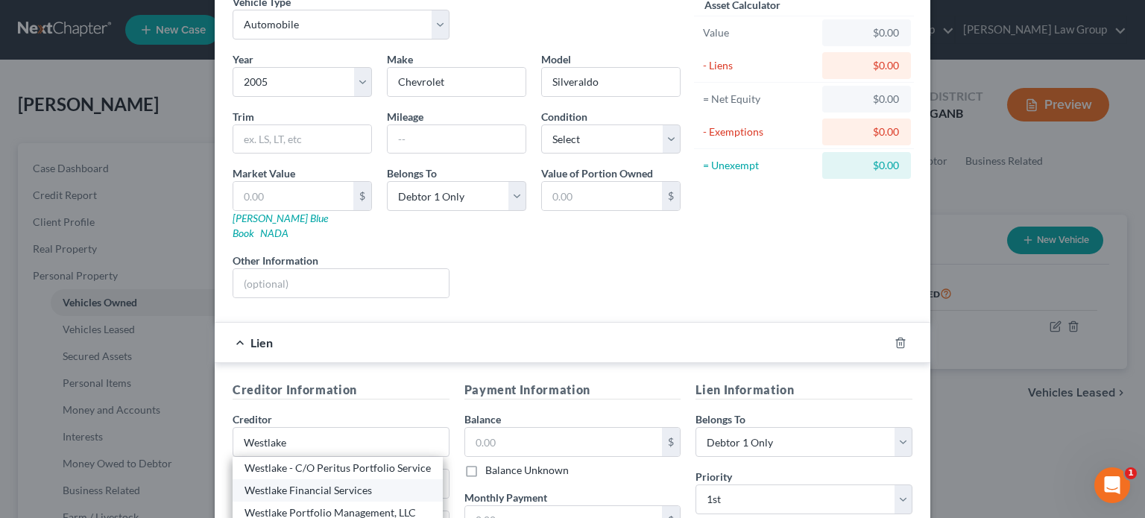
click at [282, 483] on div "Westlake Financial Services" at bounding box center [337, 490] width 186 height 15
type input "Westlake Financial Services"
type input "[STREET_ADDRESS]"
type input "Orlando"
select select "9"
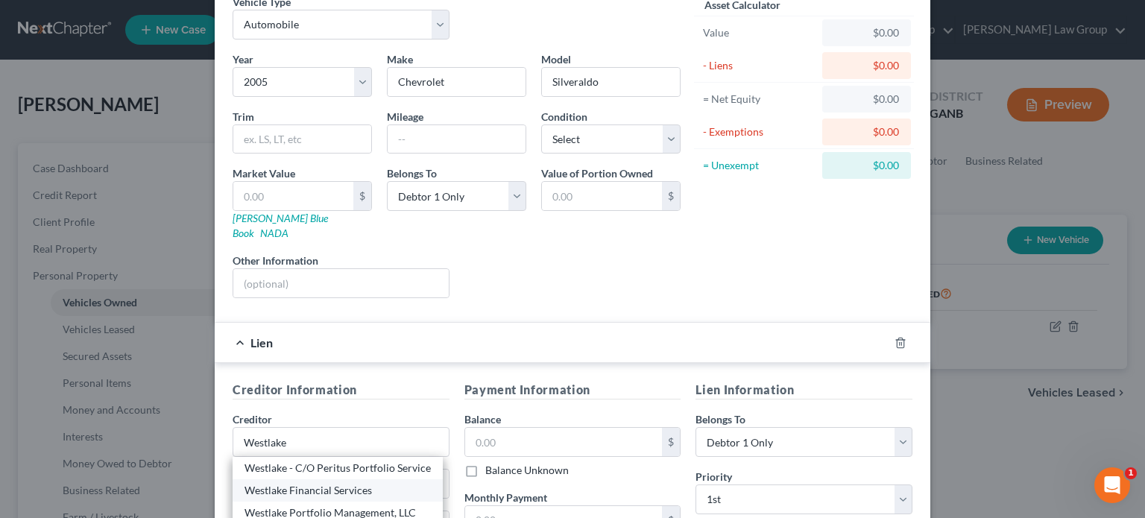
type input "32819-0000"
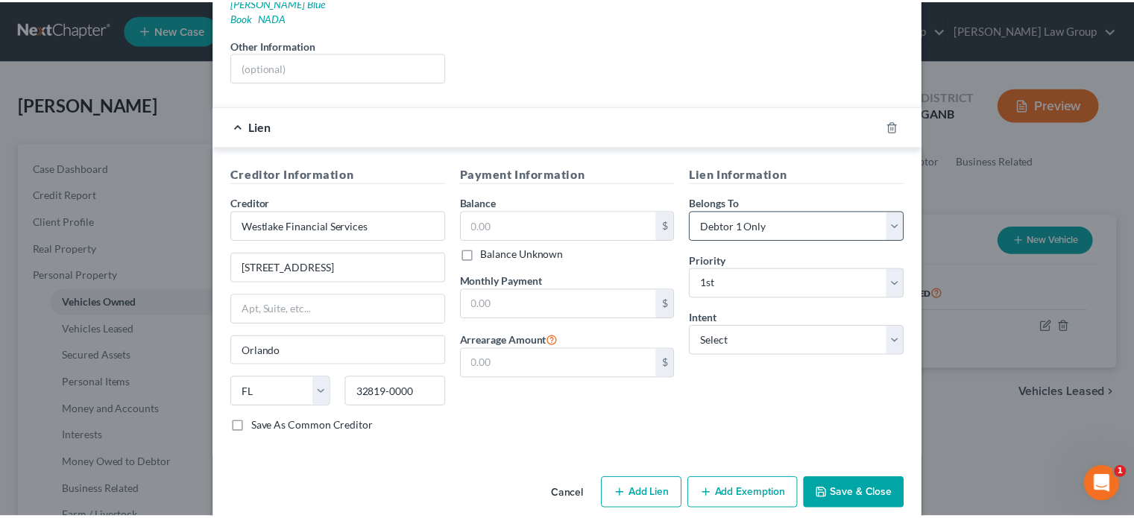
scroll to position [294, 0]
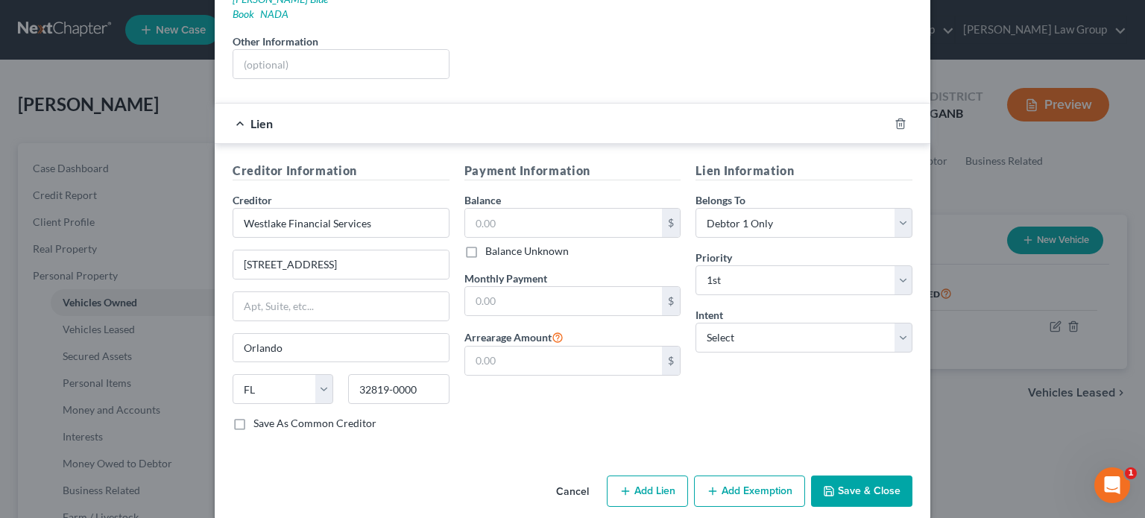
click at [855, 475] on button "Save & Close" at bounding box center [861, 490] width 101 height 31
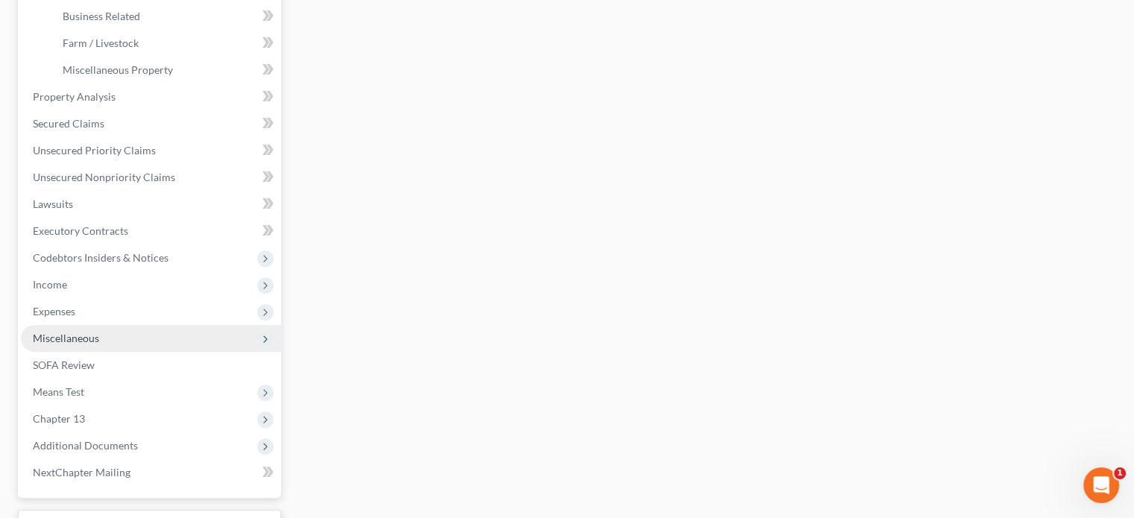
scroll to position [522, 0]
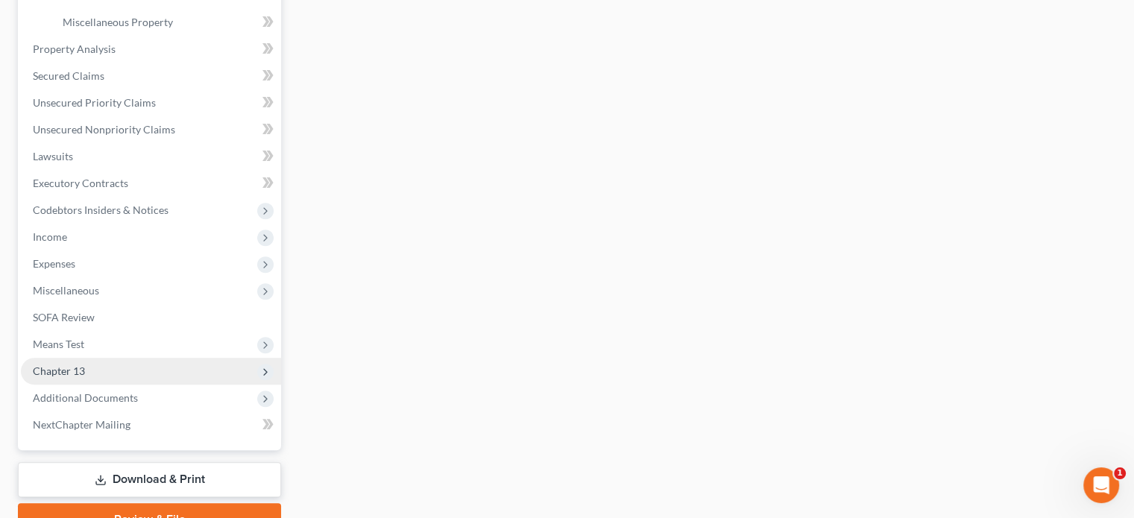
click at [59, 369] on span "Chapter 13" at bounding box center [59, 370] width 52 height 13
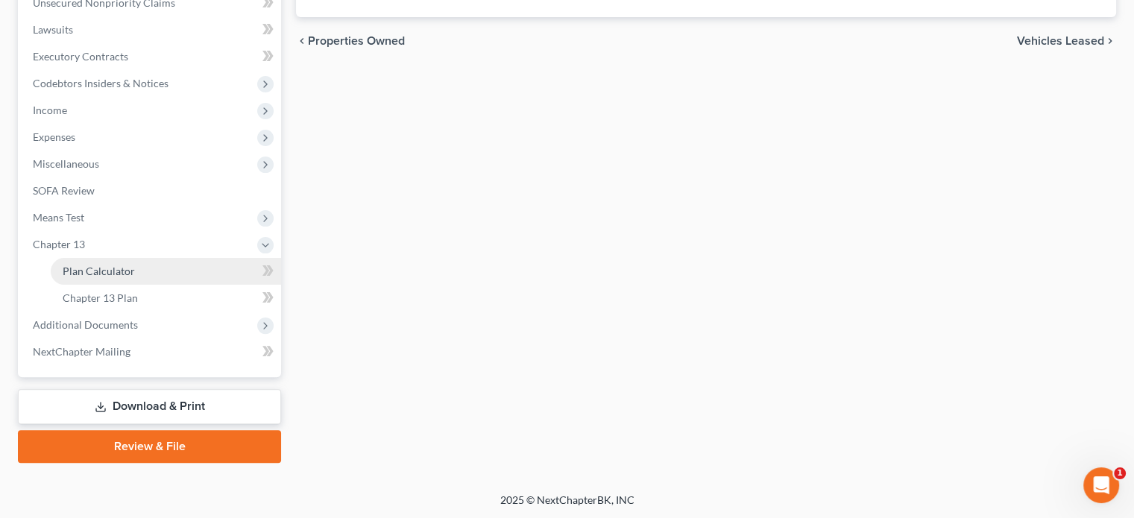
click at [95, 266] on span "Plan Calculator" at bounding box center [99, 271] width 72 height 13
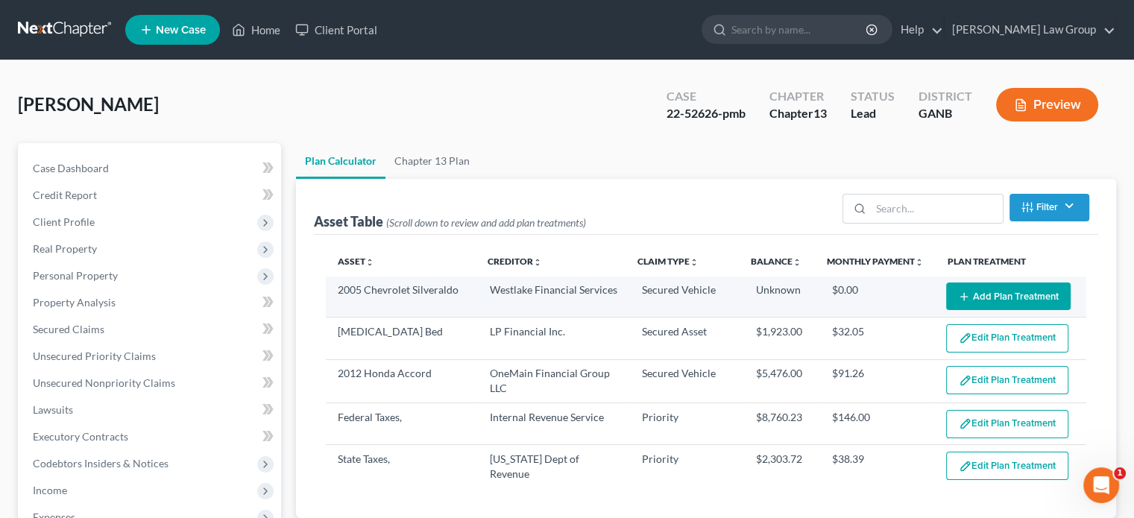
select select "59"
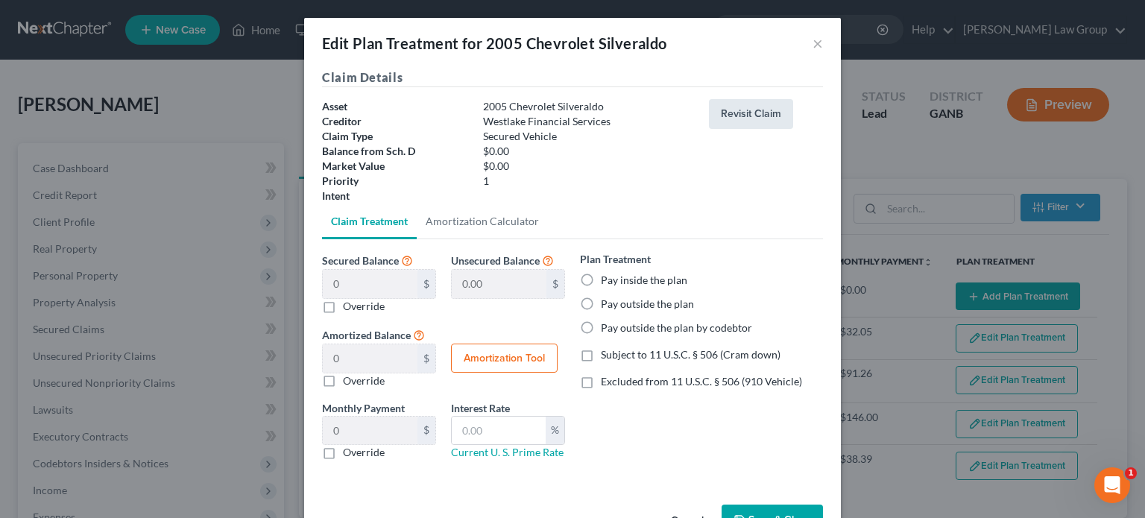
click at [743, 115] on button "Revisit Claim" at bounding box center [751, 114] width 84 height 30
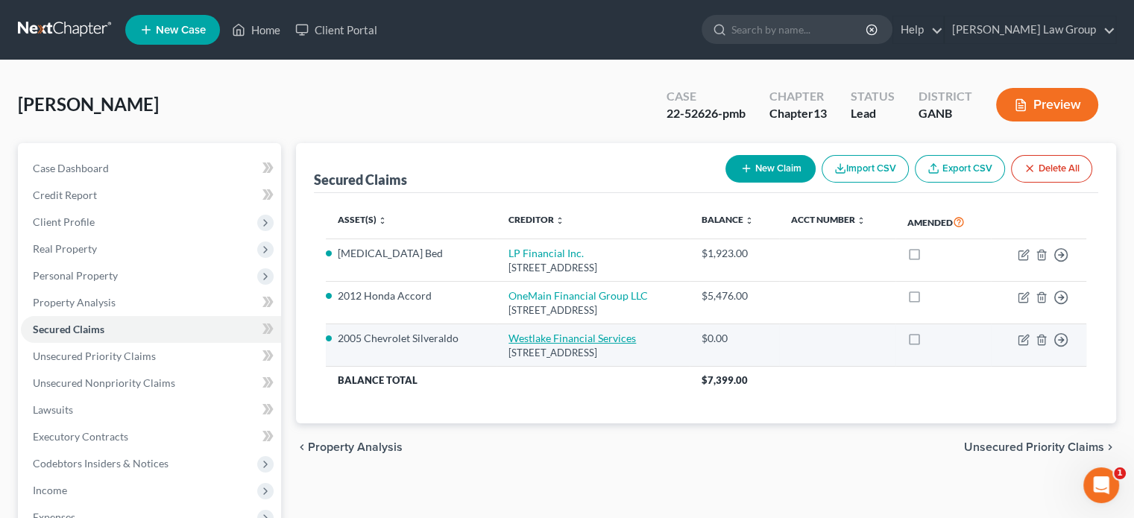
click at [566, 341] on link "Westlake Financial Services" at bounding box center [571, 338] width 127 height 13
select select "9"
select select "4"
select select "0"
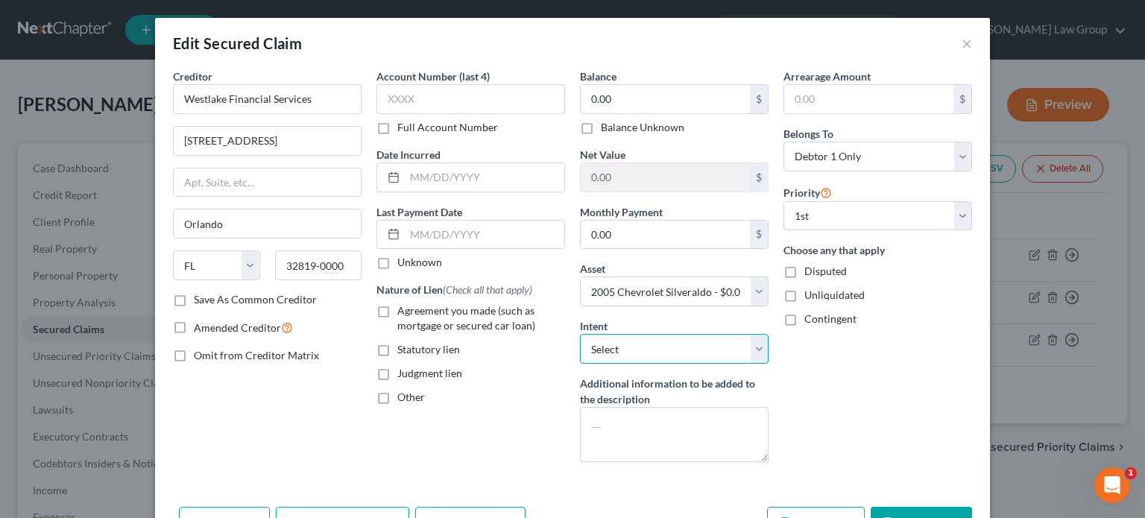
click at [751, 354] on select "Select Surrender Redeem Reaffirm Avoid Other" at bounding box center [674, 349] width 189 height 30
select select "0"
click at [580, 334] on select "Select Surrender Redeem Reaffirm Avoid Other" at bounding box center [674, 349] width 189 height 30
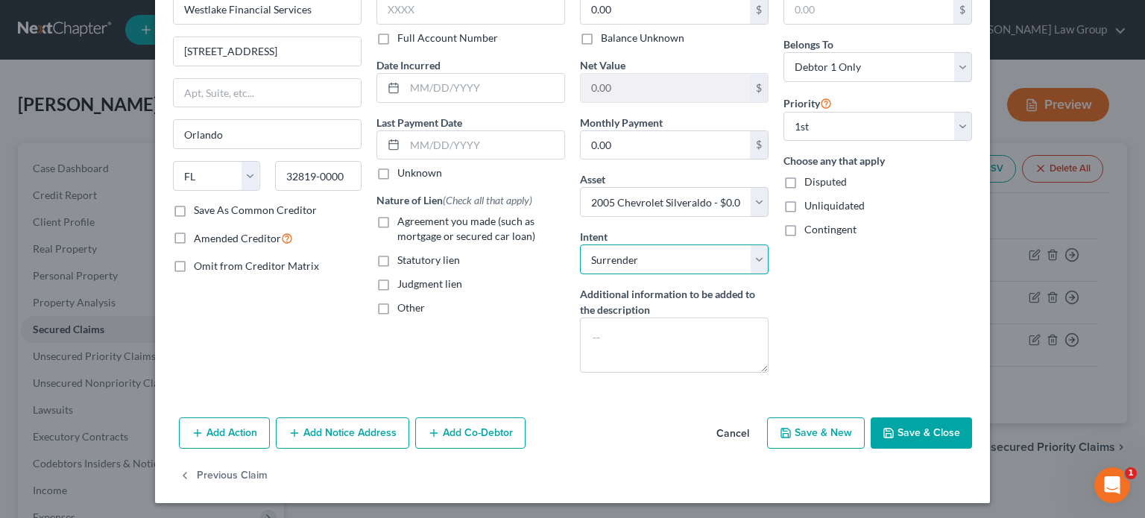
scroll to position [90, 0]
click at [917, 429] on button "Save & Close" at bounding box center [920, 432] width 101 height 31
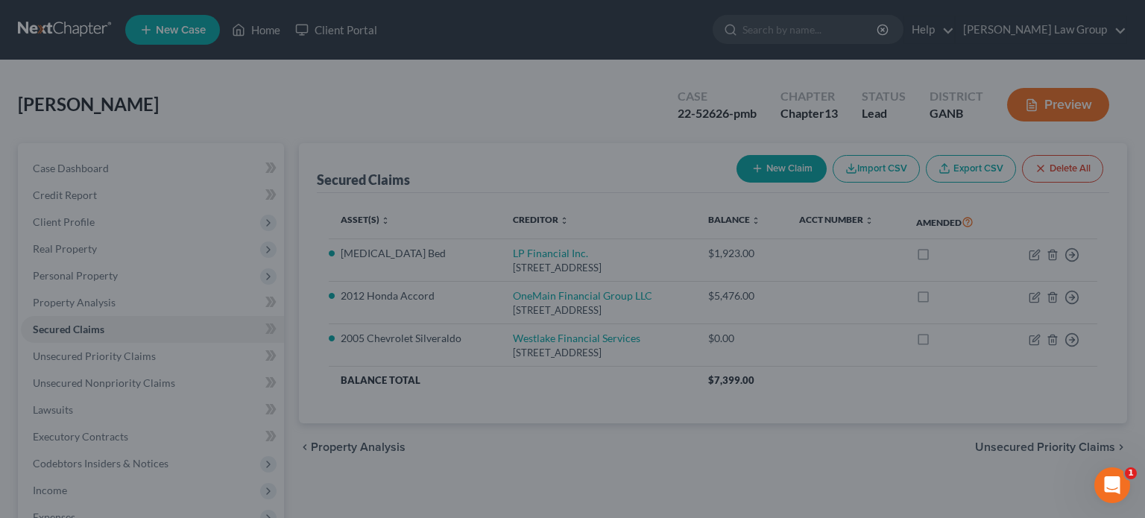
select select "4"
type input "0"
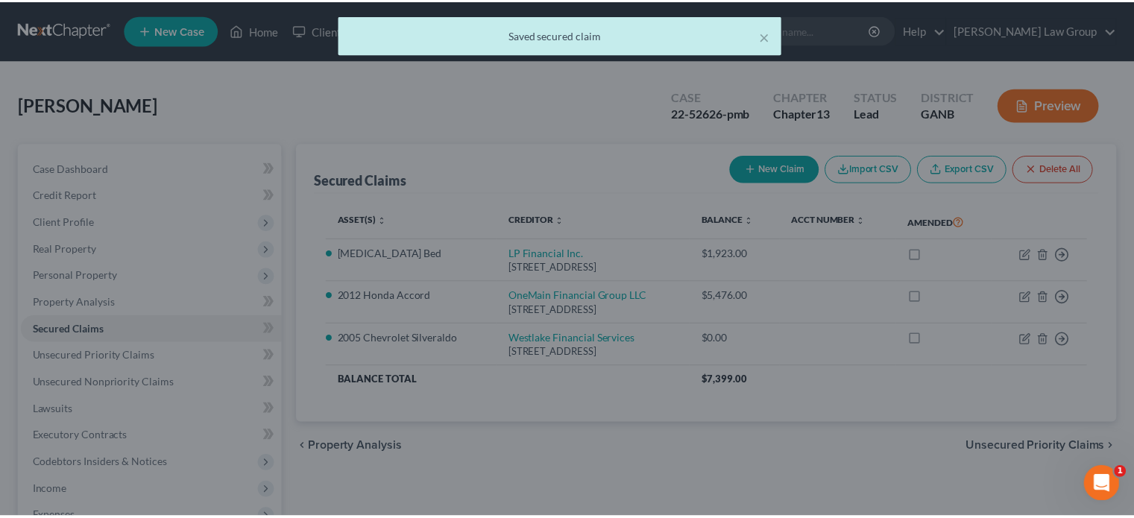
scroll to position [0, 0]
